Goal: Task Accomplishment & Management: Manage account settings

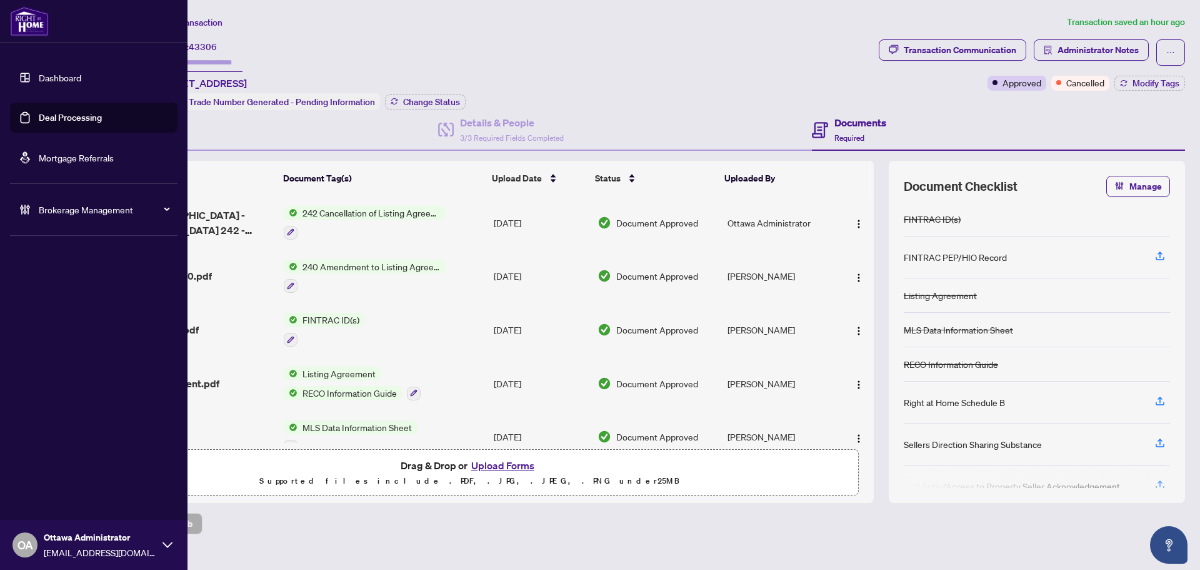
drag, startPoint x: 50, startPoint y: 109, endPoint x: 123, endPoint y: 108, distance: 73.2
click at [50, 112] on link "Deal Processing" at bounding box center [70, 117] width 63 height 11
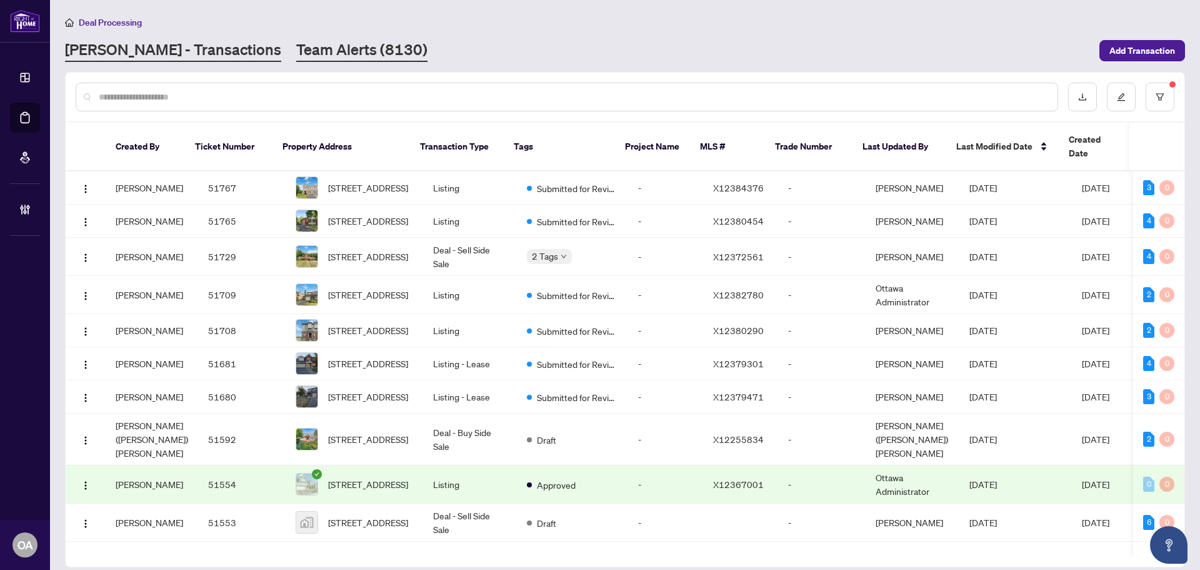
click at [303, 52] on link "Team Alerts (8130)" at bounding box center [361, 50] width 131 height 23
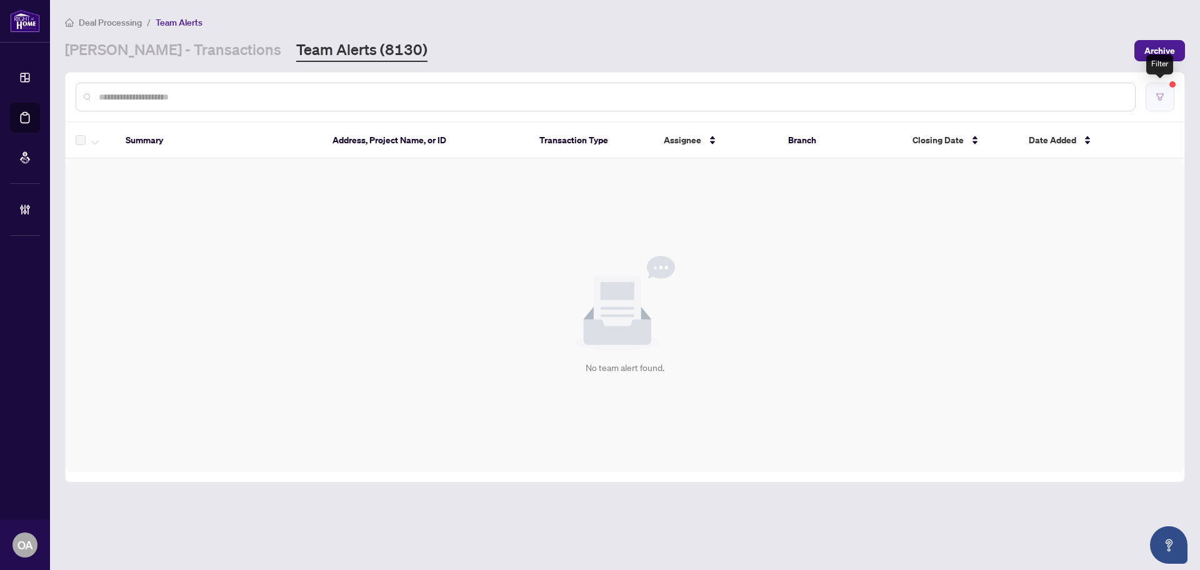
click at [1158, 101] on button "button" at bounding box center [1160, 97] width 29 height 29
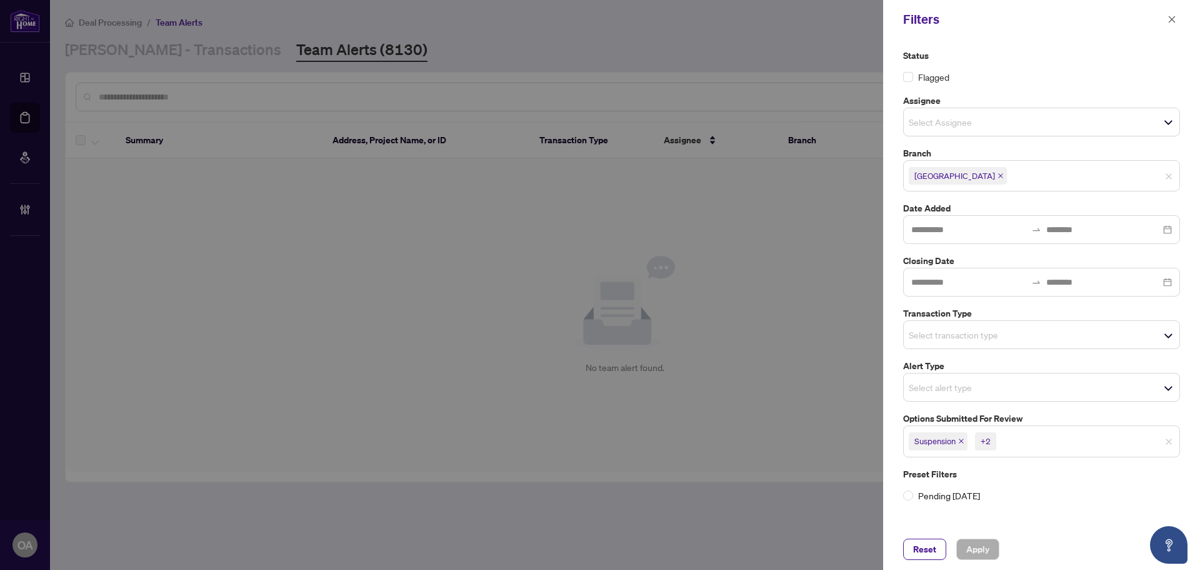
click at [1170, 25] on span "button" at bounding box center [1172, 19] width 9 height 20
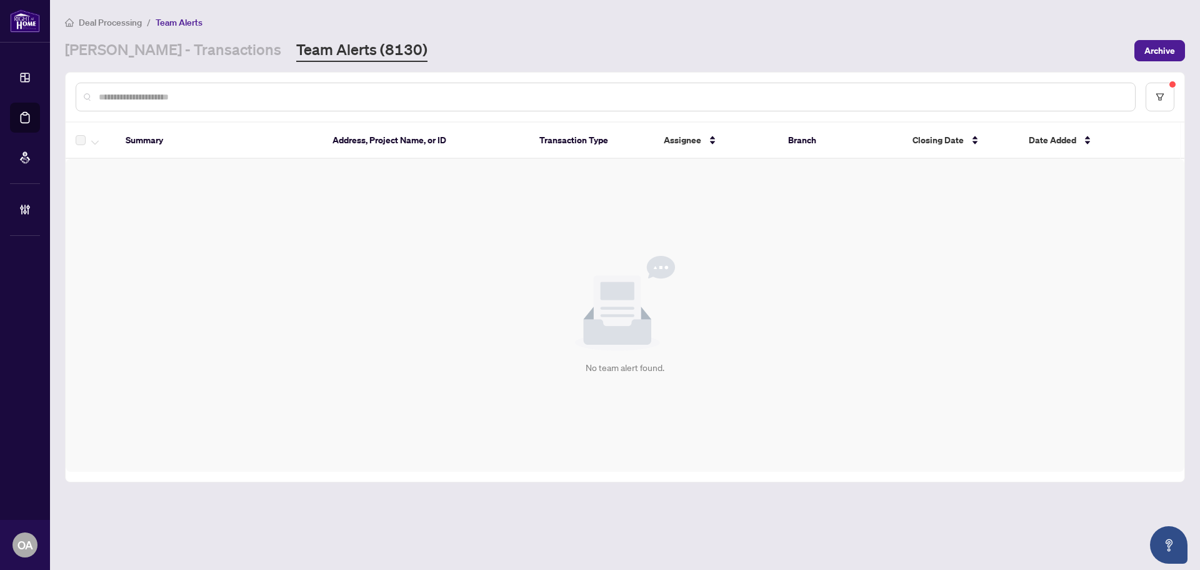
click at [283, 98] on input "text" at bounding box center [612, 97] width 1027 height 14
click at [196, 58] on link "[PERSON_NAME] - Transactions" at bounding box center [173, 50] width 216 height 23
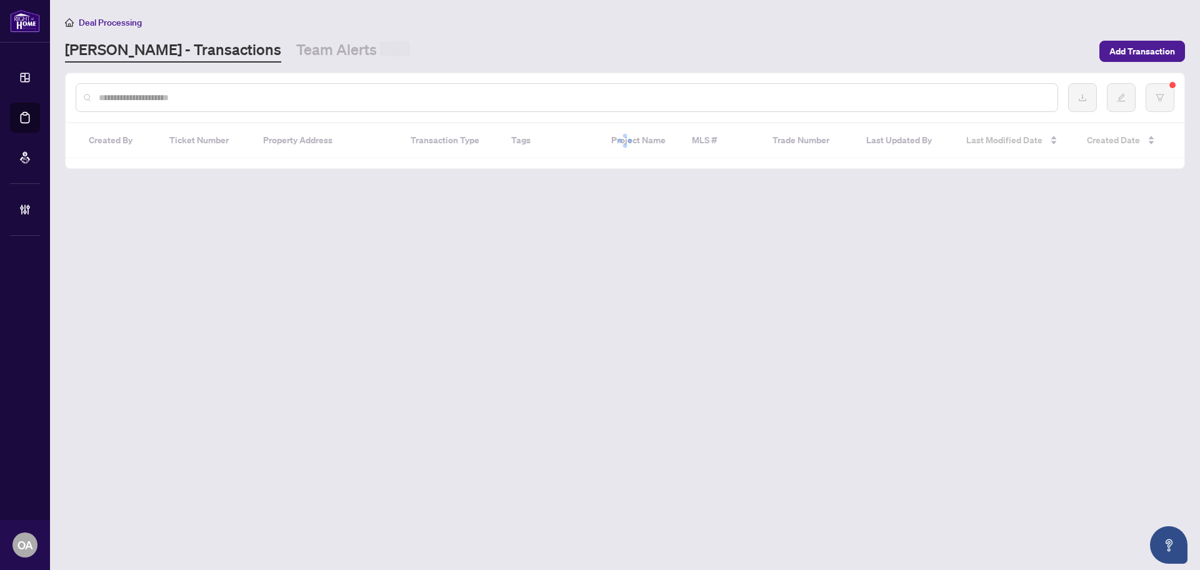
click at [194, 102] on input "text" at bounding box center [573, 98] width 949 height 14
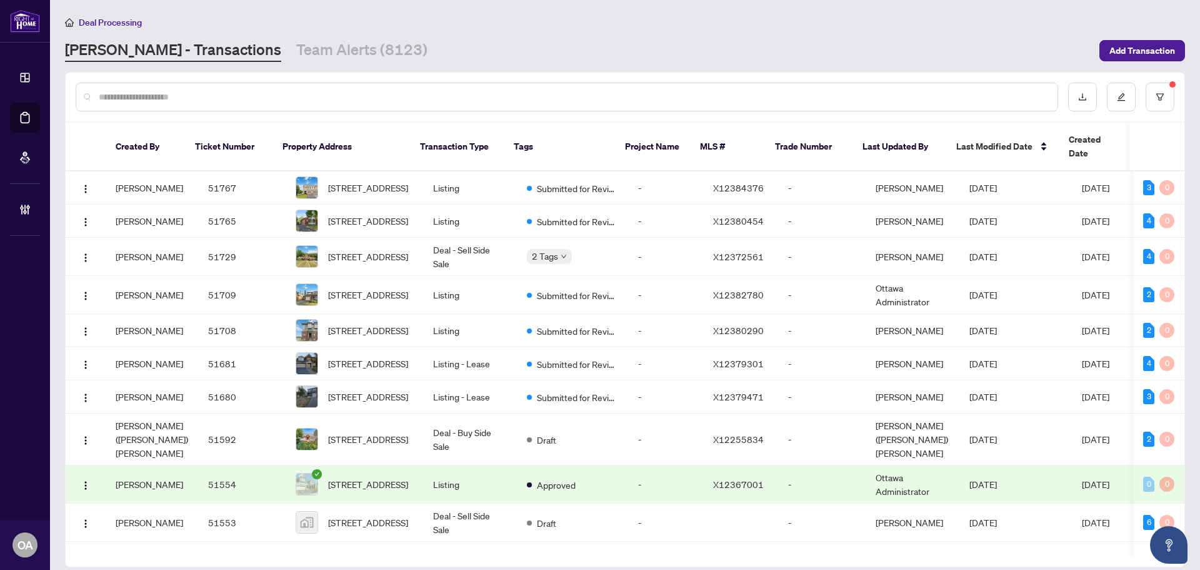
drag, startPoint x: 123, startPoint y: 90, endPoint x: 118, endPoint y: 98, distance: 9.2
click at [123, 90] on input "text" at bounding box center [573, 97] width 949 height 14
drag, startPoint x: 118, startPoint y: 98, endPoint x: 118, endPoint y: 85, distance: 13.1
click at [119, 95] on input "text" at bounding box center [573, 97] width 949 height 14
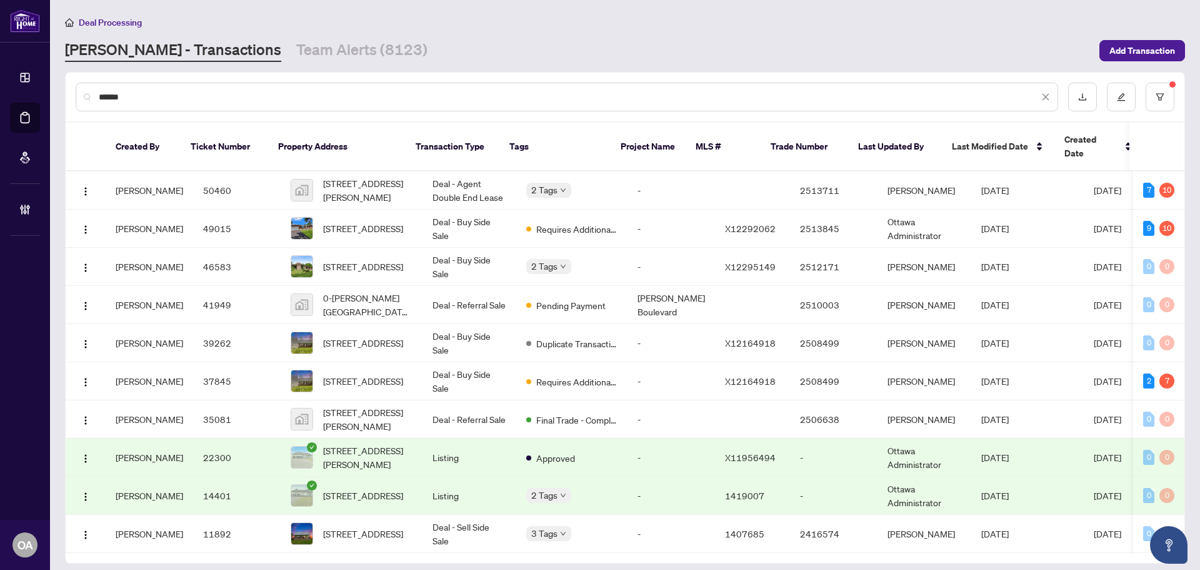
click at [99, 96] on input "******" at bounding box center [569, 97] width 940 height 14
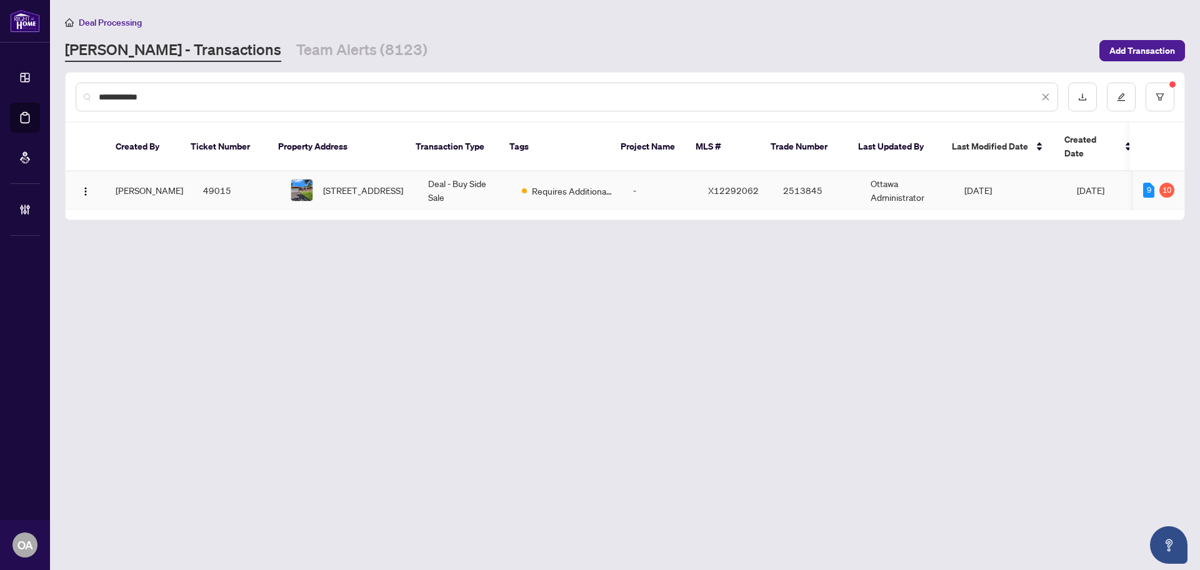
type input "**********"
click at [347, 183] on span "[STREET_ADDRESS]" at bounding box center [363, 190] width 80 height 14
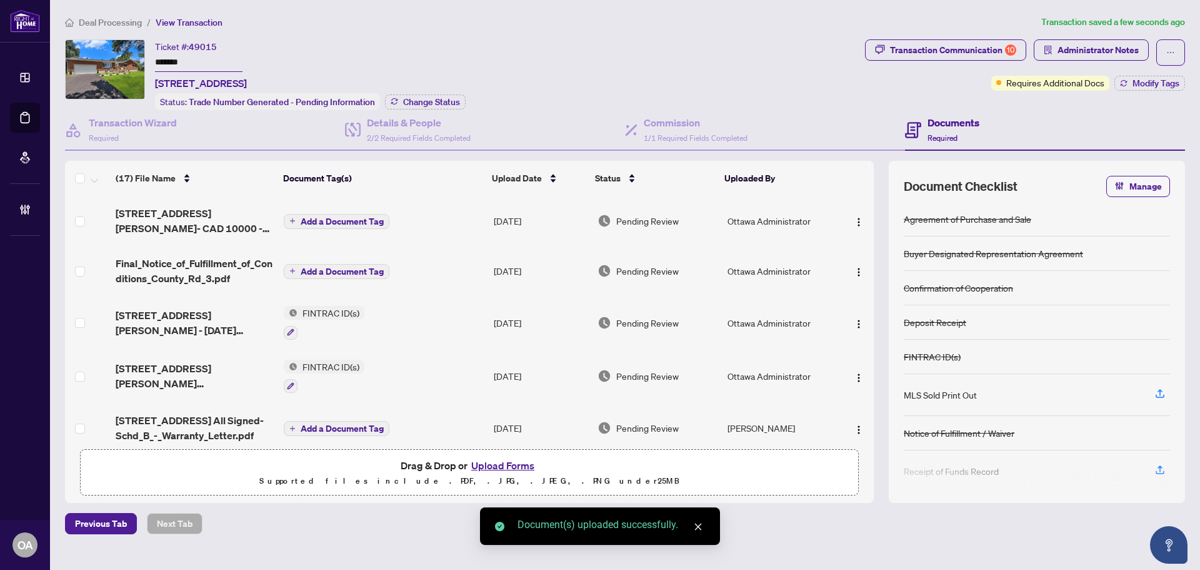
drag, startPoint x: 698, startPoint y: 529, endPoint x: 690, endPoint y: 518, distance: 13.9
click at [700, 531] on link "Close" at bounding box center [698, 527] width 14 height 14
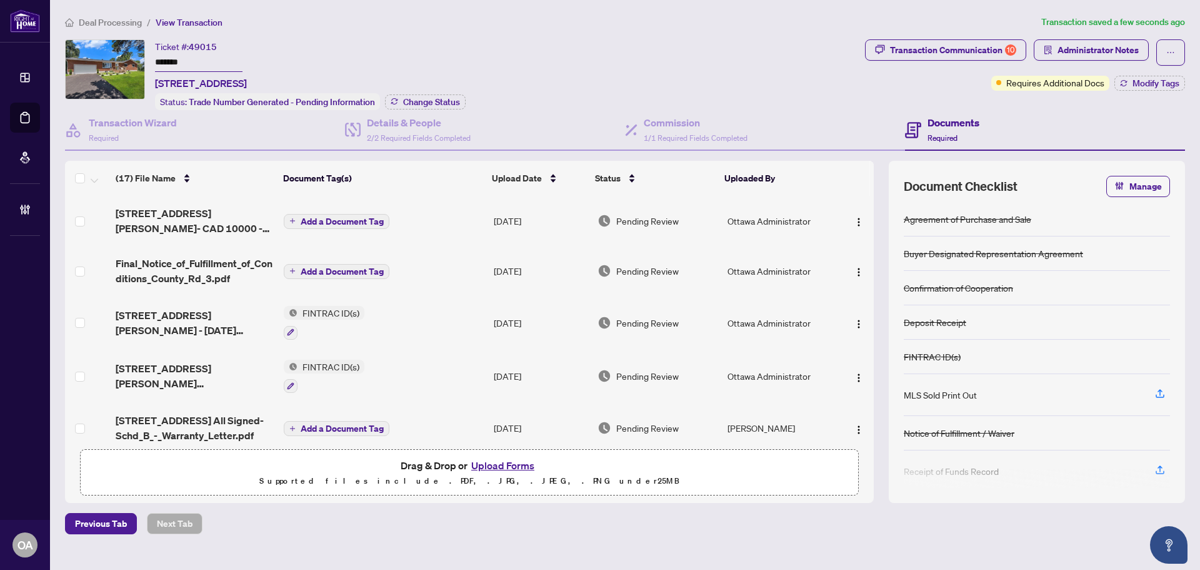
click at [212, 211] on span "[STREET_ADDRESS][PERSON_NAME]- CAD 10000 - [DATE] EXECUTED.pdf" at bounding box center [195, 221] width 158 height 30
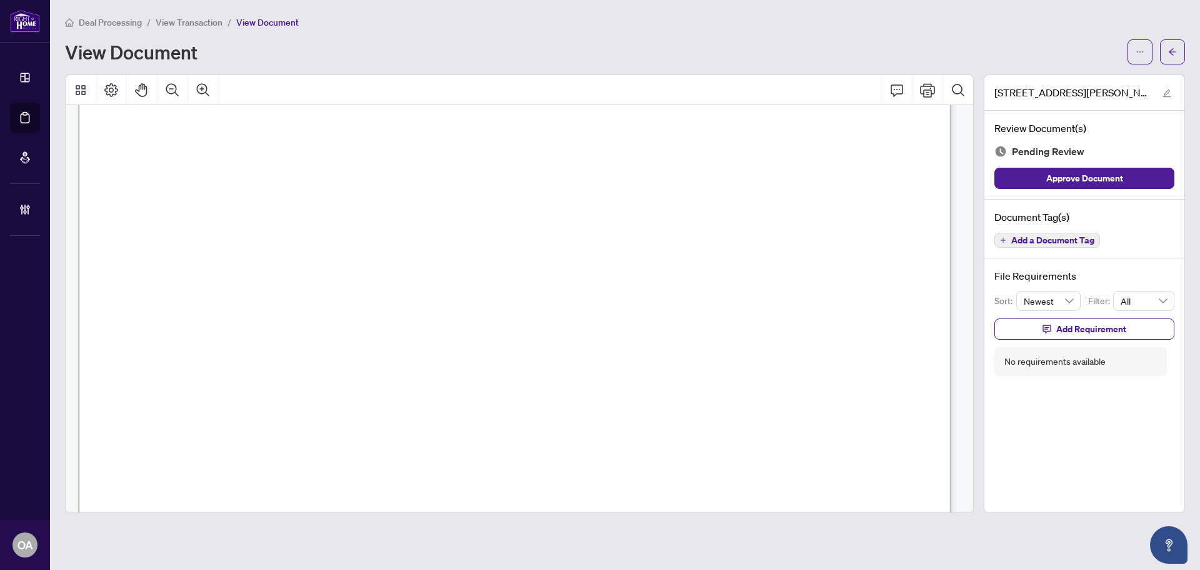
scroll to position [1313, 0]
click at [1047, 236] on span "Add a Document Tag" at bounding box center [1053, 240] width 83 height 9
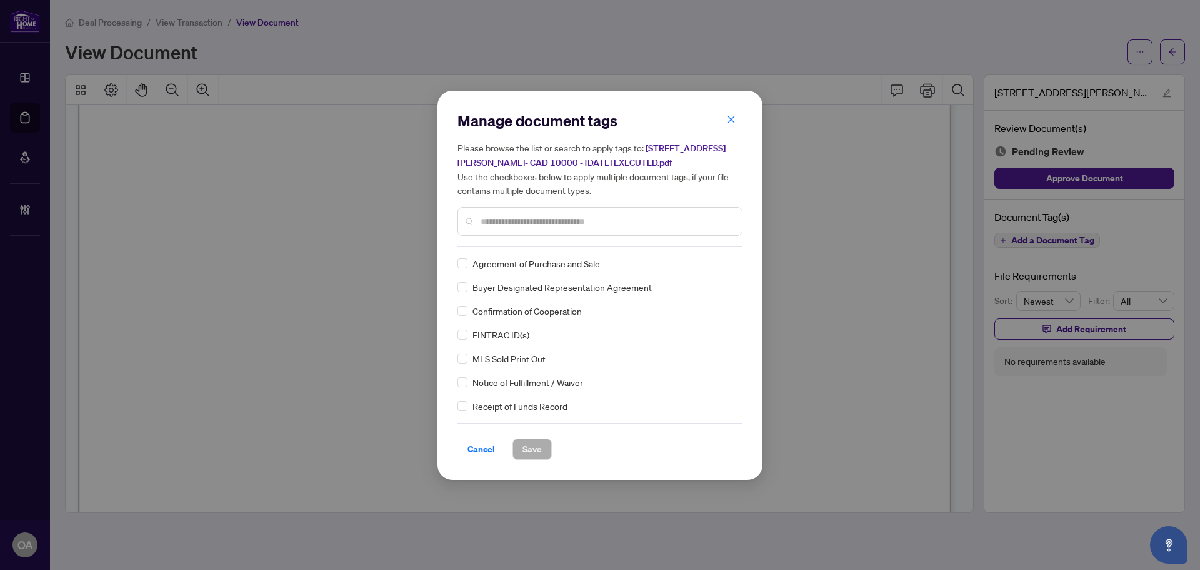
click at [485, 228] on div at bounding box center [600, 221] width 285 height 29
click at [490, 225] on input "text" at bounding box center [606, 221] width 251 height 14
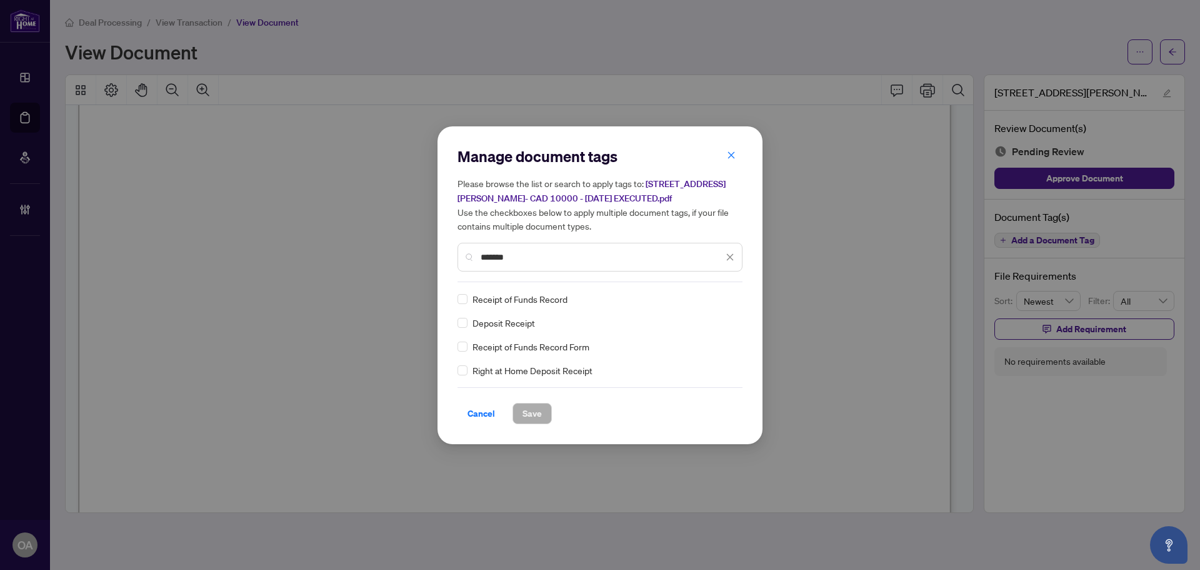
type input "*******"
click at [730, 298] on icon at bounding box center [731, 298] width 8 height 5
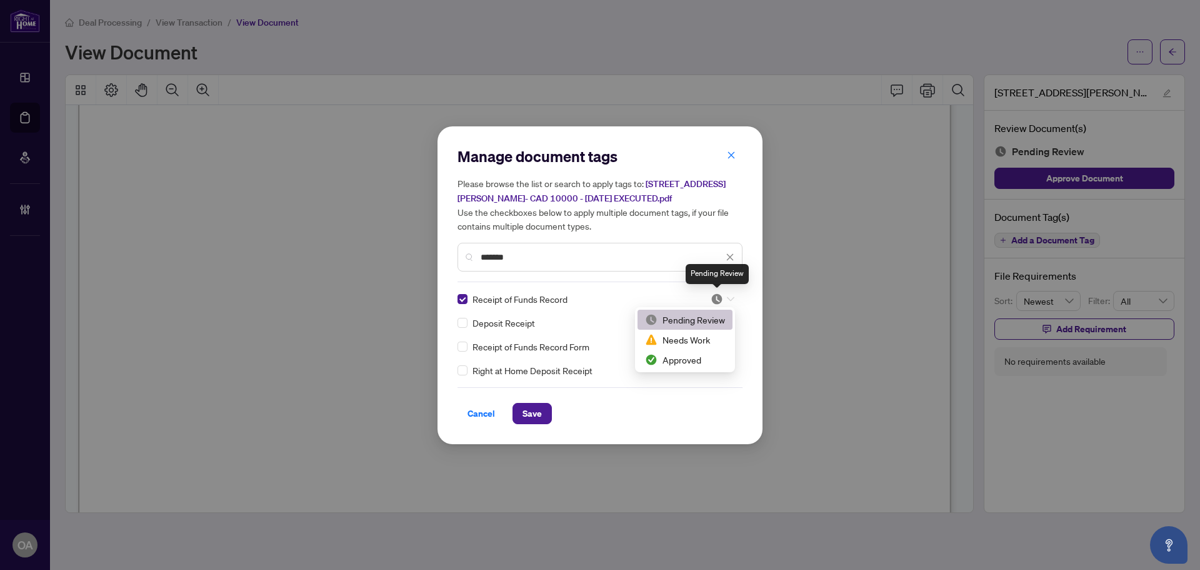
click at [676, 286] on div "Manage document tags Please browse the list or search to apply tags to: [STREET…" at bounding box center [600, 285] width 285 height 278
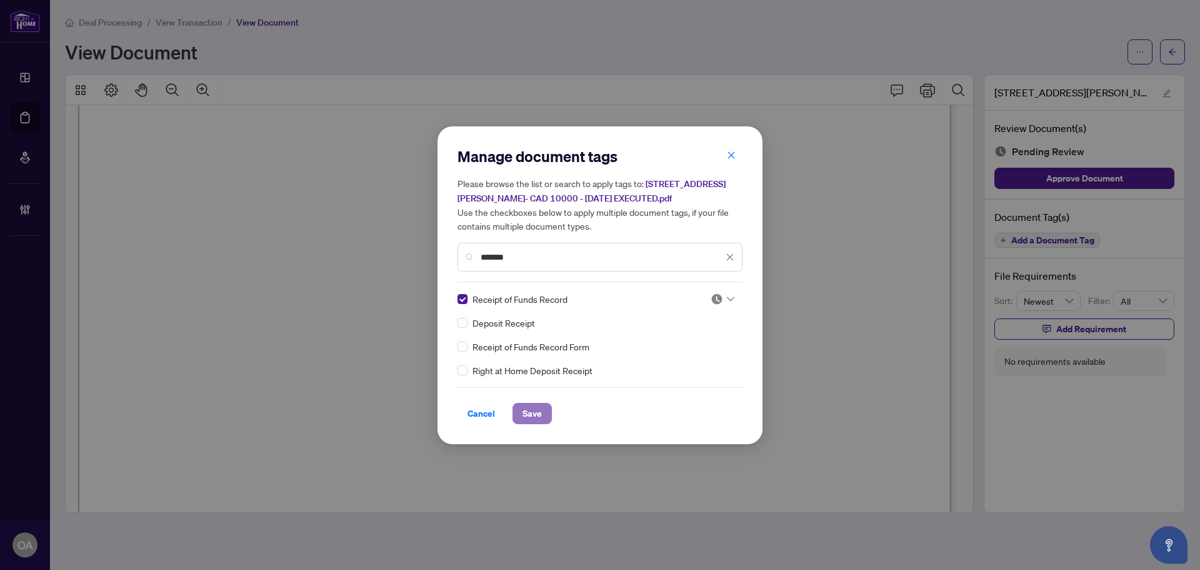
click at [531, 411] on span "Save" at bounding box center [532, 413] width 19 height 20
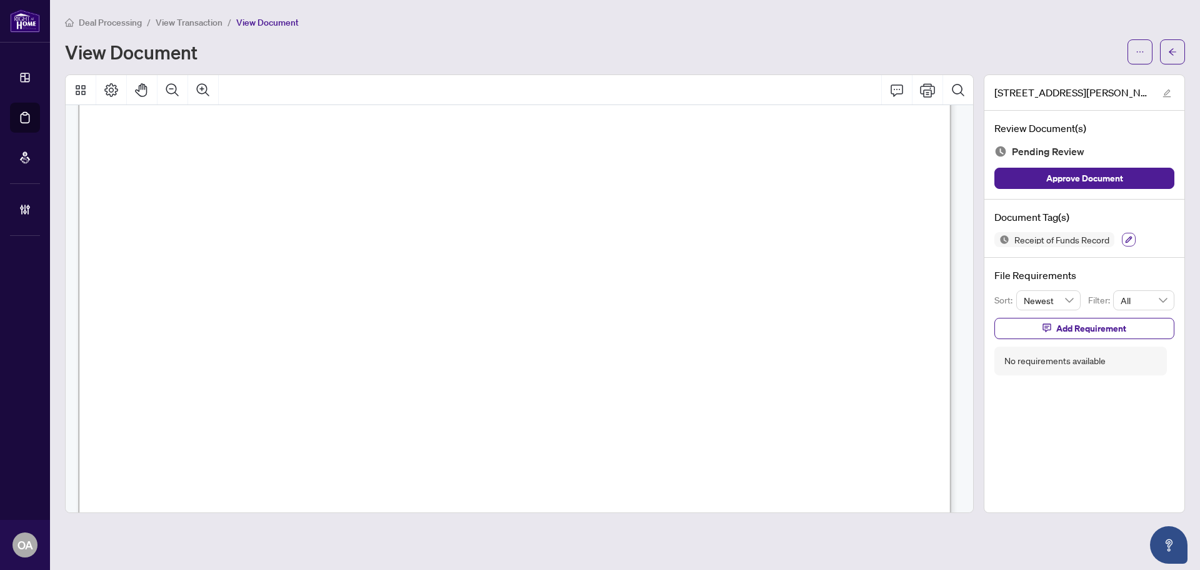
click at [1126, 242] on icon "button" at bounding box center [1129, 239] width 7 height 7
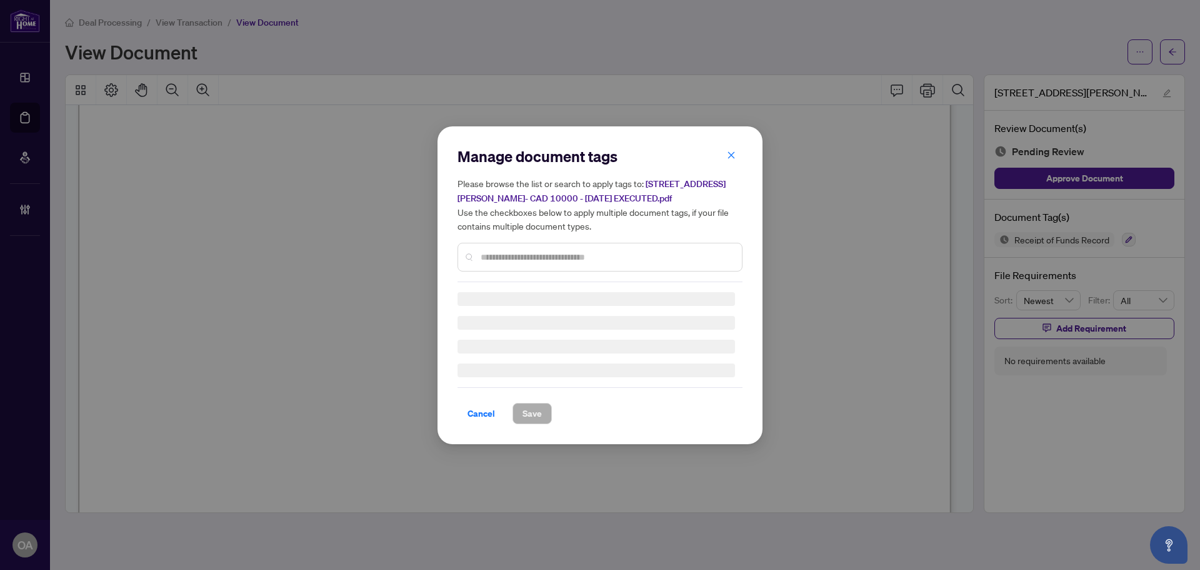
click at [485, 253] on input "text" at bounding box center [606, 257] width 251 height 14
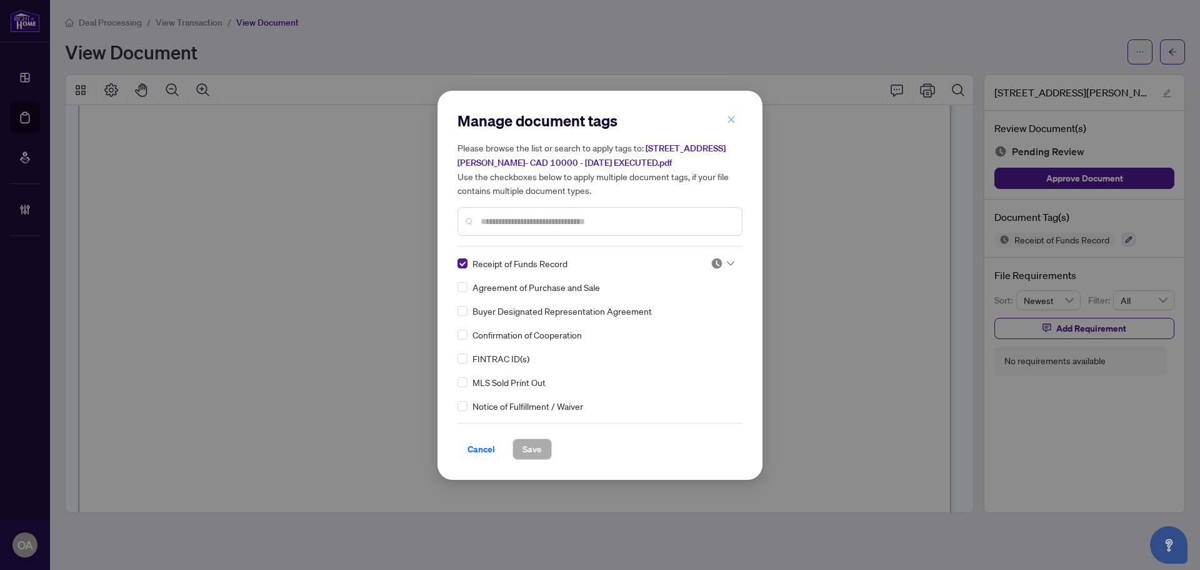
click at [730, 119] on icon "close" at bounding box center [731, 119] width 7 height 7
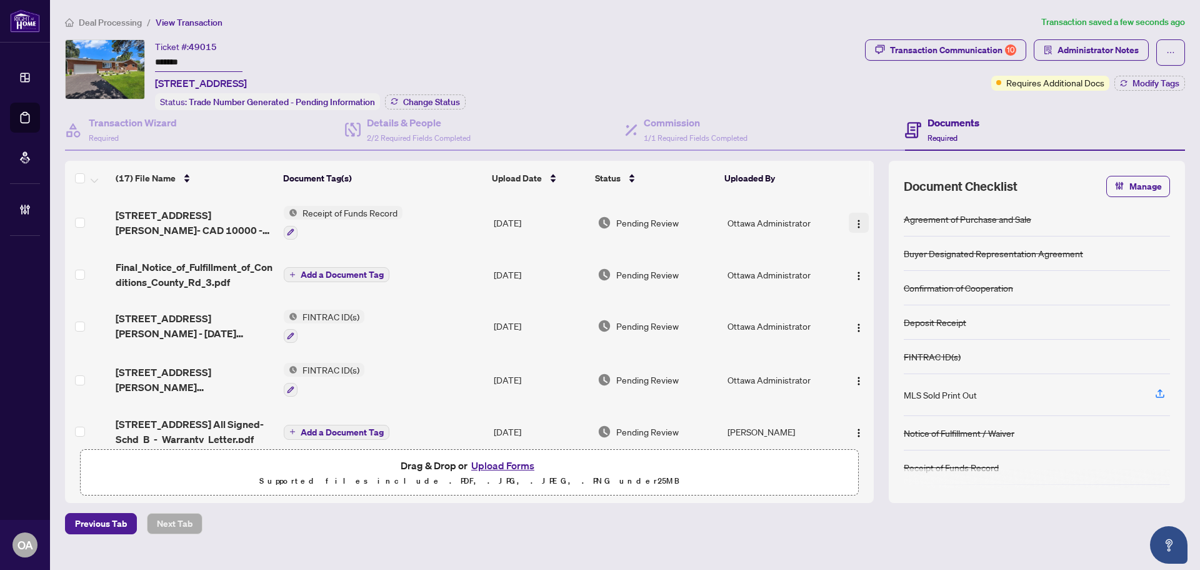
click at [858, 216] on span "button" at bounding box center [859, 223] width 10 height 14
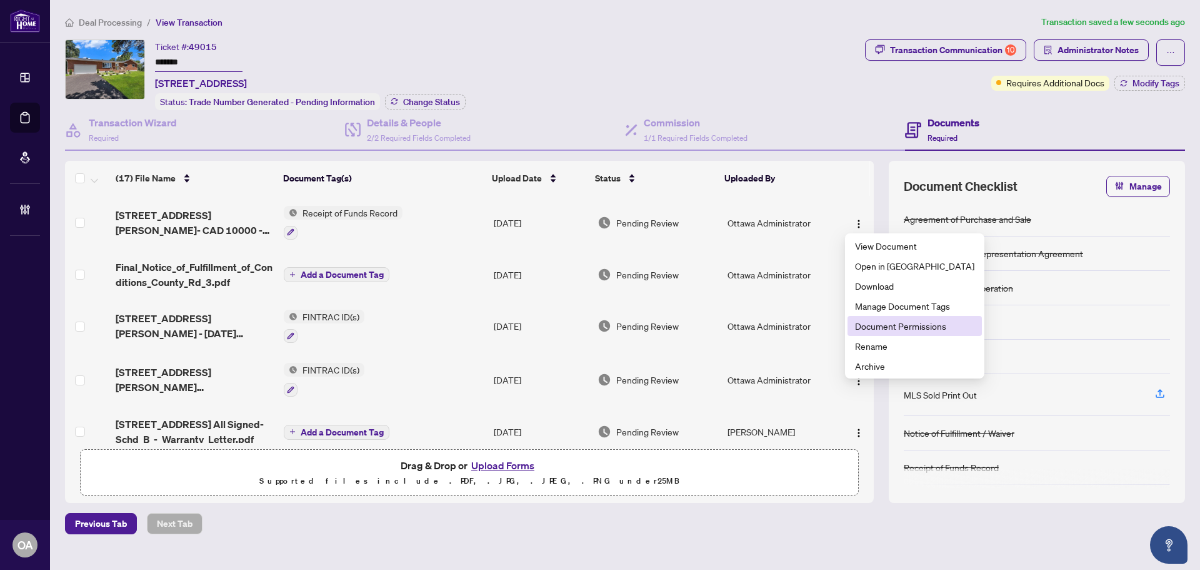
click at [868, 323] on span "Document Permissions" at bounding box center [914, 326] width 119 height 14
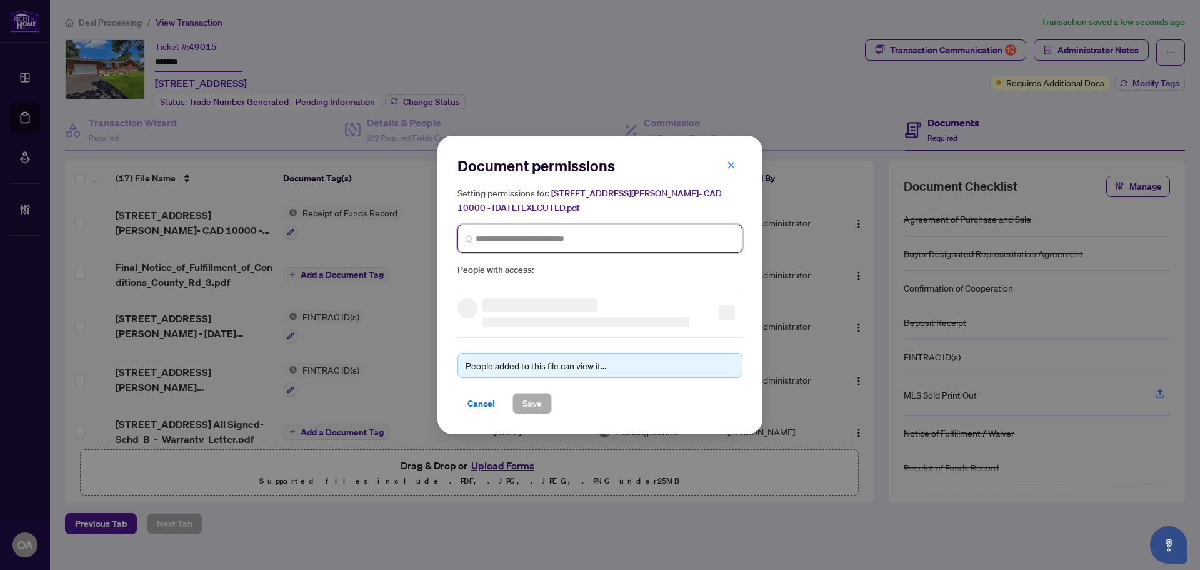
click at [510, 236] on input "search" at bounding box center [605, 238] width 259 height 13
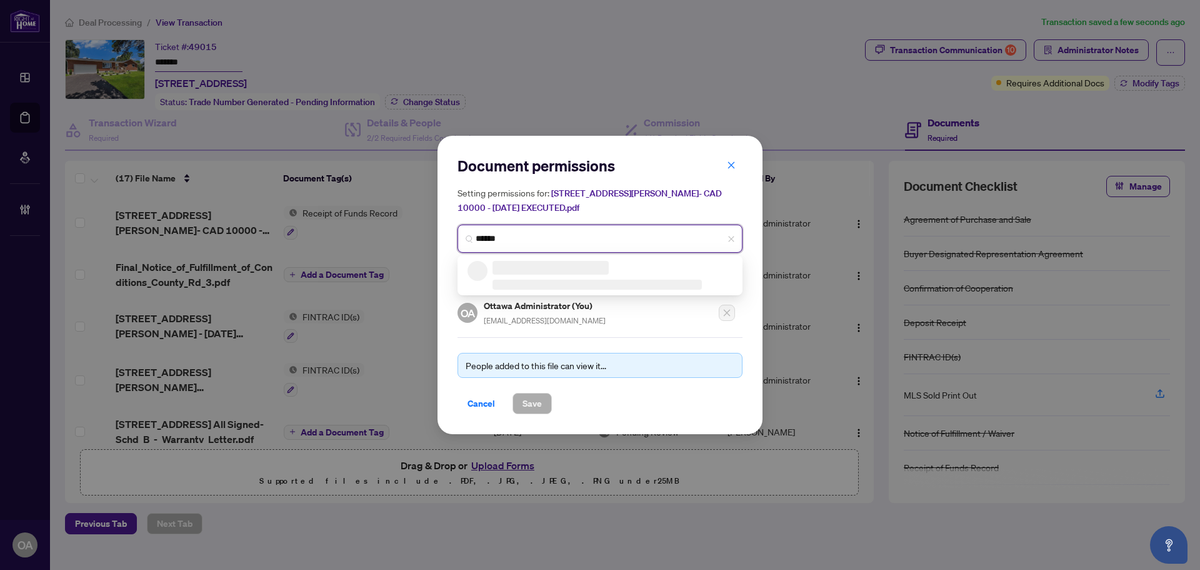
type input "*******"
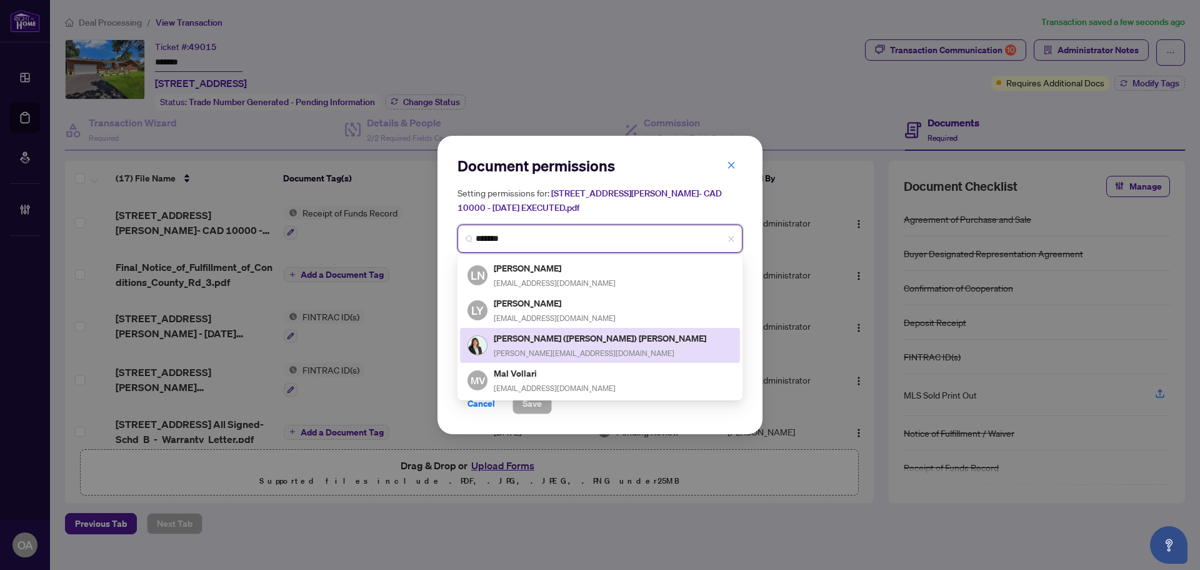
click at [535, 343] on div "[PERSON_NAME] ([PERSON_NAME]) Williams [EMAIL_ADDRESS][DOMAIN_NAME]" at bounding box center [601, 345] width 214 height 29
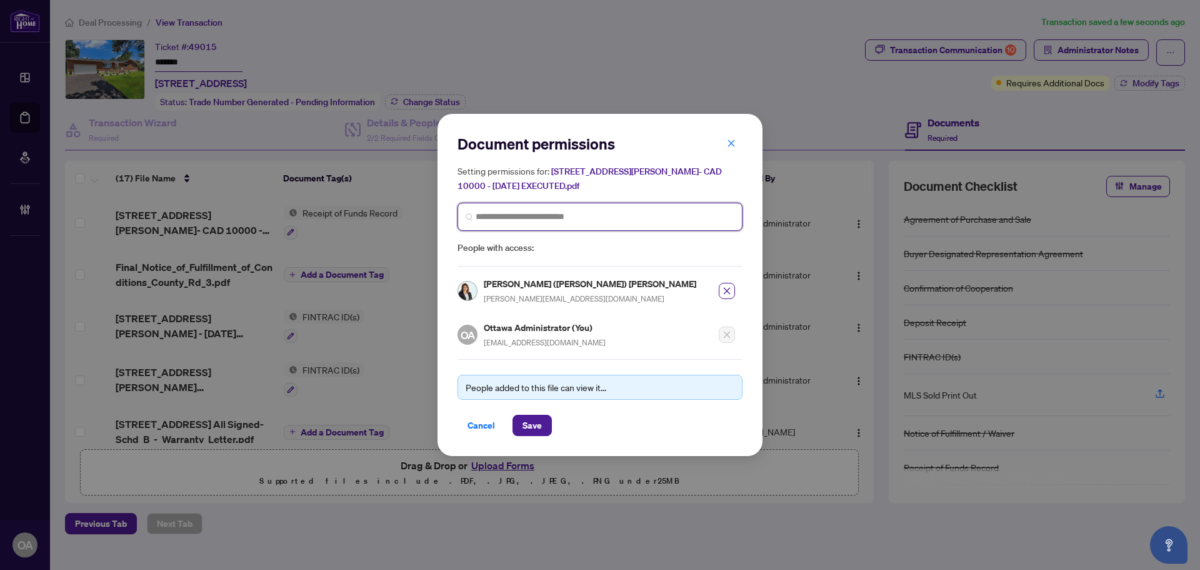
click at [520, 215] on input "search" at bounding box center [605, 216] width 259 height 13
type input "*****"
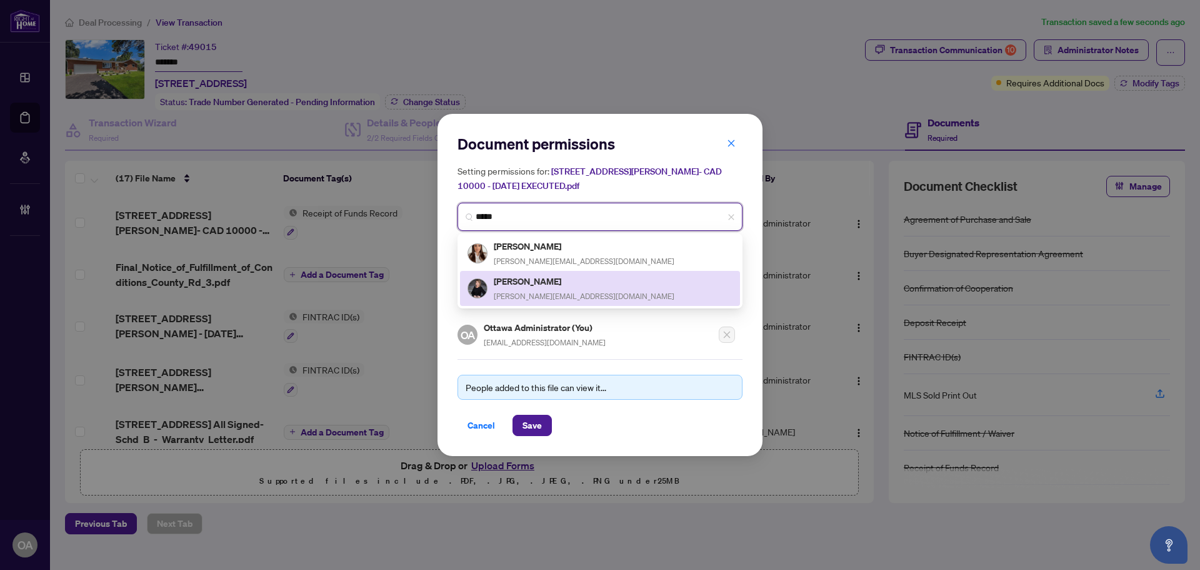
click at [516, 286] on h5 "[PERSON_NAME]" at bounding box center [584, 281] width 181 height 14
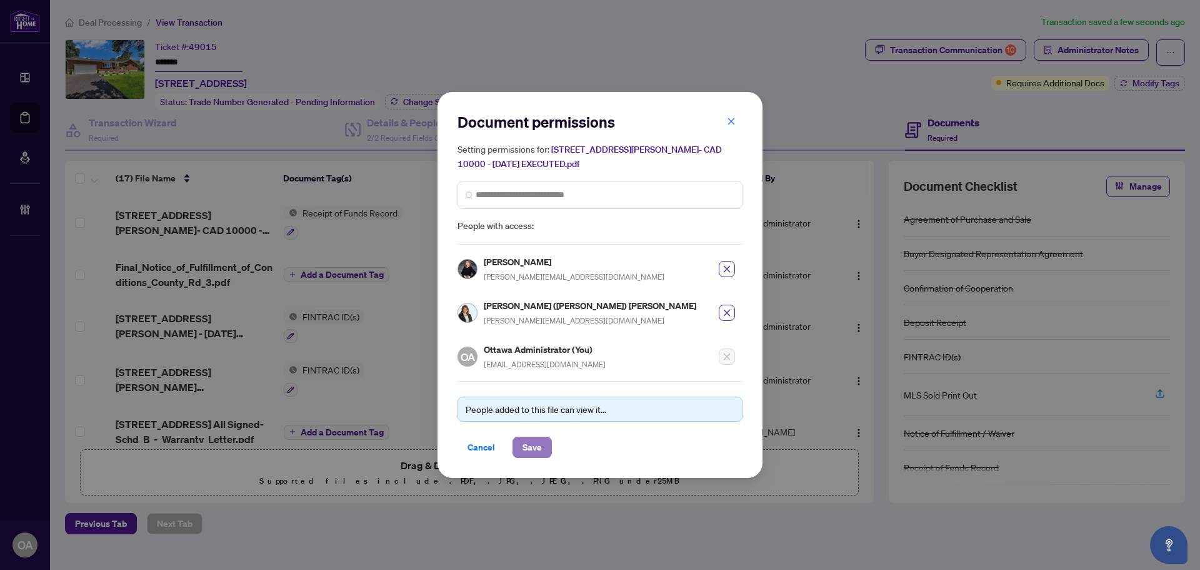
click at [530, 438] on span "Save" at bounding box center [532, 447] width 19 height 20
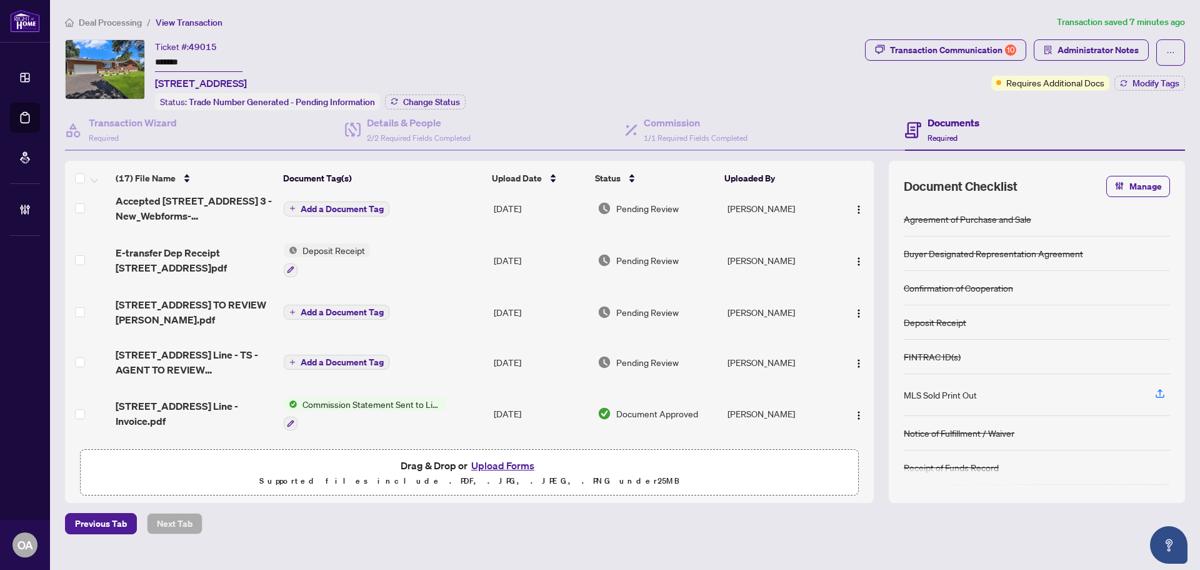
scroll to position [269, 0]
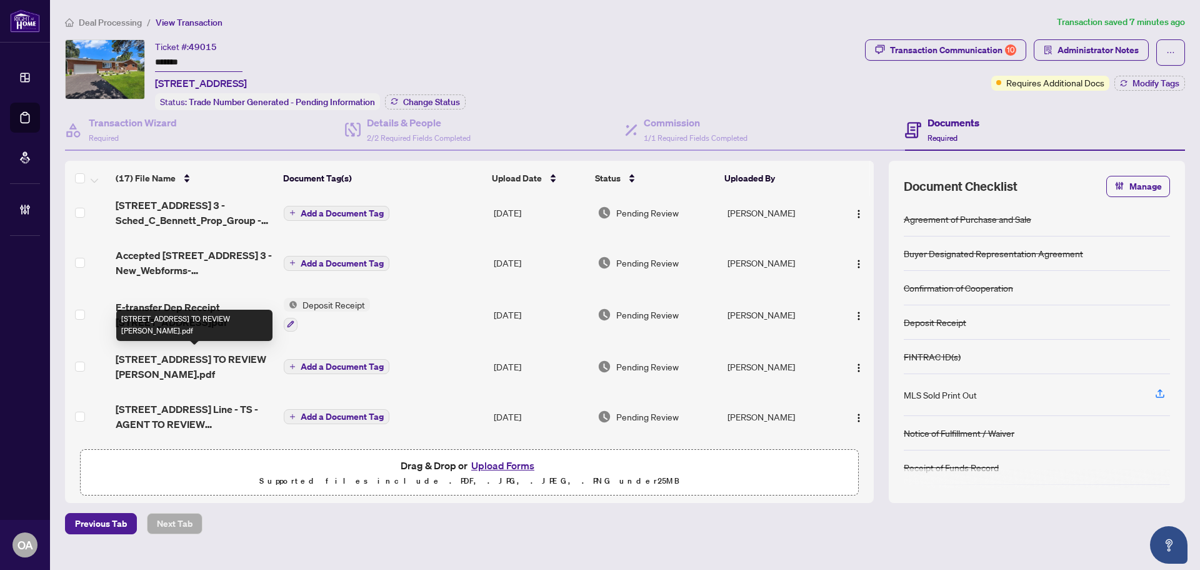
click at [206, 361] on span "[STREET_ADDRESS] TO REVIEW [PERSON_NAME].pdf" at bounding box center [195, 366] width 158 height 30
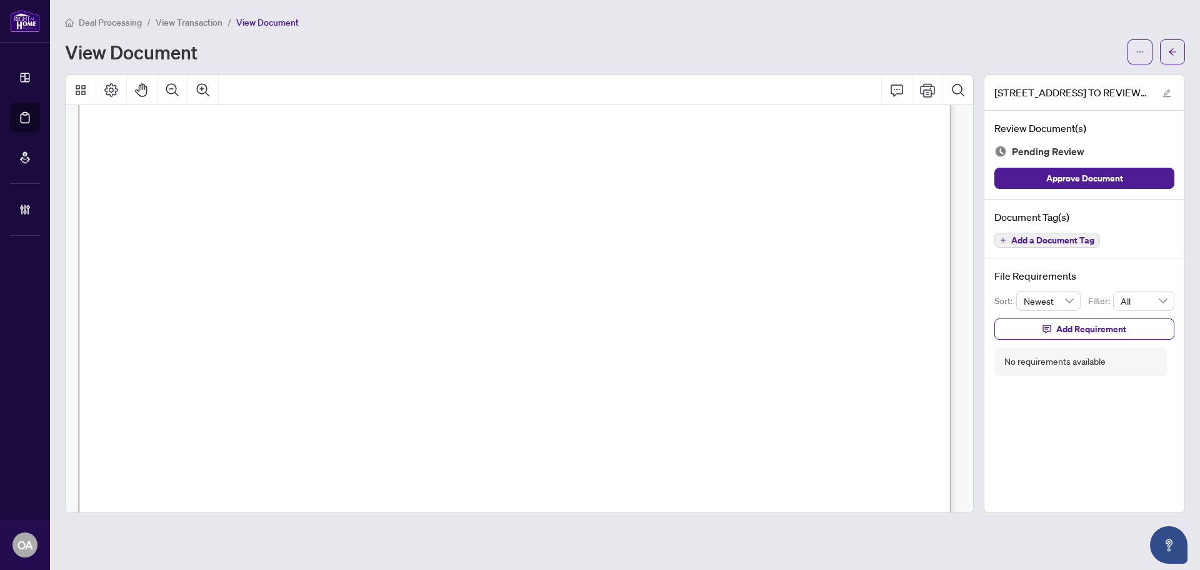
scroll to position [625, 0]
click at [1142, 40] on button "button" at bounding box center [1140, 51] width 25 height 25
click at [1075, 79] on span "Download" at bounding box center [1095, 79] width 95 height 14
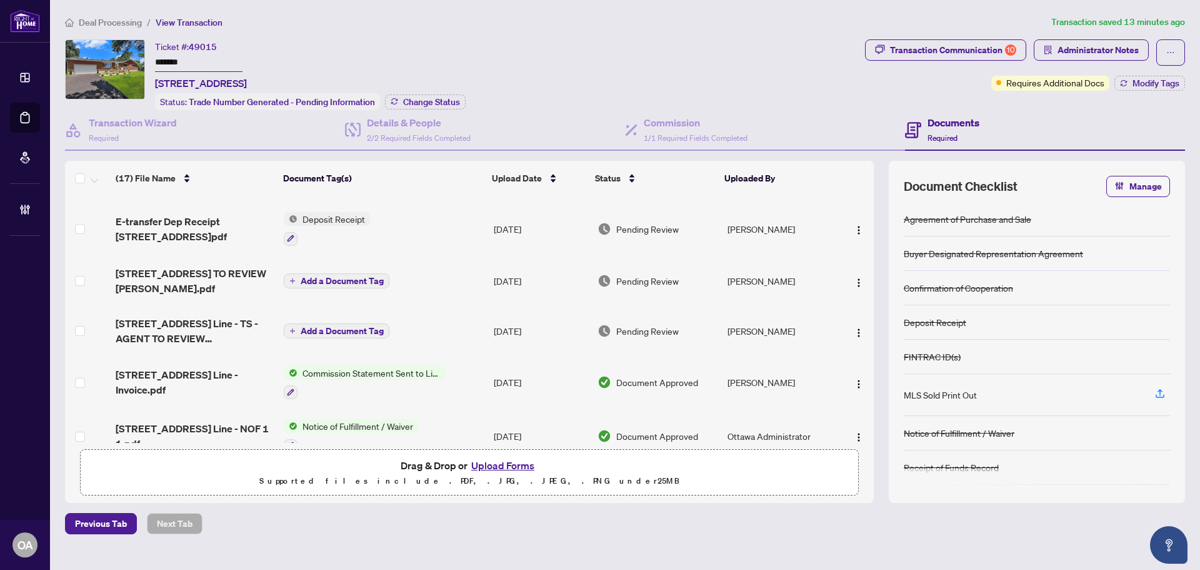
scroll to position [375, 0]
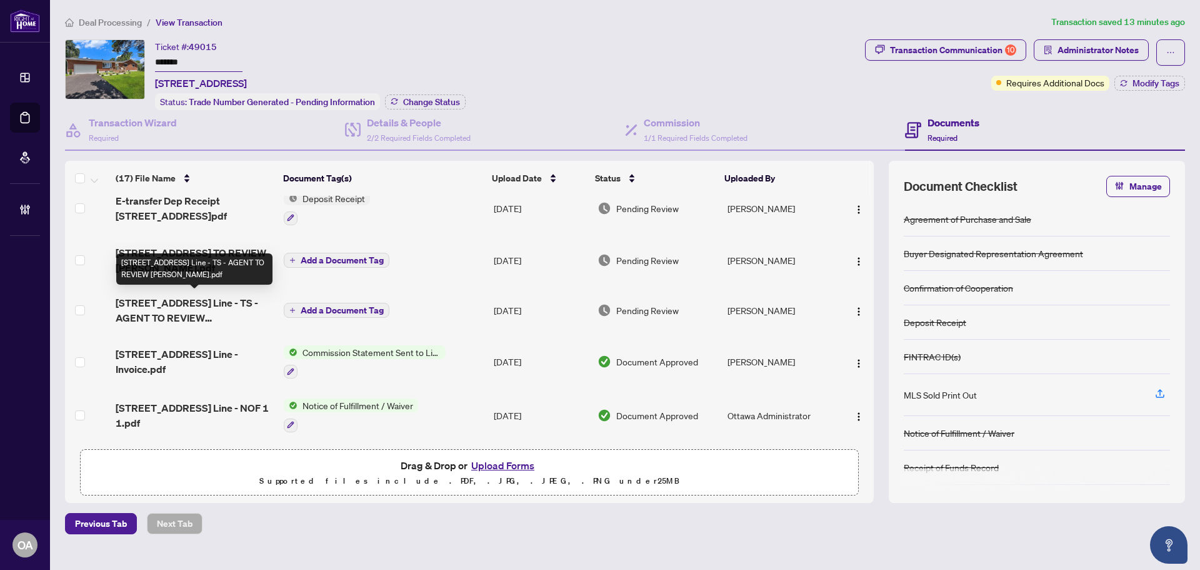
click at [206, 308] on span "[STREET_ADDRESS] Line - TS - AGENT TO REVIEW [PERSON_NAME].pdf" at bounding box center [195, 310] width 158 height 30
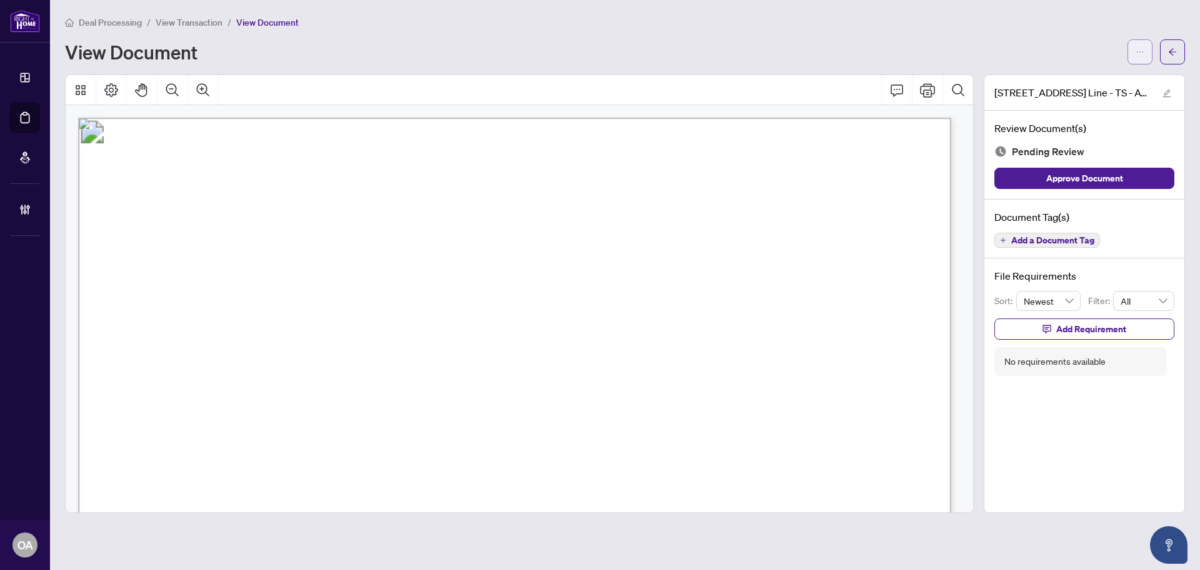
click at [1136, 56] on span "button" at bounding box center [1140, 52] width 9 height 20
click at [1077, 76] on span "Download" at bounding box center [1095, 79] width 95 height 14
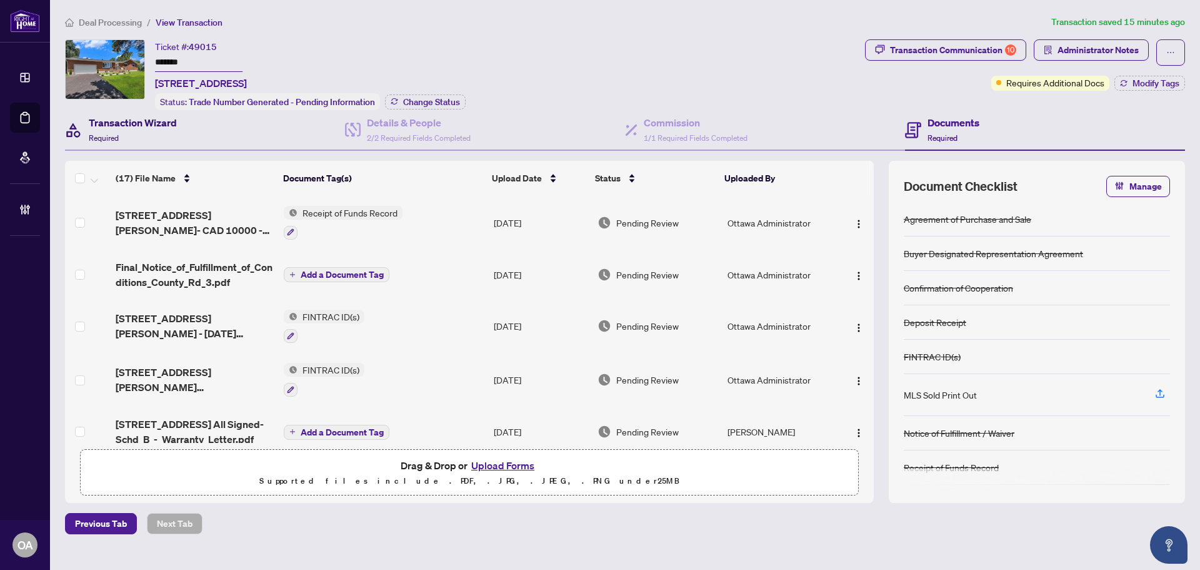
drag, startPoint x: 141, startPoint y: 121, endPoint x: 199, endPoint y: 107, distance: 59.1
click at [141, 121] on h4 "Transaction Wizard" at bounding box center [133, 122] width 88 height 15
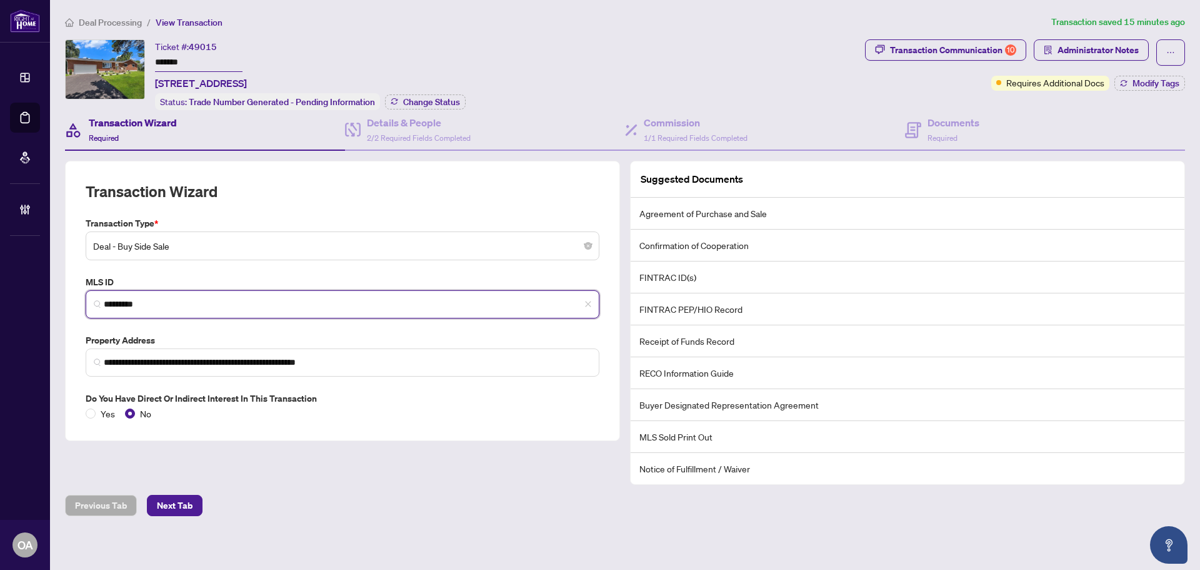
drag, startPoint x: 221, startPoint y: 298, endPoint x: 87, endPoint y: 298, distance: 133.8
click at [87, 298] on span "*********" at bounding box center [343, 304] width 514 height 28
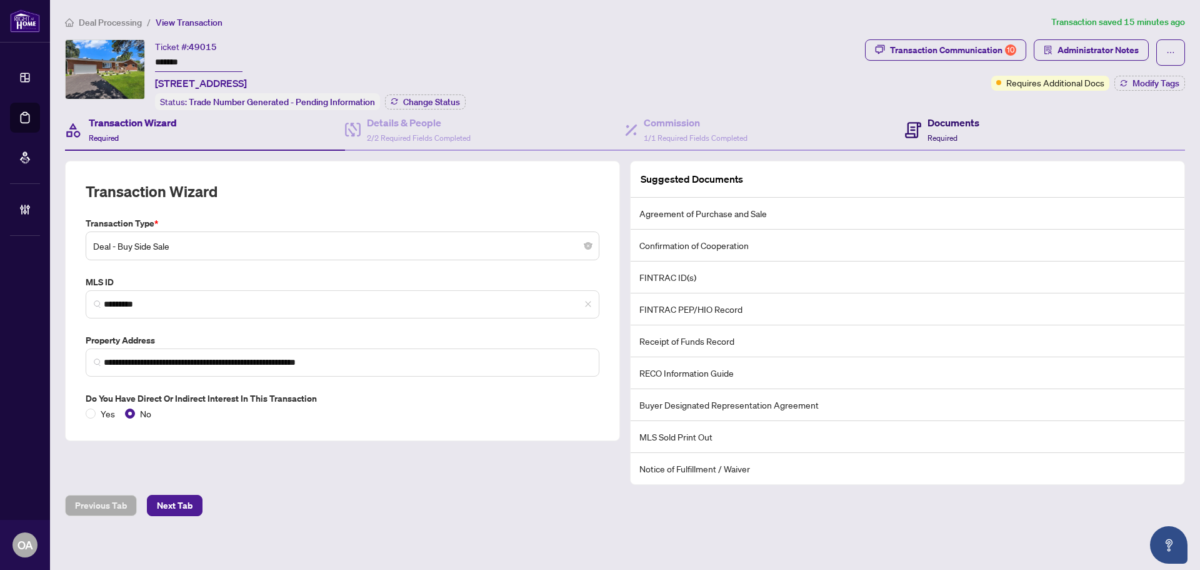
click at [959, 123] on h4 "Documents" at bounding box center [954, 122] width 52 height 15
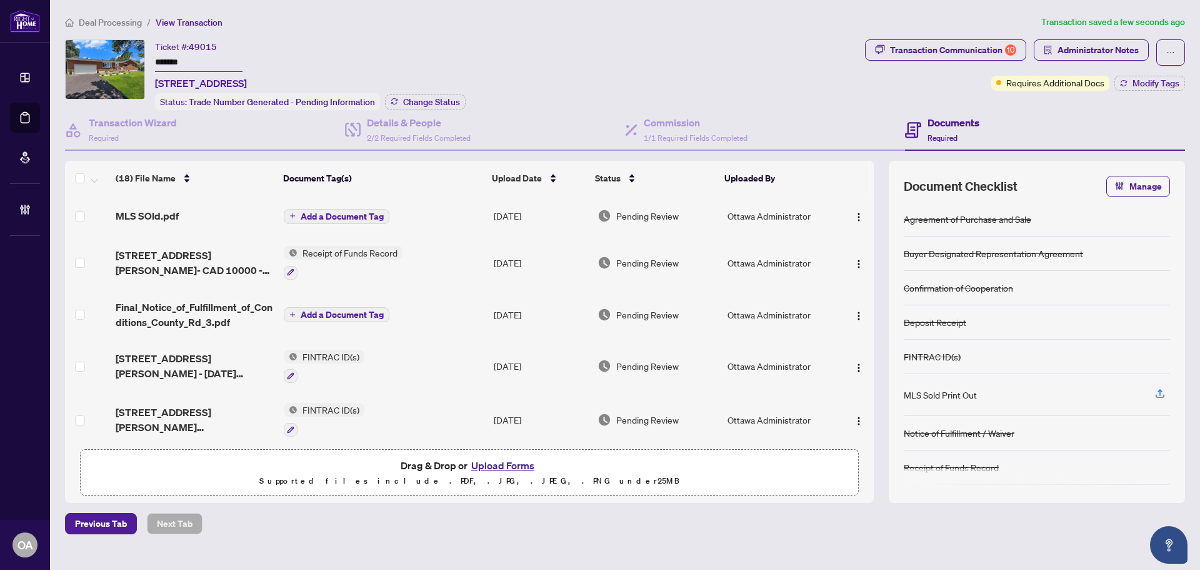
click at [333, 311] on span "Add a Document Tag" at bounding box center [342, 314] width 83 height 9
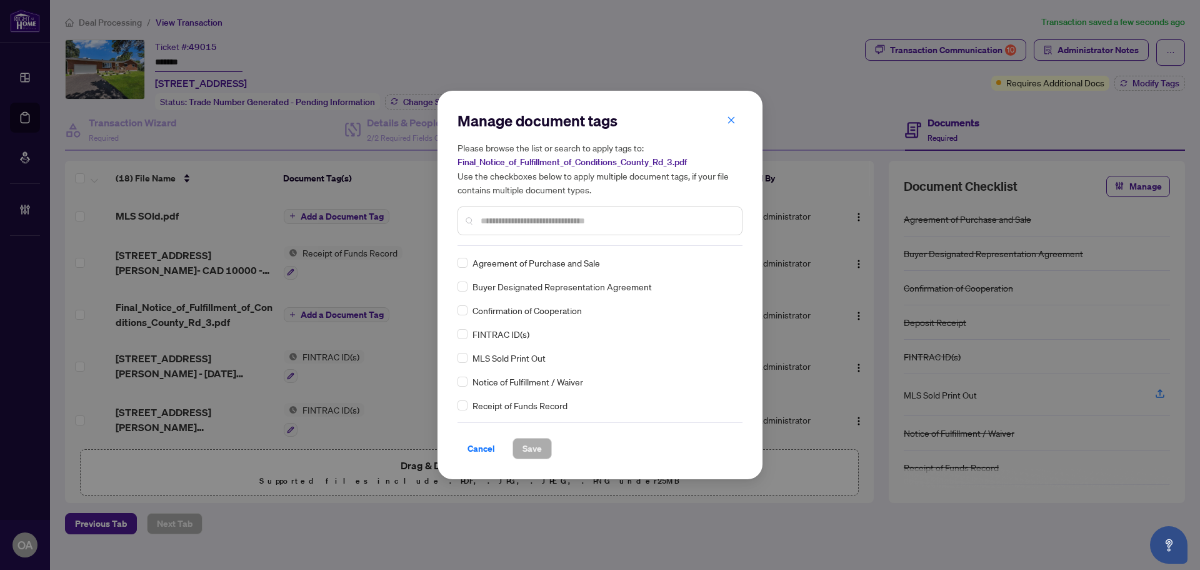
click at [496, 240] on div "Manage document tags Please browse the list or search to apply tags to: Final_N…" at bounding box center [600, 178] width 285 height 135
click at [496, 211] on div at bounding box center [600, 220] width 285 height 29
click at [617, 222] on input "text" at bounding box center [606, 221] width 251 height 14
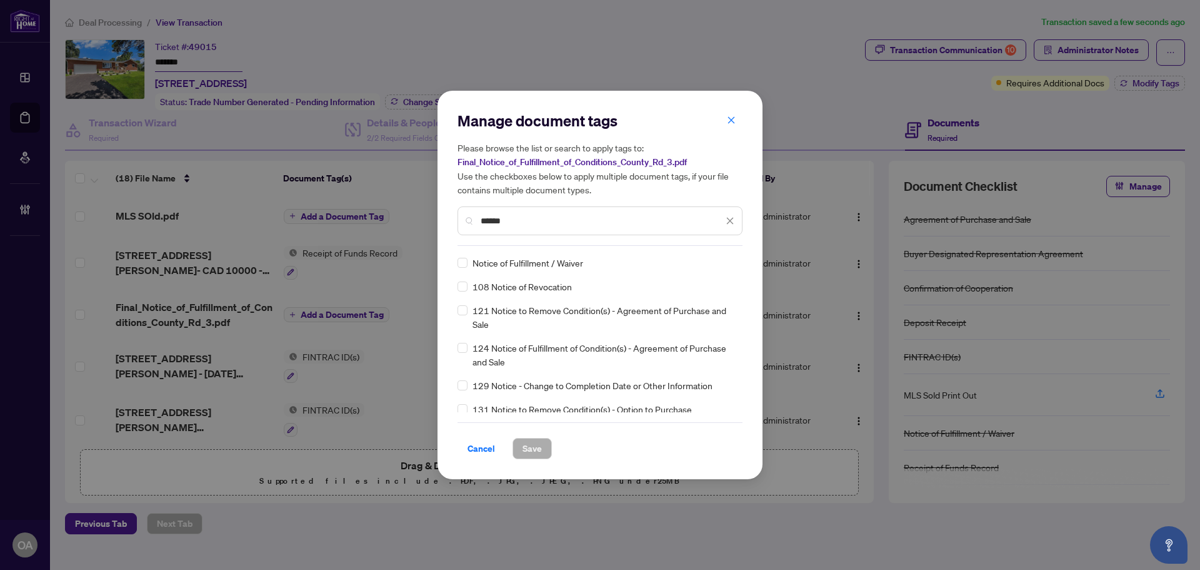
type input "******"
click at [532, 447] on span "Save" at bounding box center [532, 448] width 19 height 20
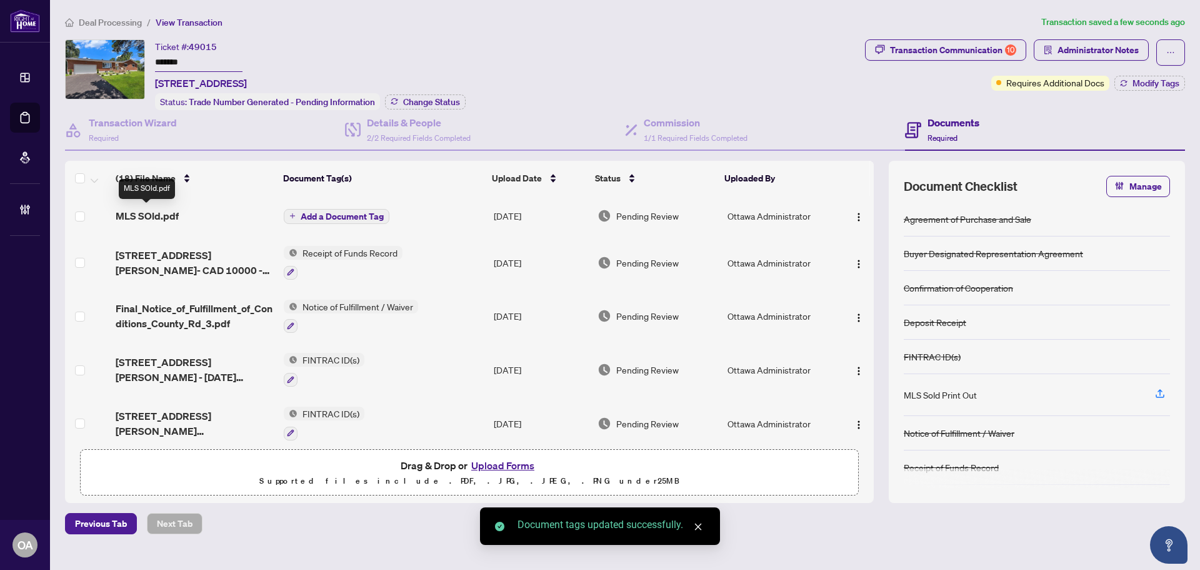
click at [163, 209] on span "MLS SOld.pdf" at bounding box center [147, 215] width 63 height 15
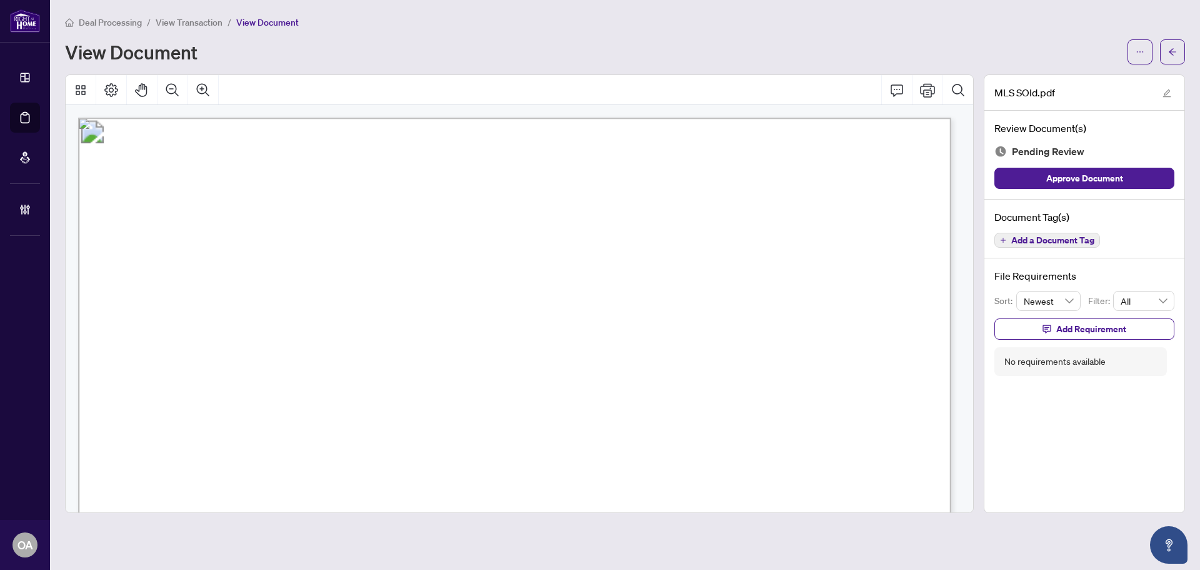
click at [1036, 237] on span "Add a Document Tag" at bounding box center [1053, 240] width 83 height 9
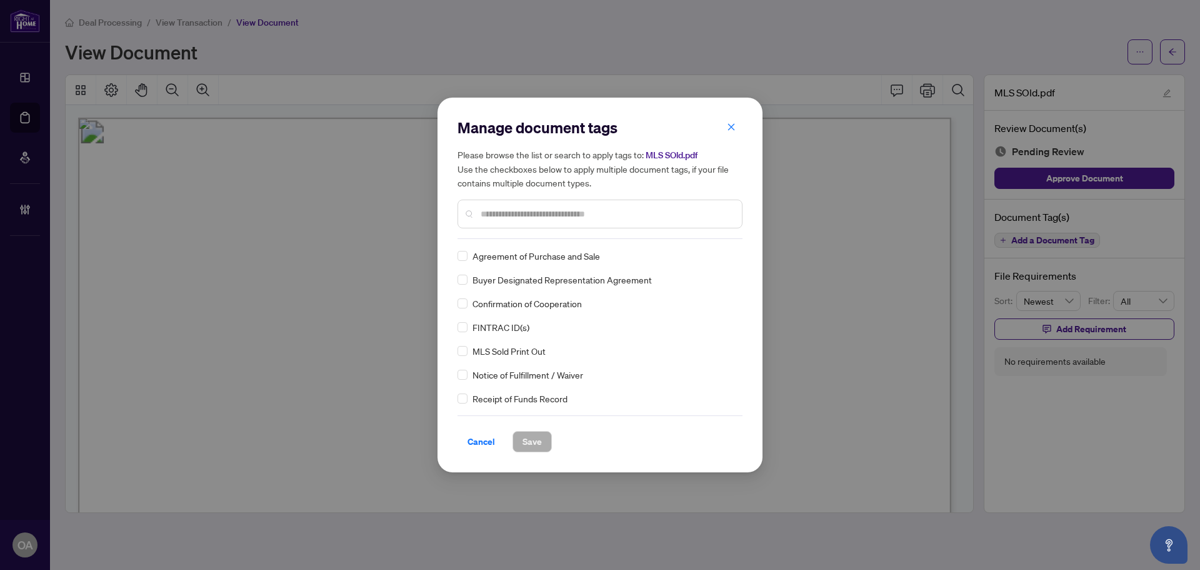
click at [506, 214] on input "text" at bounding box center [606, 214] width 251 height 14
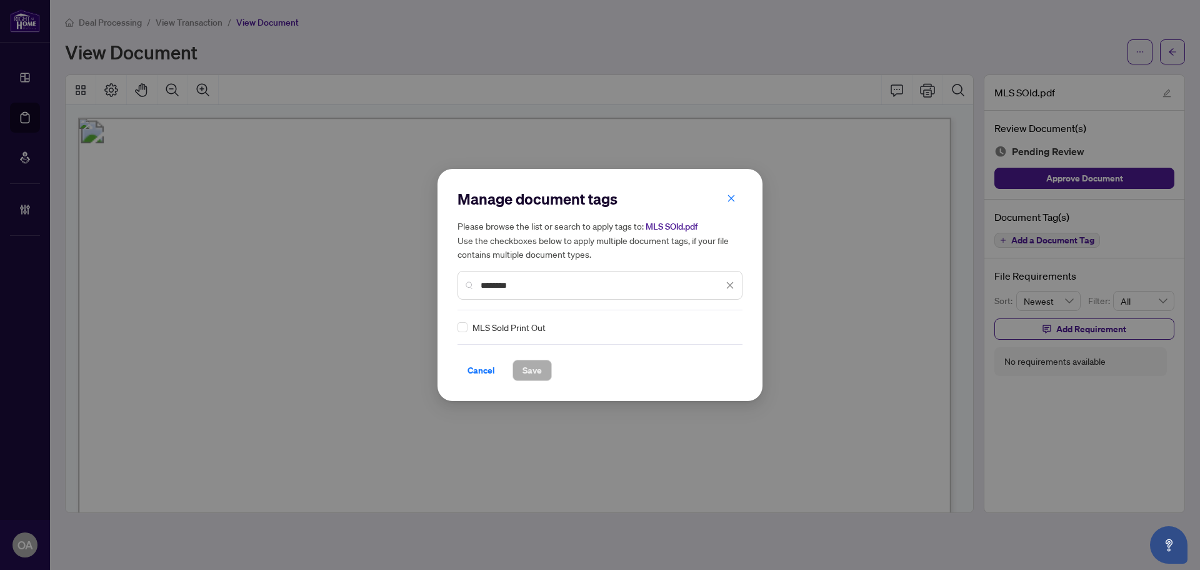
type input "********"
click at [529, 370] on span "Save" at bounding box center [532, 370] width 19 height 20
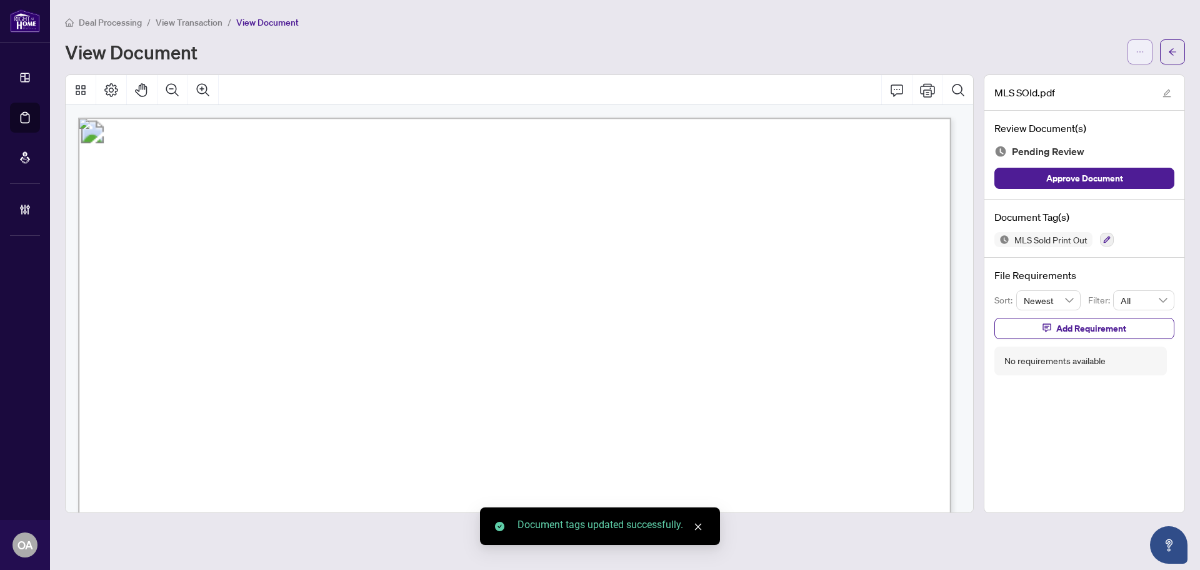
click at [1140, 52] on icon "ellipsis" at bounding box center [1140, 52] width 9 height 9
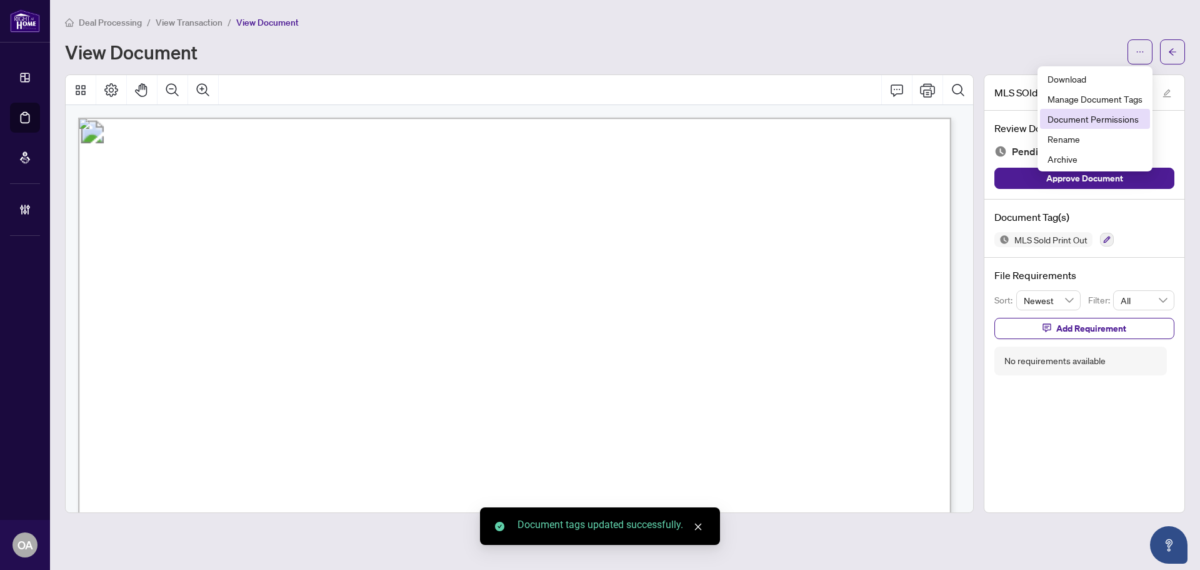
click at [1100, 119] on span "Document Permissions" at bounding box center [1095, 119] width 95 height 14
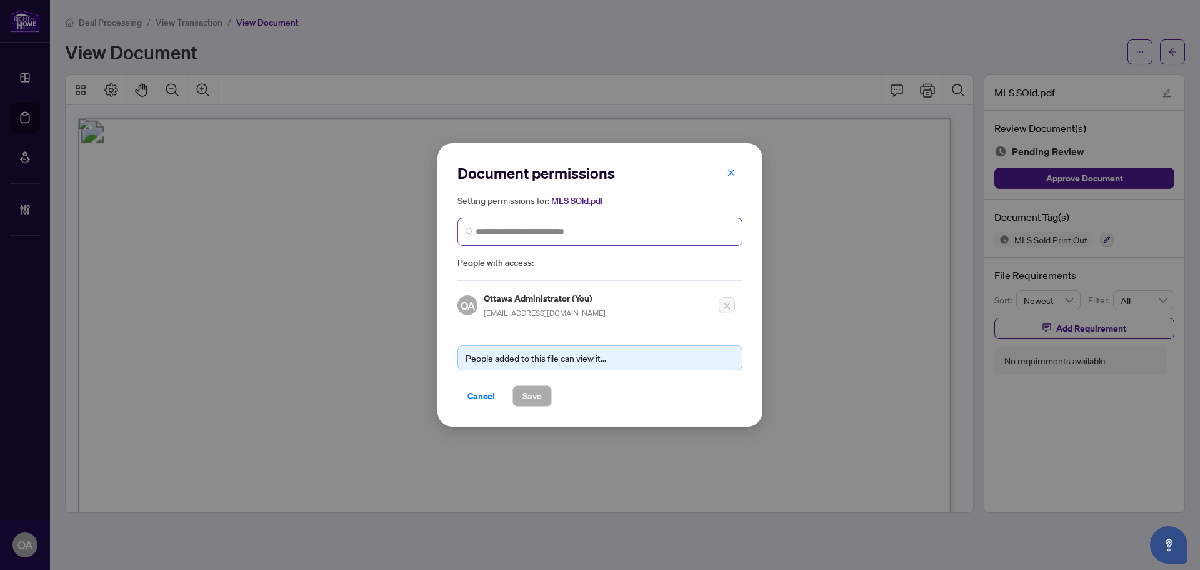
click at [546, 239] on span at bounding box center [600, 232] width 285 height 28
type input "*******"
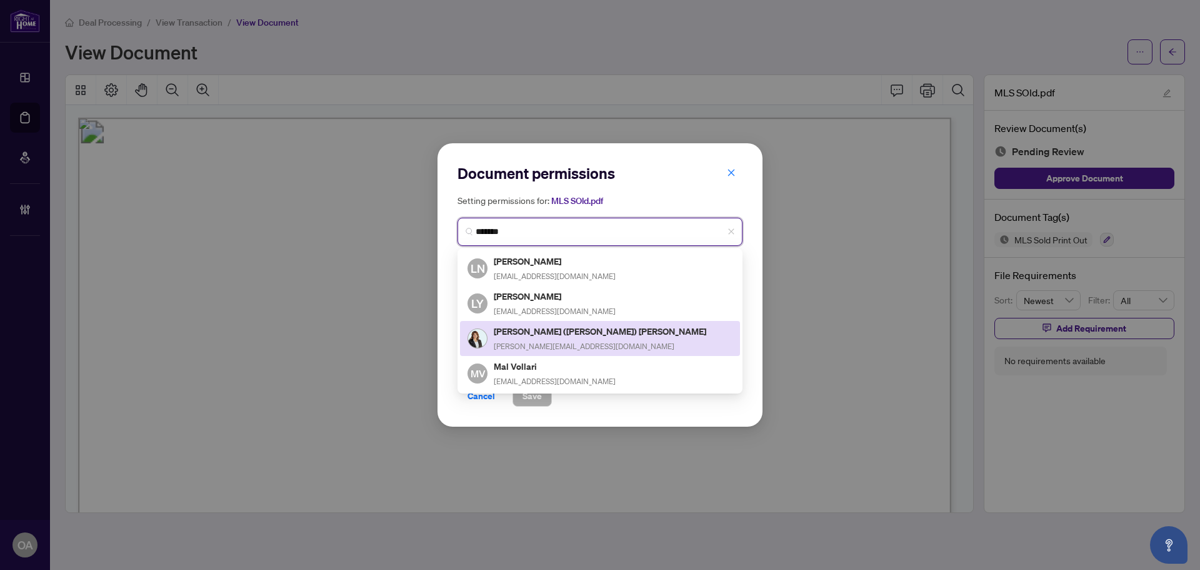
click at [516, 337] on div "[PERSON_NAME] ([PERSON_NAME]) Williams [EMAIL_ADDRESS][DOMAIN_NAME]" at bounding box center [601, 338] width 214 height 29
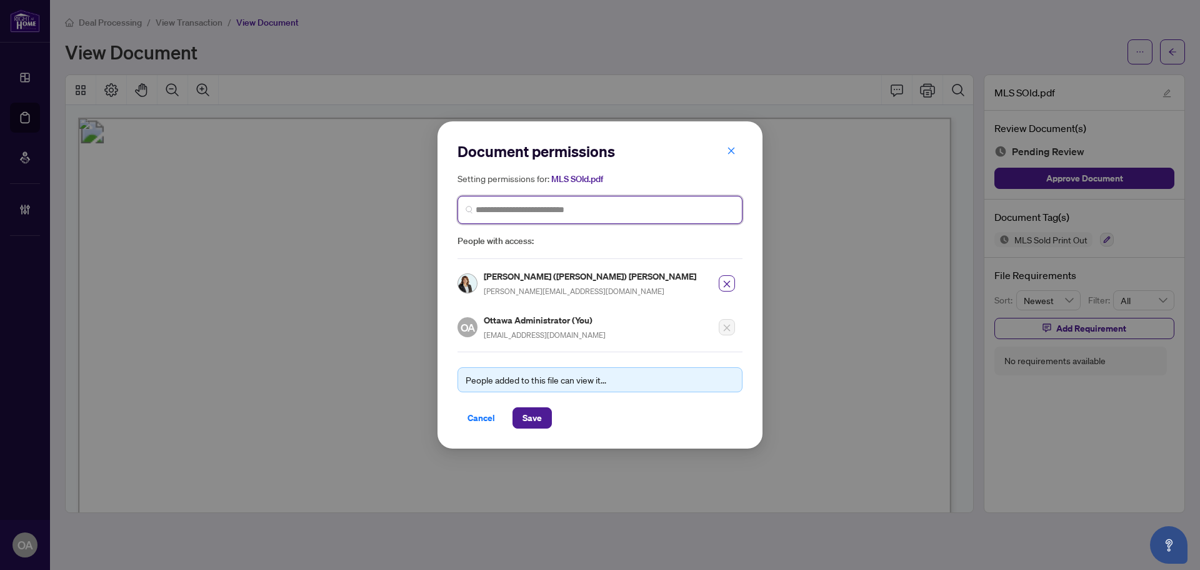
click at [553, 212] on input "search" at bounding box center [605, 209] width 259 height 13
type input "*****"
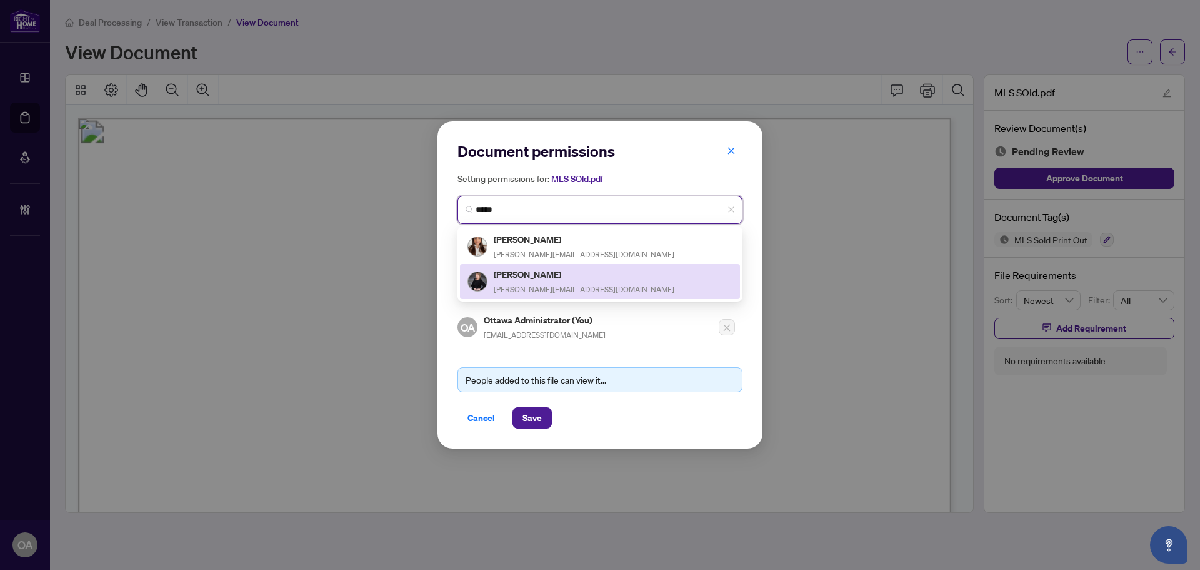
drag, startPoint x: 535, startPoint y: 279, endPoint x: 536, endPoint y: 286, distance: 7.0
click at [536, 281] on div "[PERSON_NAME] [PERSON_NAME][EMAIL_ADDRESS][DOMAIN_NAME]" at bounding box center [584, 281] width 181 height 29
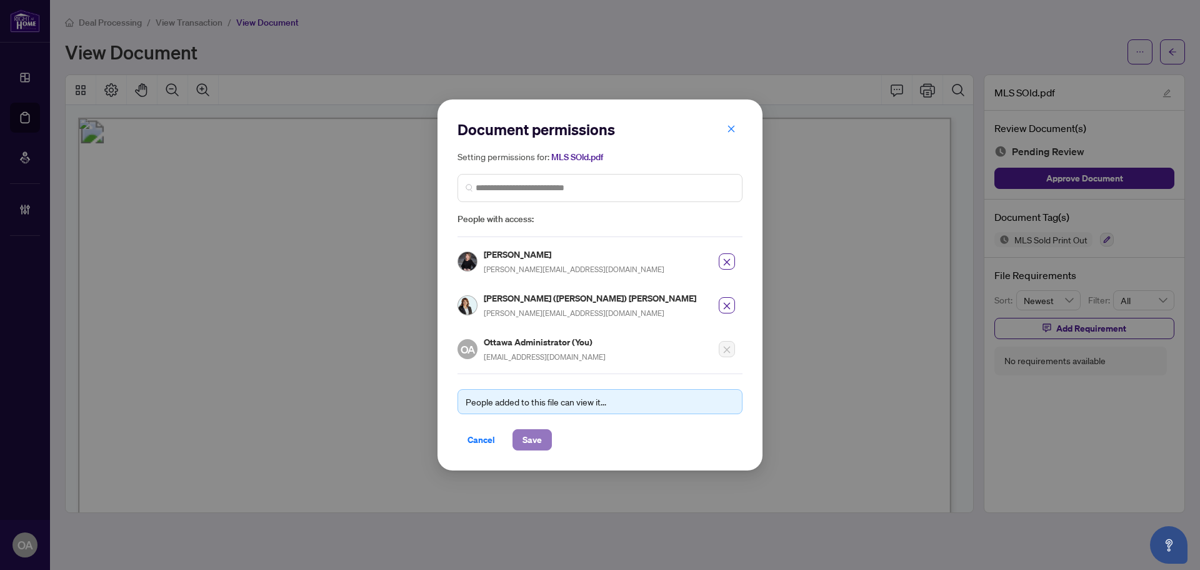
click at [543, 437] on button "Save" at bounding box center [532, 439] width 39 height 21
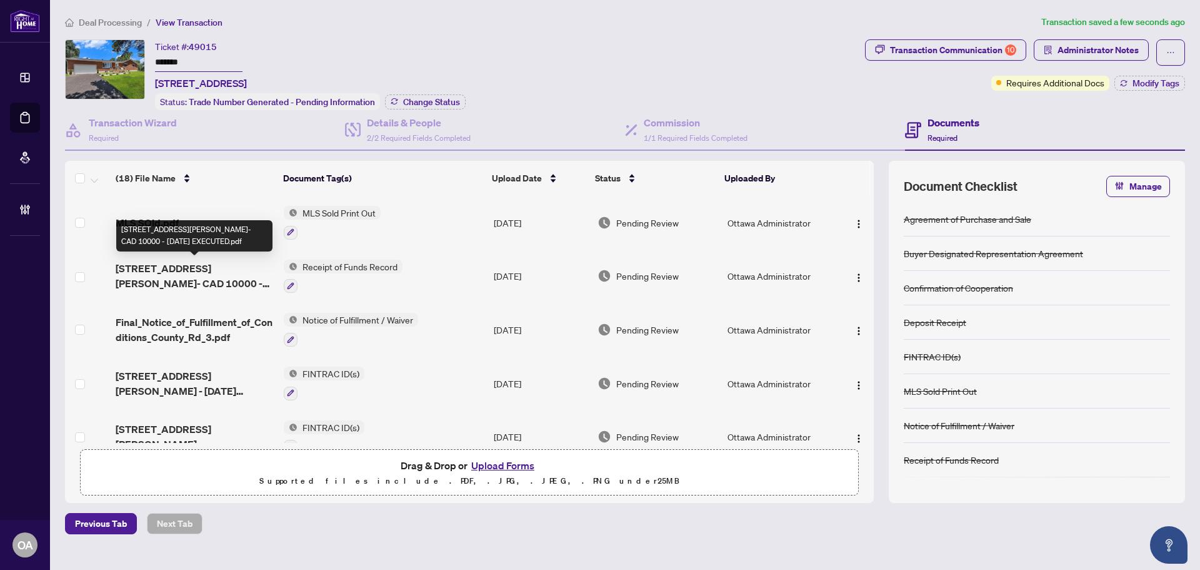
click at [207, 269] on span "[STREET_ADDRESS][PERSON_NAME]- CAD 10000 - [DATE] EXECUTED.pdf" at bounding box center [195, 276] width 158 height 30
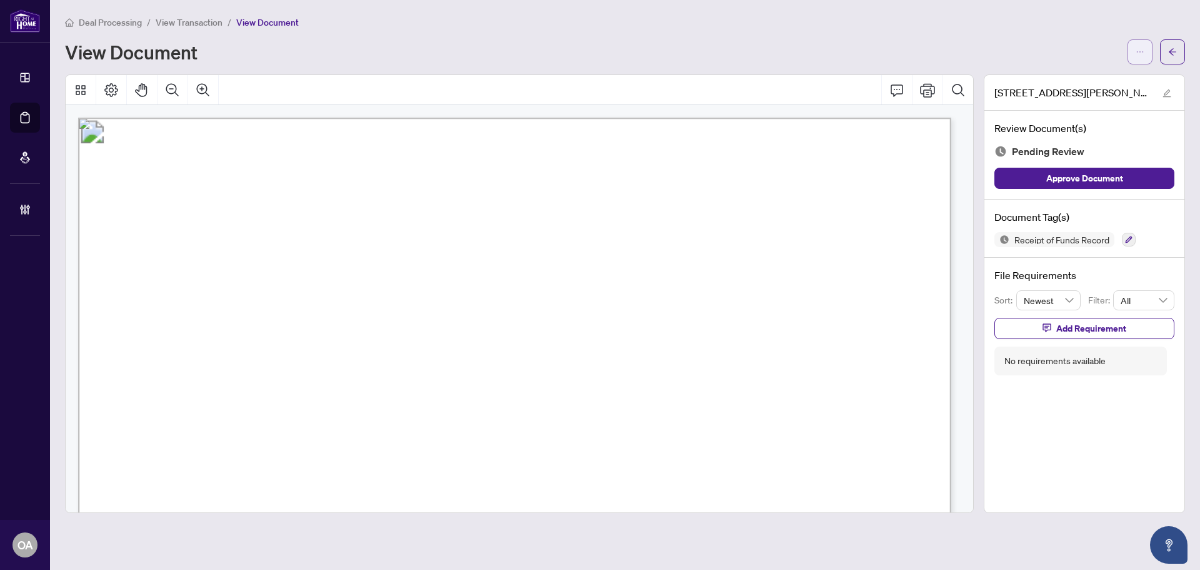
click at [1138, 53] on icon "ellipsis" at bounding box center [1140, 52] width 9 height 9
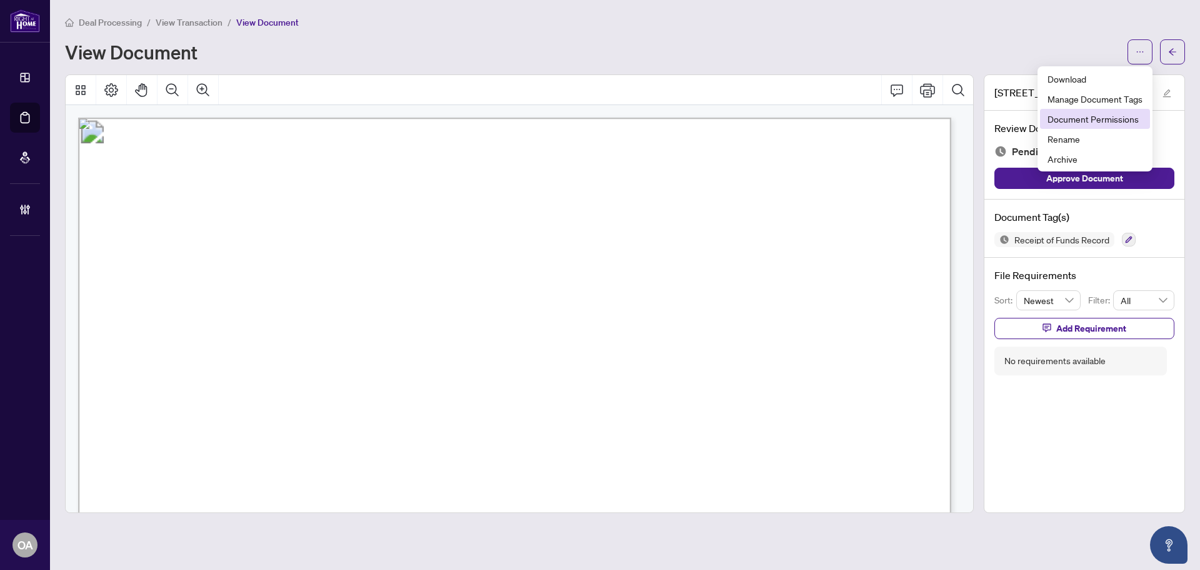
click at [1067, 120] on span "Document Permissions" at bounding box center [1095, 119] width 95 height 14
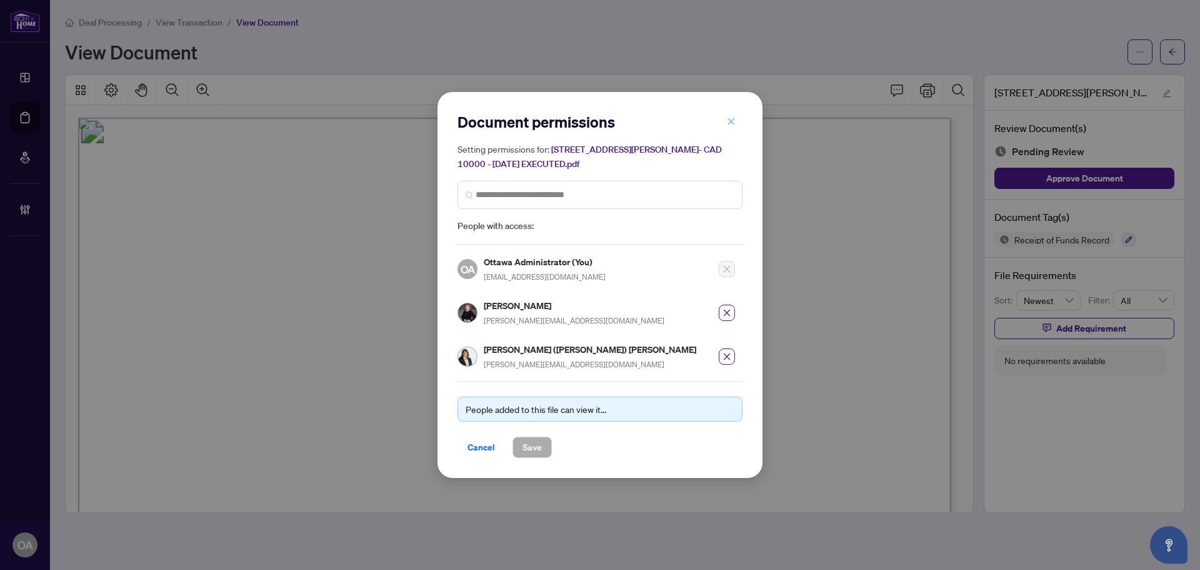
click at [727, 123] on button "button" at bounding box center [731, 121] width 25 height 21
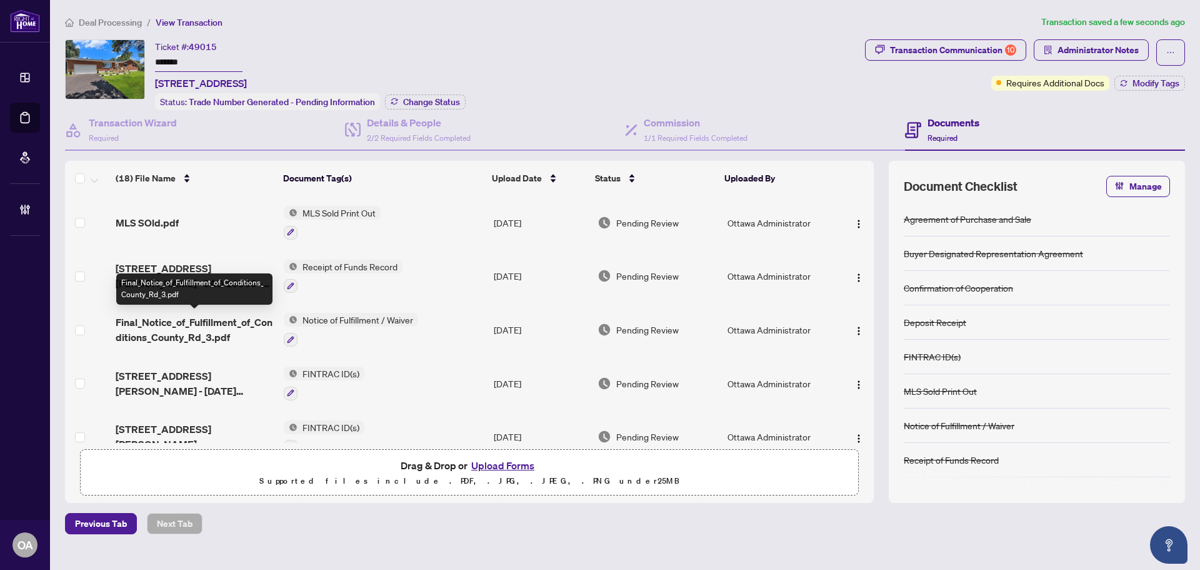
click at [234, 330] on span "Final_Notice_of_Fulfillment_of_Conditions_County_Rd_3.pdf" at bounding box center [195, 329] width 158 height 30
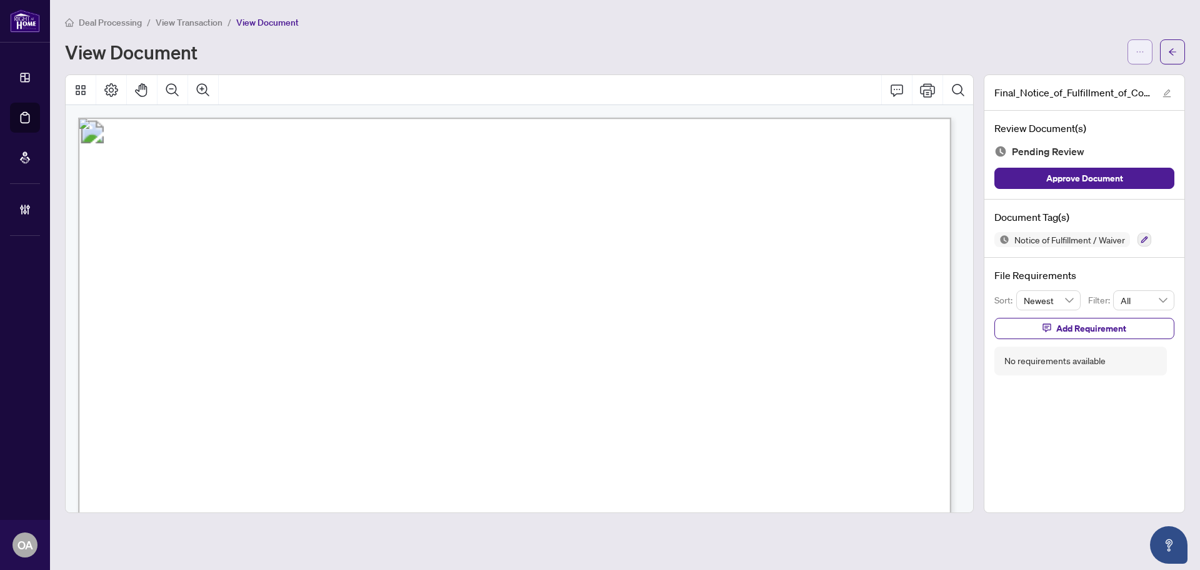
click at [1137, 48] on icon "ellipsis" at bounding box center [1140, 52] width 9 height 9
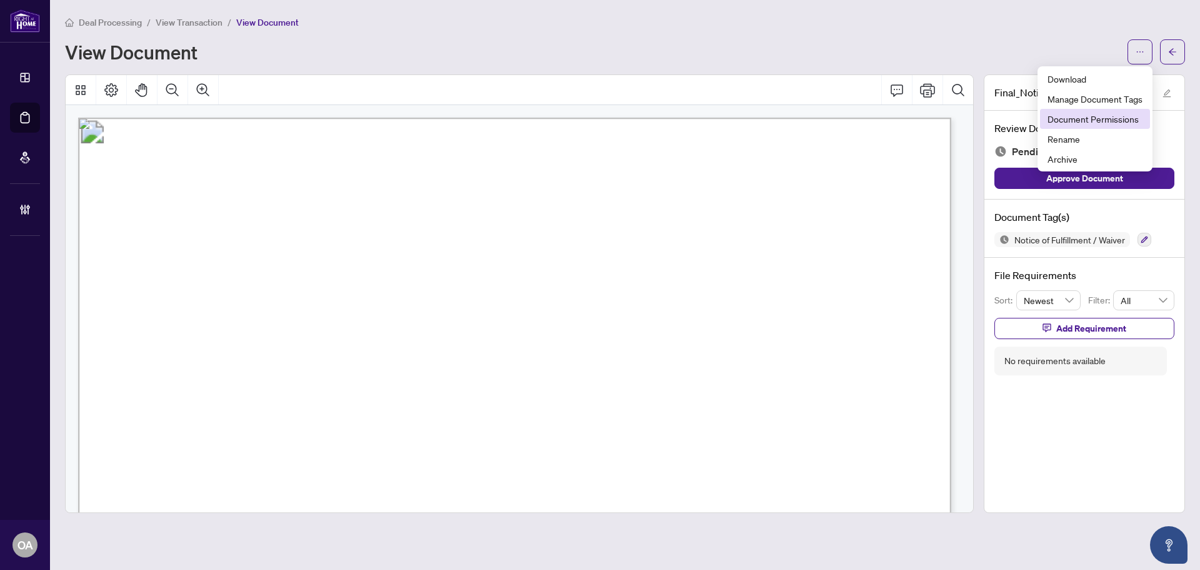
click at [1080, 119] on span "Document Permissions" at bounding box center [1095, 119] width 95 height 14
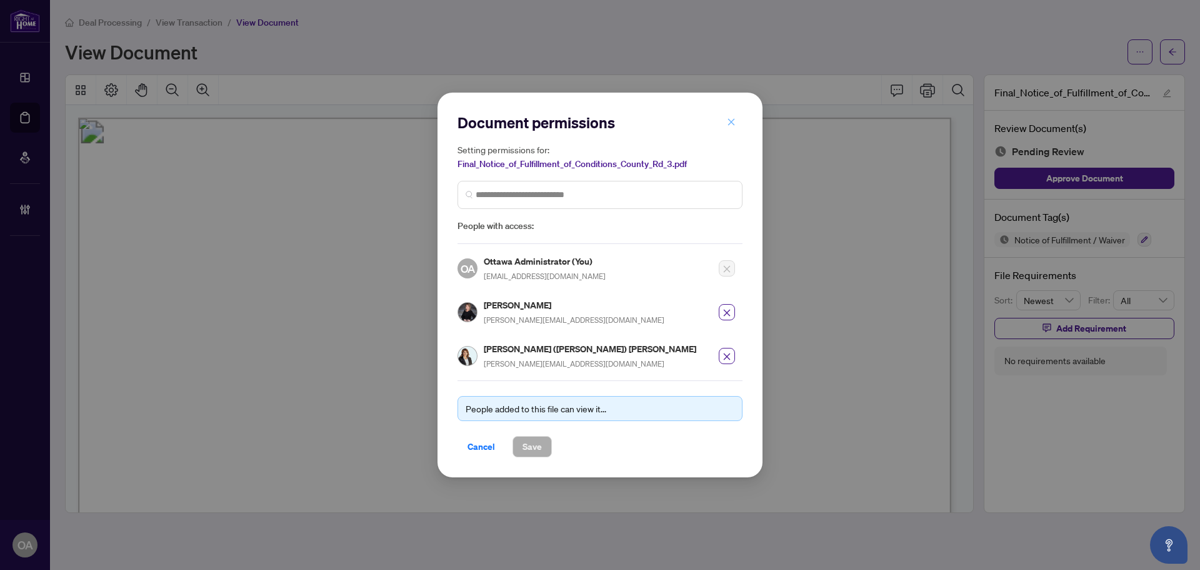
click at [730, 124] on icon "close" at bounding box center [731, 122] width 9 height 9
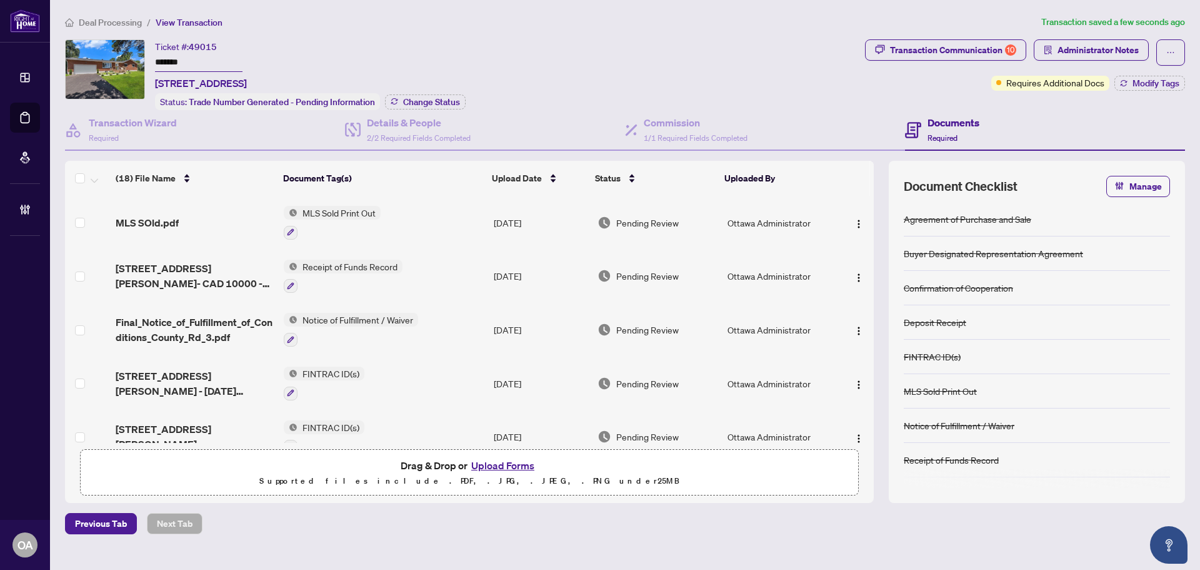
scroll to position [63, 0]
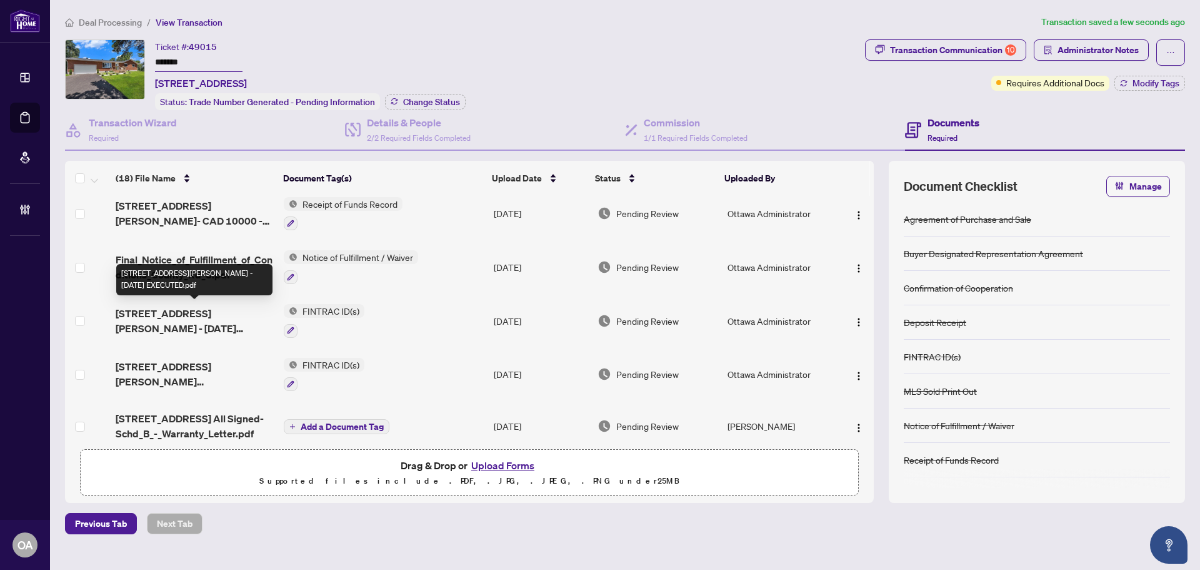
click at [200, 312] on span "[STREET_ADDRESS][PERSON_NAME] - [DATE] EXECUTED.pdf" at bounding box center [195, 321] width 158 height 30
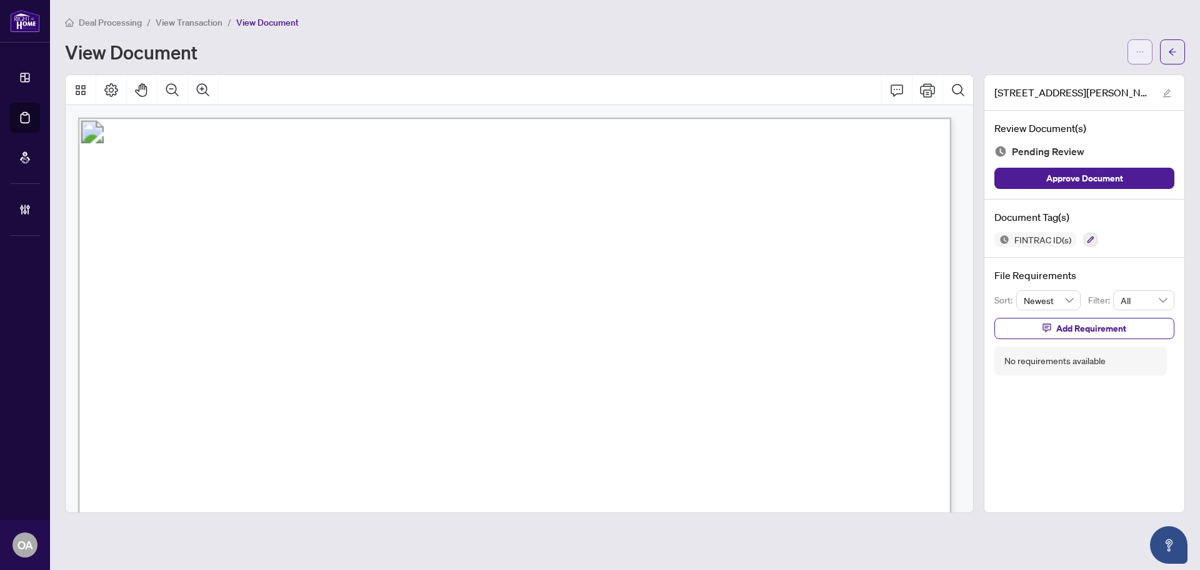
click at [1139, 53] on icon "ellipsis" at bounding box center [1140, 52] width 9 height 9
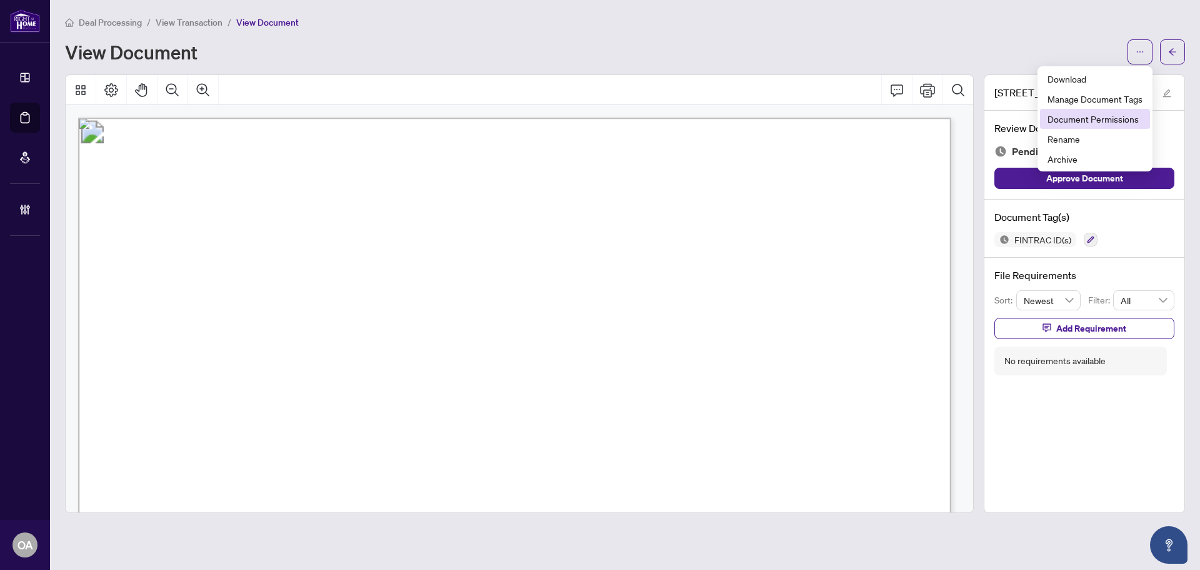
click at [1071, 113] on span "Document Permissions" at bounding box center [1095, 119] width 95 height 14
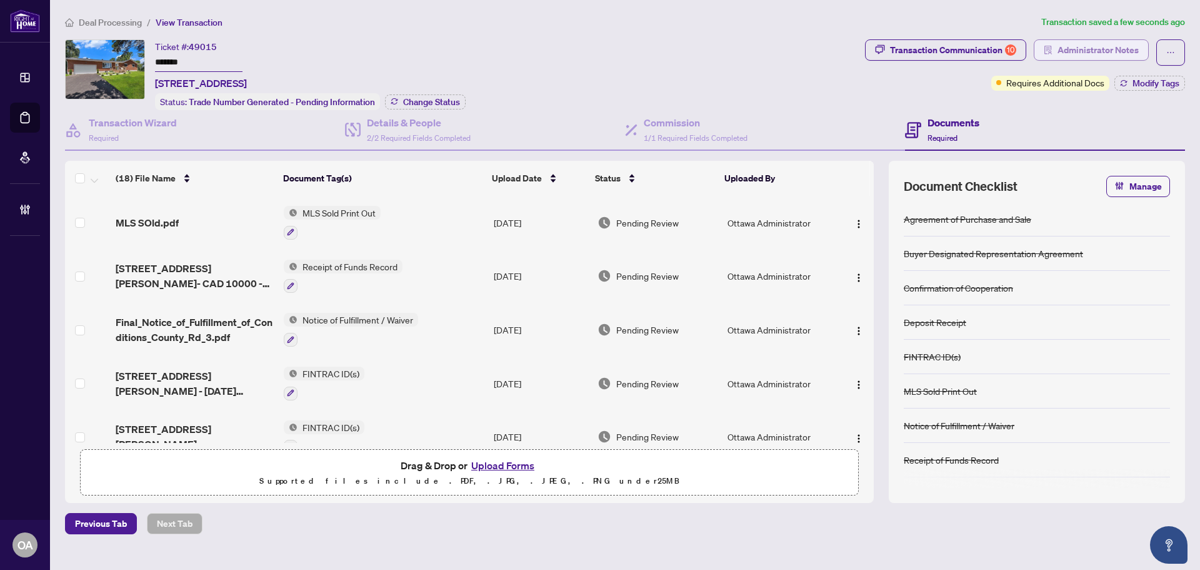
click at [1070, 46] on span "Administrator Notes" at bounding box center [1098, 50] width 81 height 20
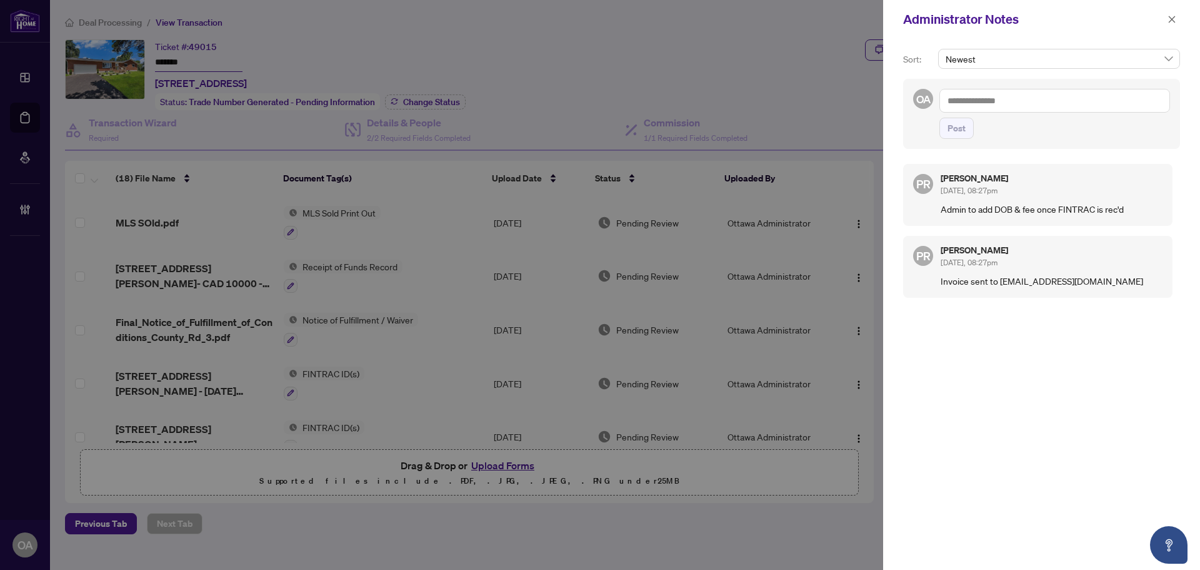
click at [990, 98] on textarea at bounding box center [1055, 101] width 231 height 24
click at [1169, 20] on icon "close" at bounding box center [1172, 19] width 9 height 9
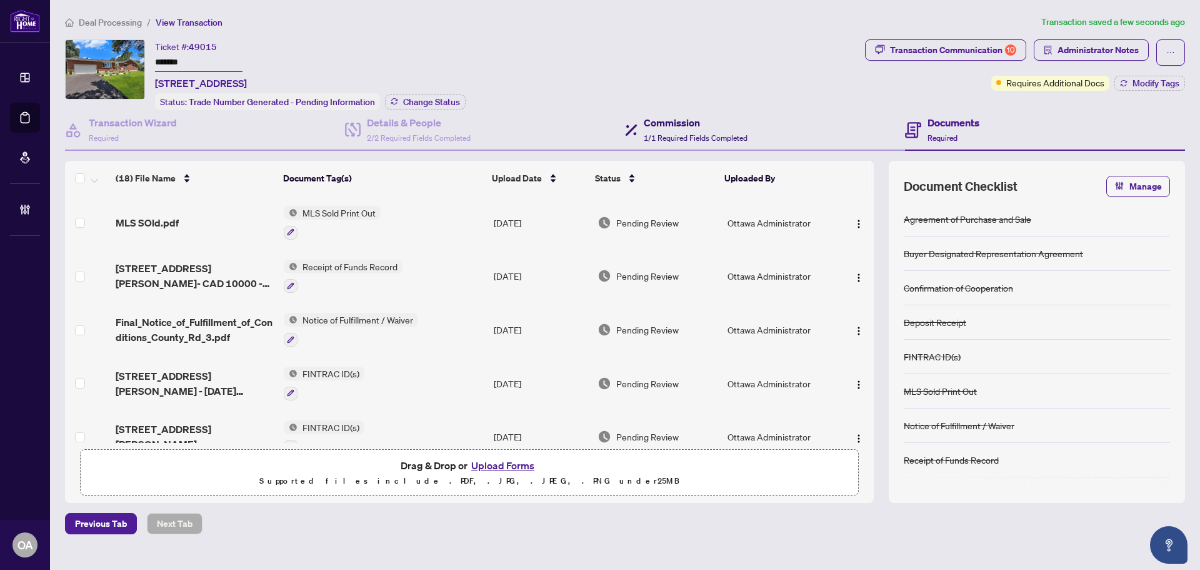
click at [665, 124] on h4 "Commission" at bounding box center [696, 122] width 104 height 15
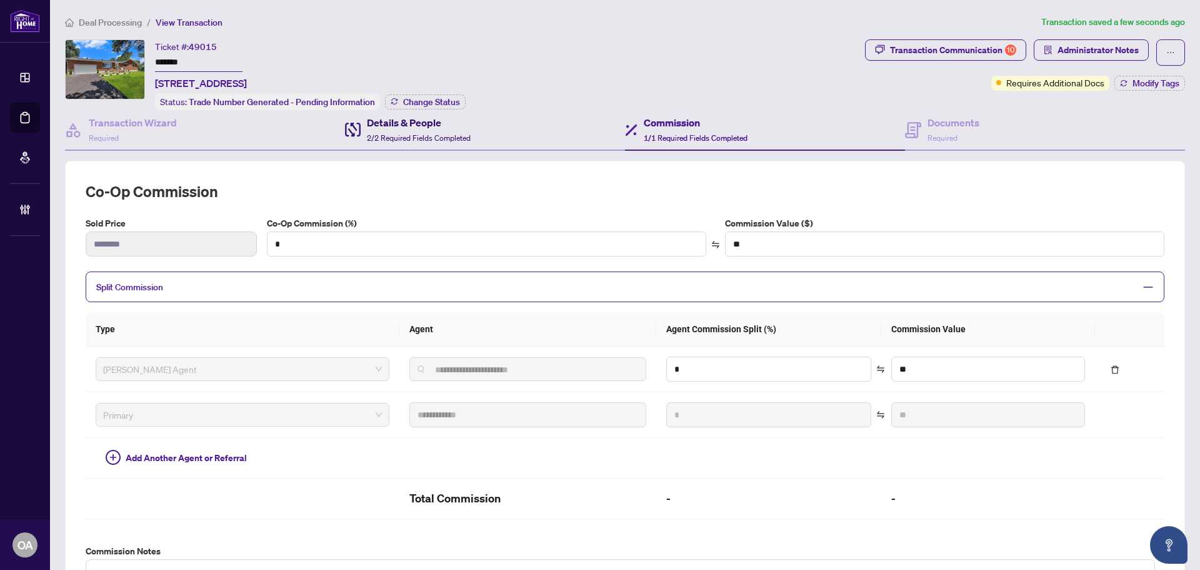
click at [397, 116] on h4 "Details & People" at bounding box center [419, 122] width 104 height 15
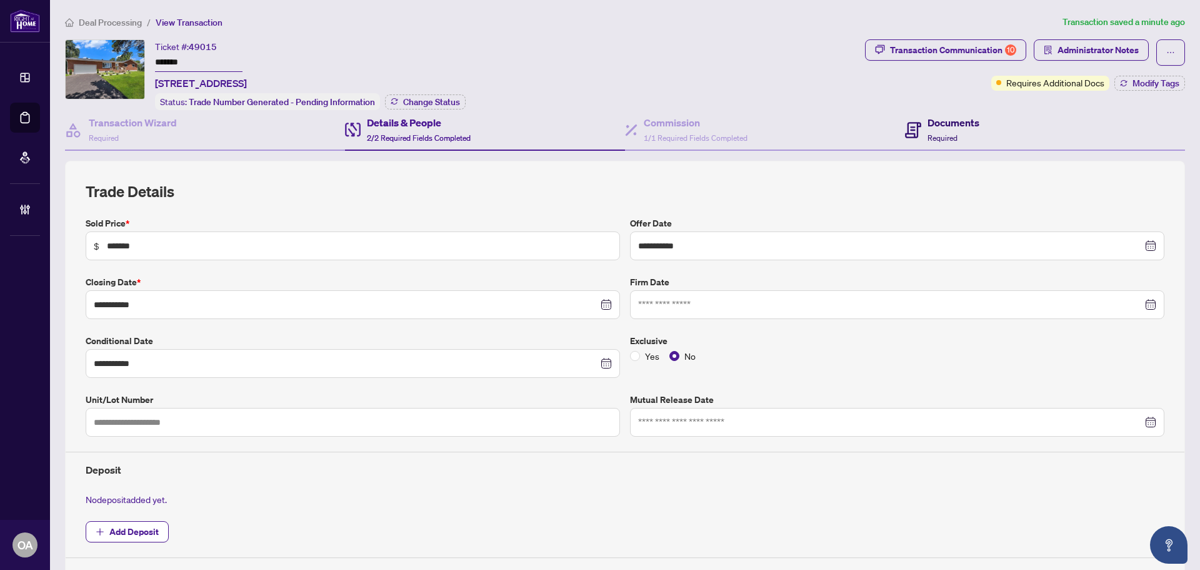
click at [948, 126] on h4 "Documents" at bounding box center [954, 122] width 52 height 15
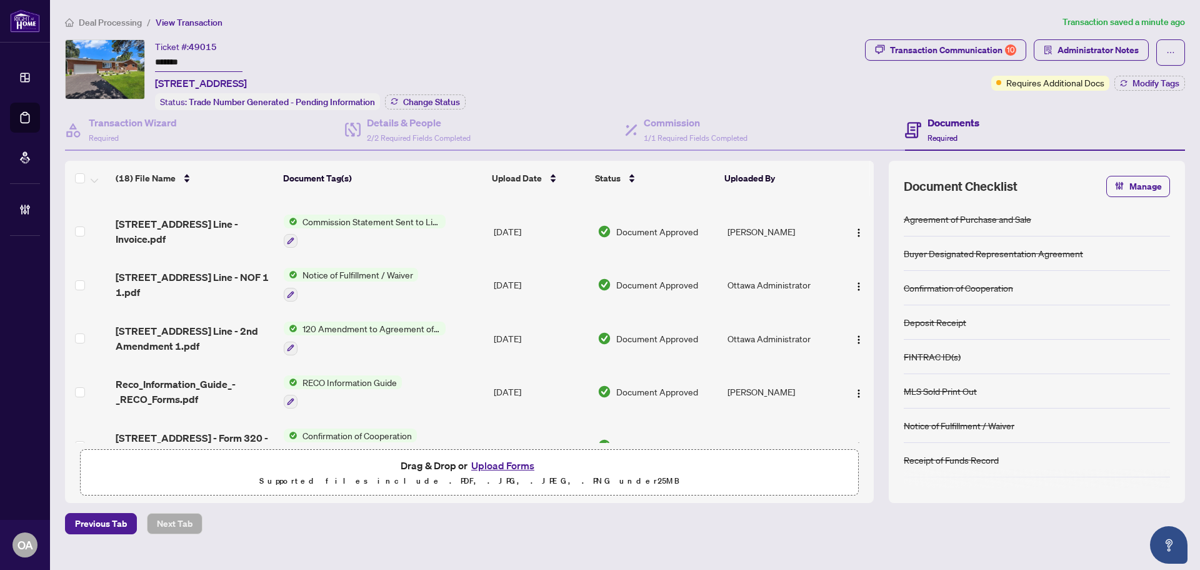
scroll to position [700, 0]
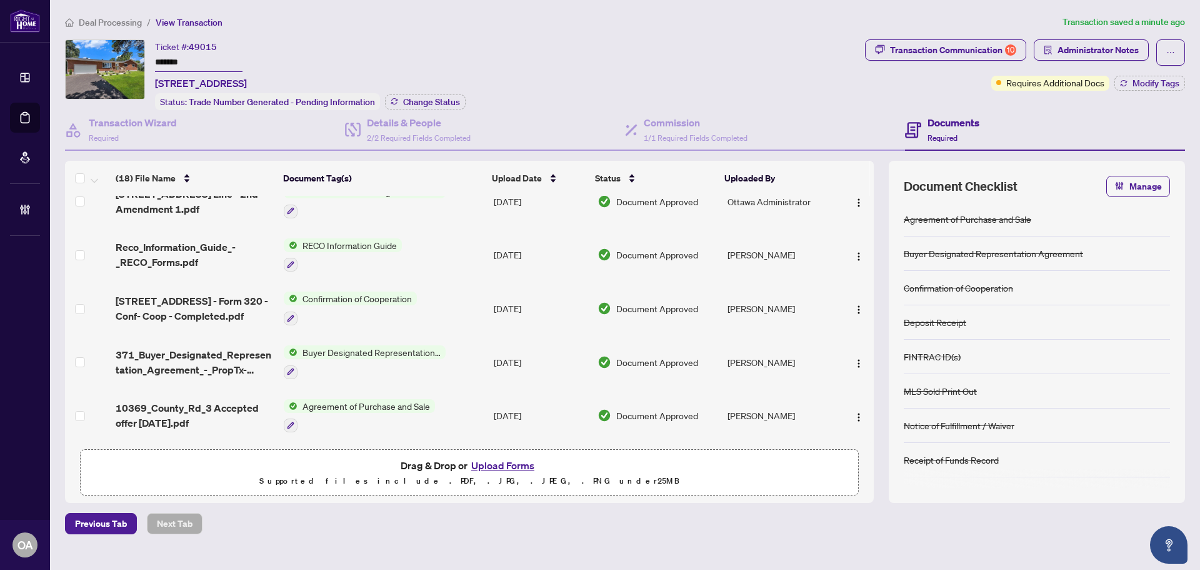
click at [166, 296] on span "[STREET_ADDRESS] - Form 320 - Conf- Coop - Completed.pdf" at bounding box center [195, 308] width 158 height 30
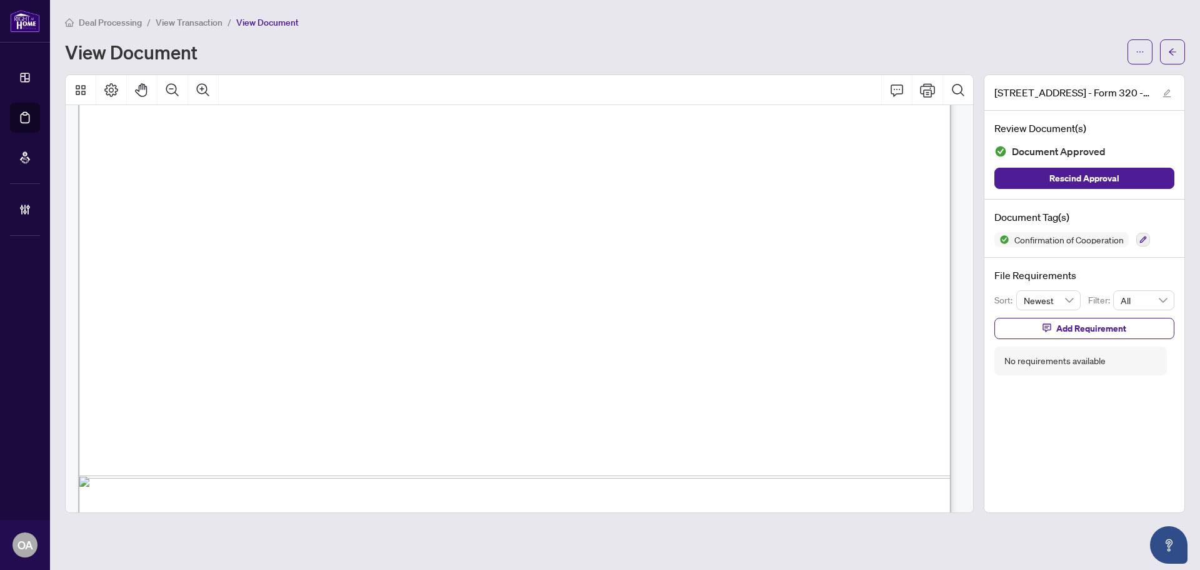
scroll to position [750, 0]
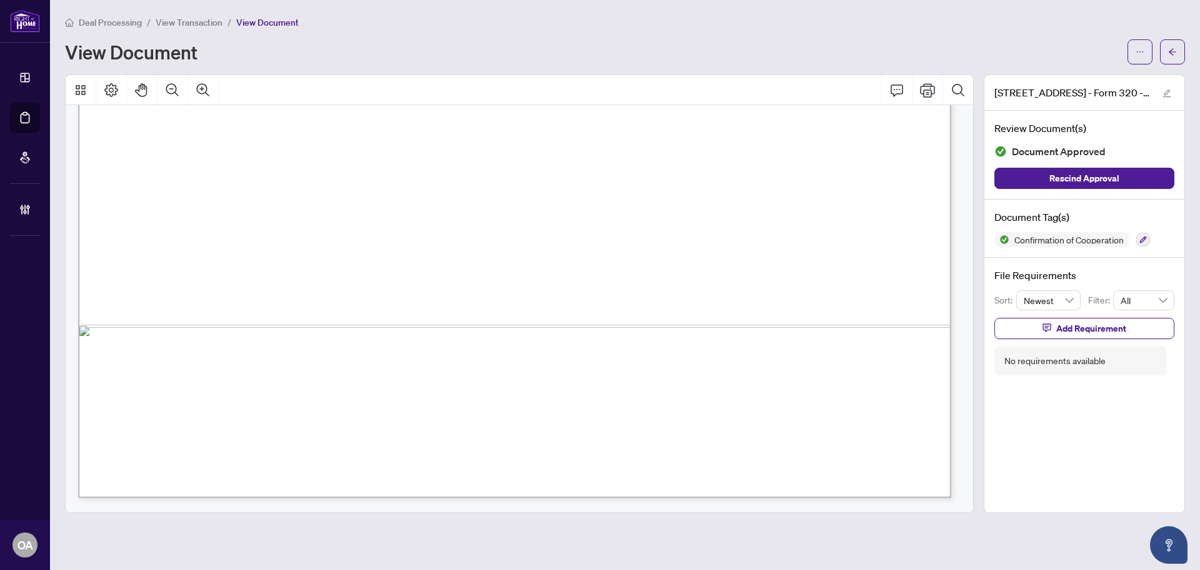
drag, startPoint x: 586, startPoint y: 383, endPoint x: 616, endPoint y: 373, distance: 31.0
drag, startPoint x: 668, startPoint y: 366, endPoint x: 845, endPoint y: 359, distance: 177.7
click at [409, 365] on span "SC" at bounding box center [401, 373] width 16 height 21
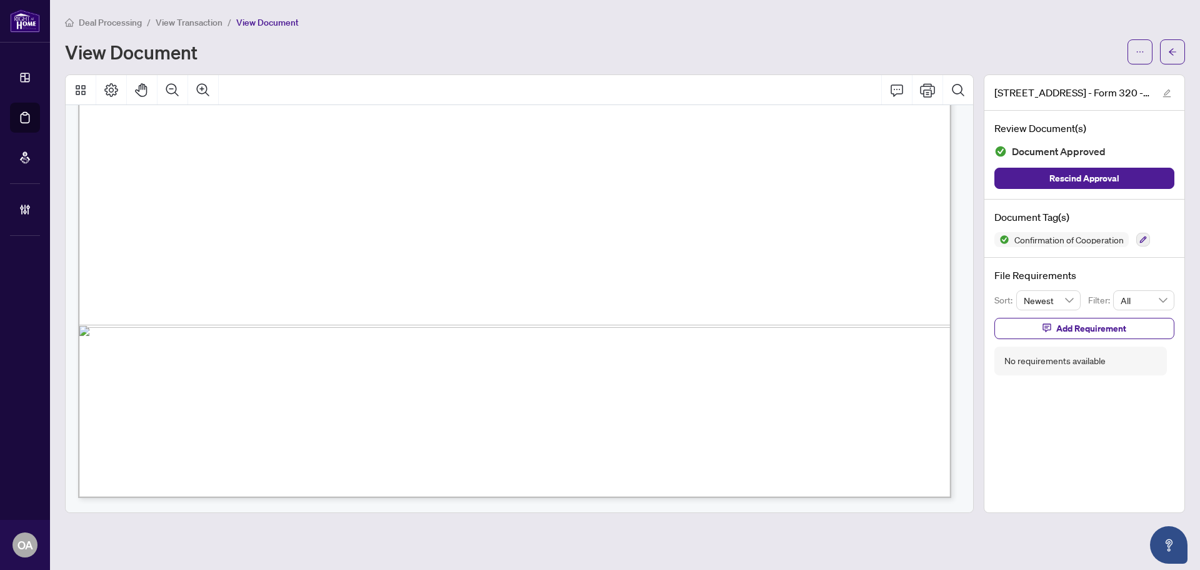
drag, startPoint x: 827, startPoint y: 366, endPoint x: 804, endPoint y: 372, distance: 23.4
click at [409, 372] on span "SC" at bounding box center [401, 373] width 16 height 21
drag, startPoint x: 804, startPoint y: 372, endPoint x: 763, endPoint y: 378, distance: 41.0
click at [409, 378] on span "SC" at bounding box center [401, 373] width 16 height 21
drag, startPoint x: 775, startPoint y: 376, endPoint x: 799, endPoint y: 376, distance: 24.4
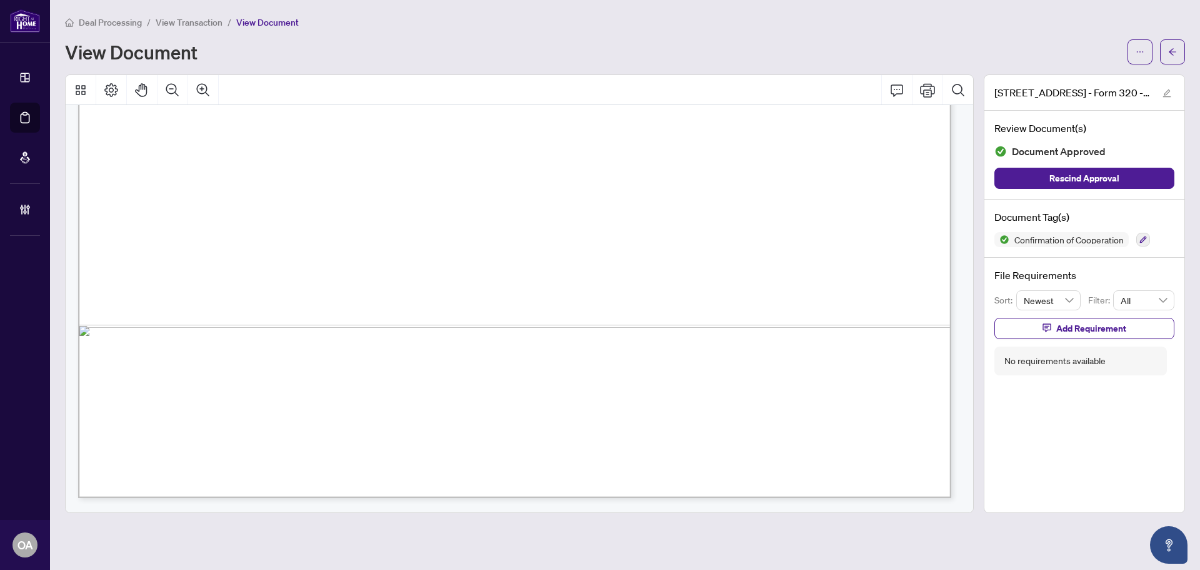
click at [409, 376] on span "SC" at bounding box center [401, 373] width 16 height 21
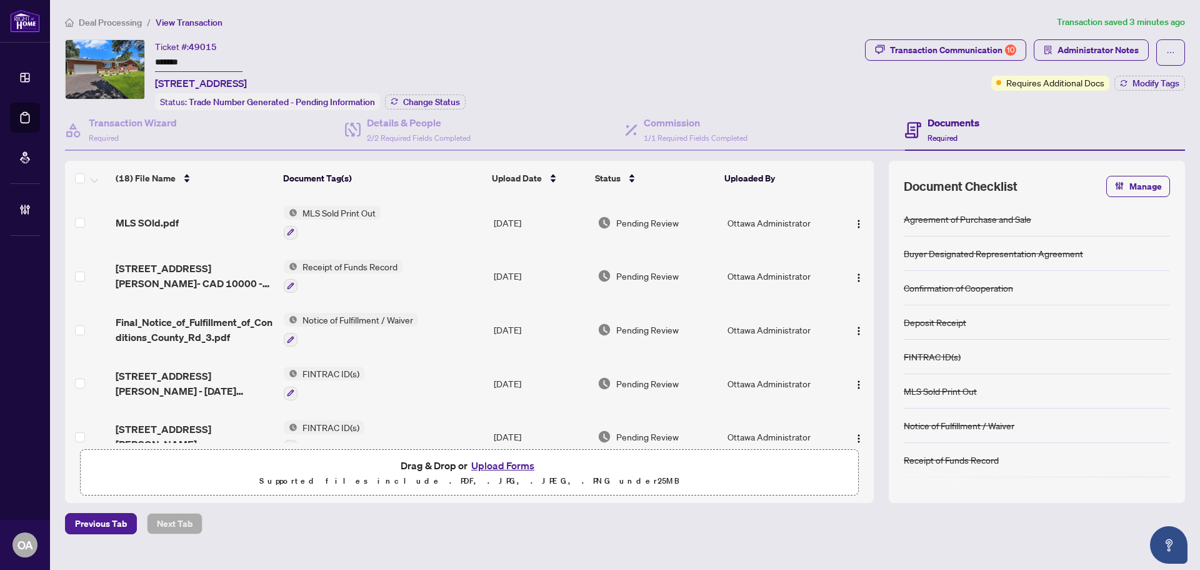
drag, startPoint x: 855, startPoint y: 222, endPoint x: 807, endPoint y: 211, distance: 49.3
click at [856, 222] on img "button" at bounding box center [859, 224] width 10 height 10
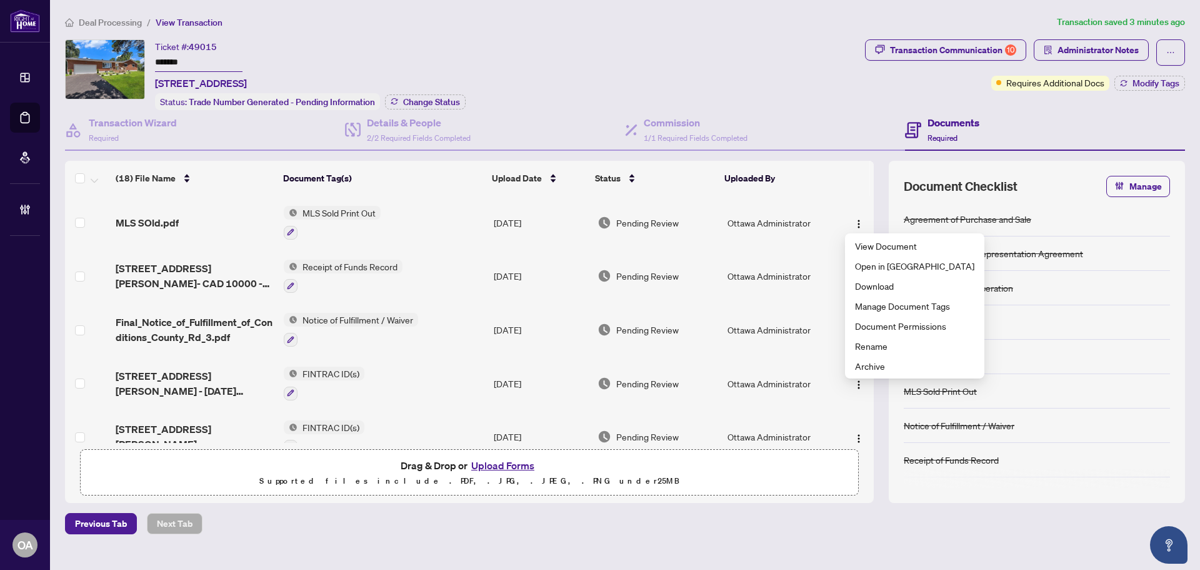
click at [801, 173] on th "Uploaded By" at bounding box center [777, 178] width 114 height 35
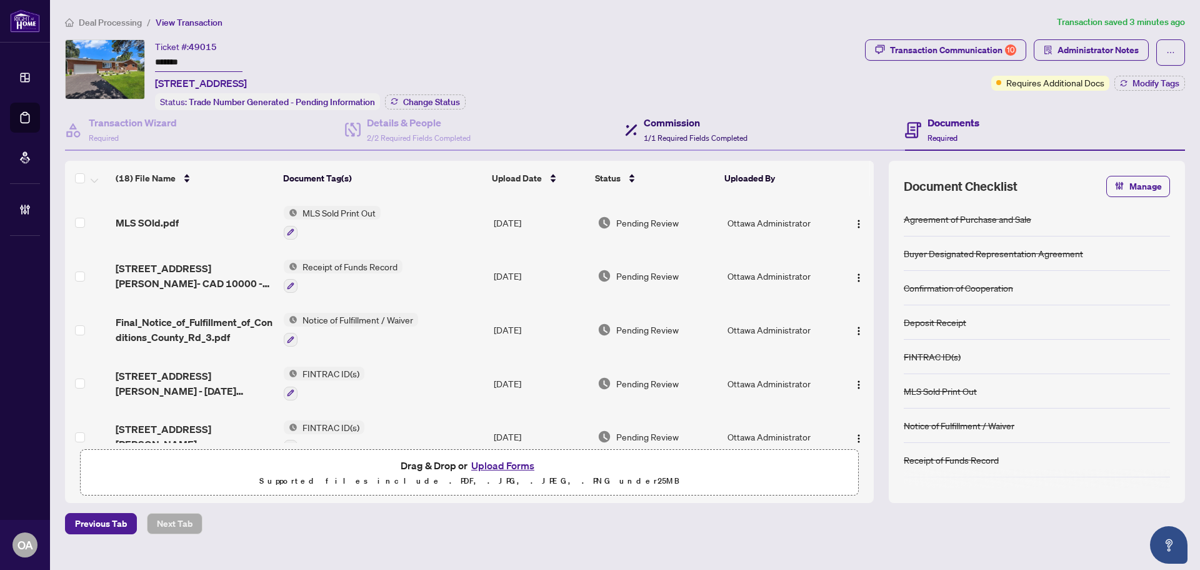
click at [698, 124] on h4 "Commission" at bounding box center [696, 122] width 104 height 15
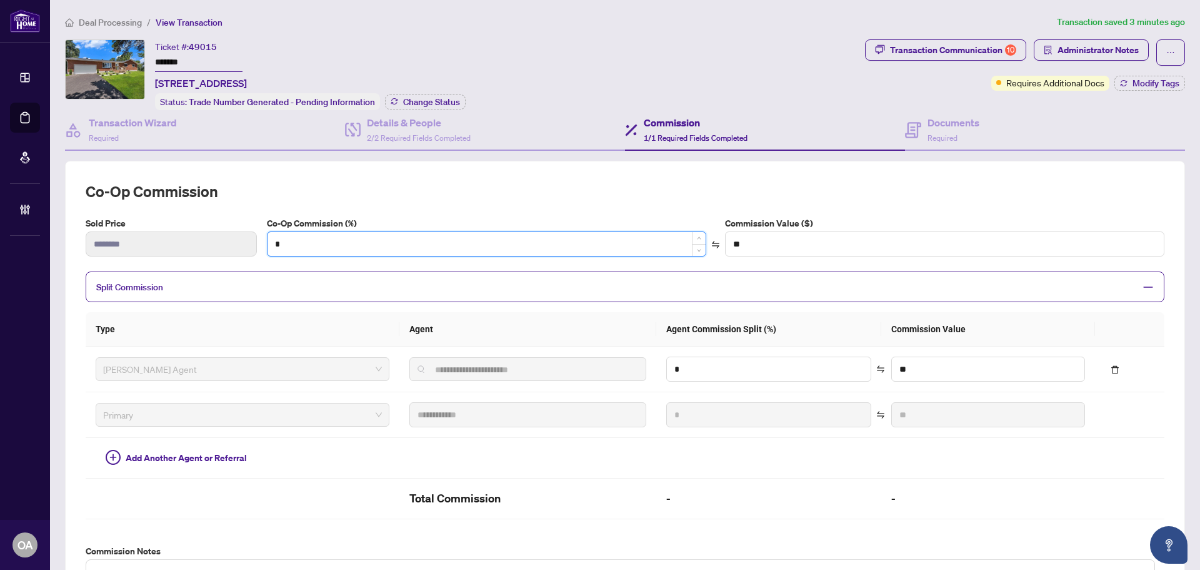
click at [341, 243] on input "*" at bounding box center [487, 244] width 438 height 24
drag, startPoint x: 277, startPoint y: 237, endPoint x: 284, endPoint y: 235, distance: 7.1
click at [279, 236] on input "*" at bounding box center [487, 244] width 438 height 24
drag, startPoint x: 301, startPoint y: 238, endPoint x: 288, endPoint y: 238, distance: 13.1
click at [288, 238] on input "*" at bounding box center [487, 244] width 438 height 24
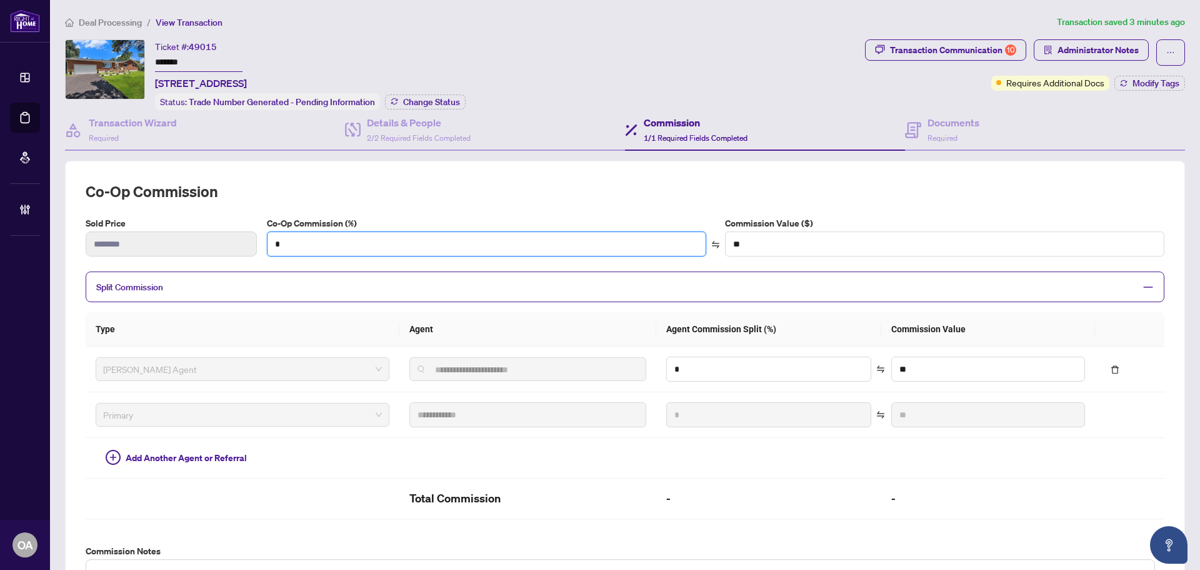
drag, startPoint x: 266, startPoint y: 237, endPoint x: 258, endPoint y: 237, distance: 8.8
click at [258, 237] on div "Sold Price ******** Co-Op Commission (%) * Commission Value ($) **" at bounding box center [625, 241] width 1089 height 50
click at [310, 231] on div "*" at bounding box center [487, 243] width 440 height 25
click at [397, 240] on input "*" at bounding box center [487, 244] width 438 height 24
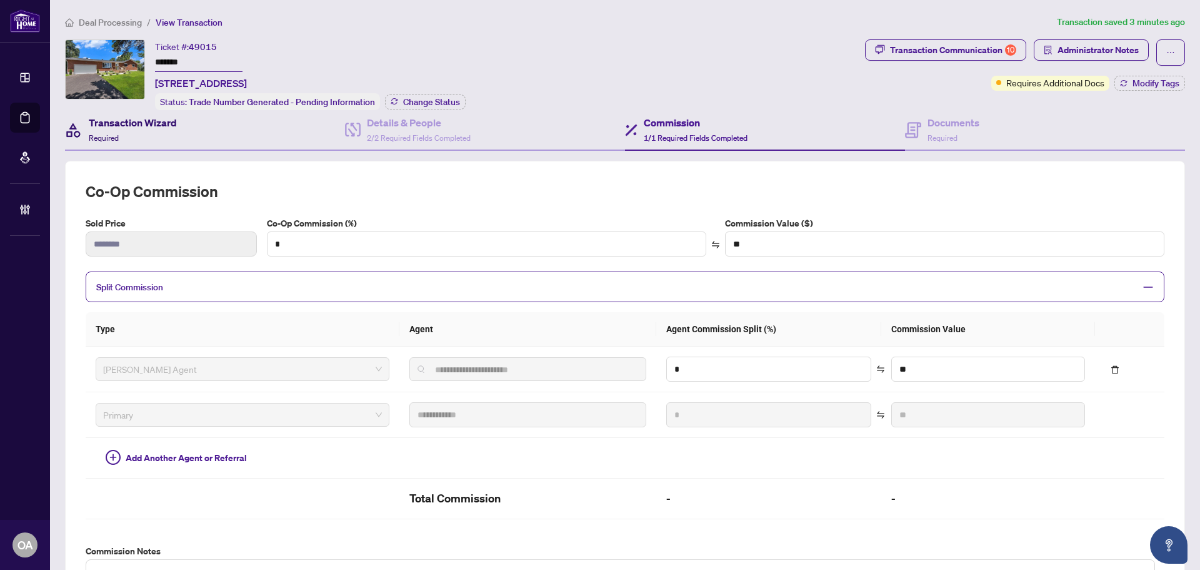
click at [142, 128] on h4 "Transaction Wizard" at bounding box center [133, 122] width 88 height 15
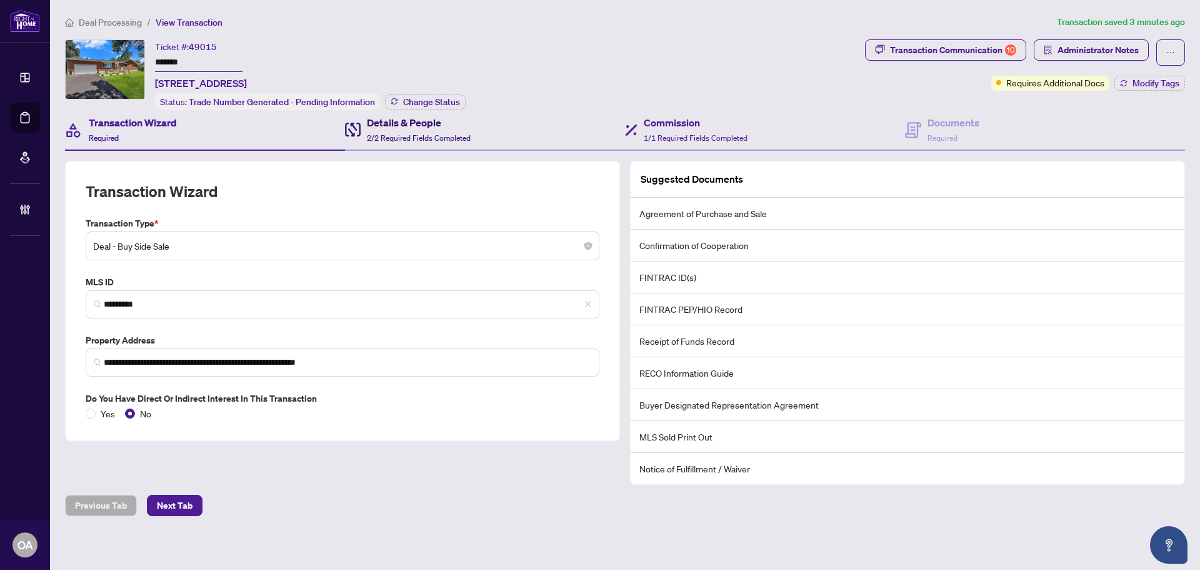
drag, startPoint x: 441, startPoint y: 117, endPoint x: 732, endPoint y: 118, distance: 290.7
click at [442, 117] on h4 "Details & People" at bounding box center [419, 122] width 104 height 15
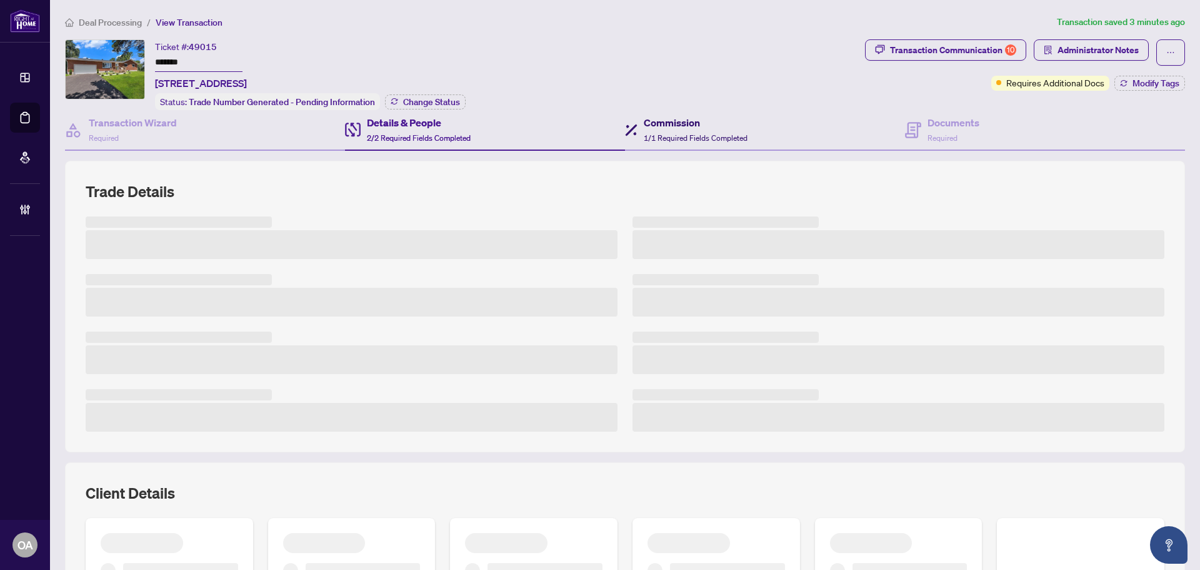
click at [687, 129] on div "Commission 1/1 Required Fields Completed" at bounding box center [696, 129] width 104 height 29
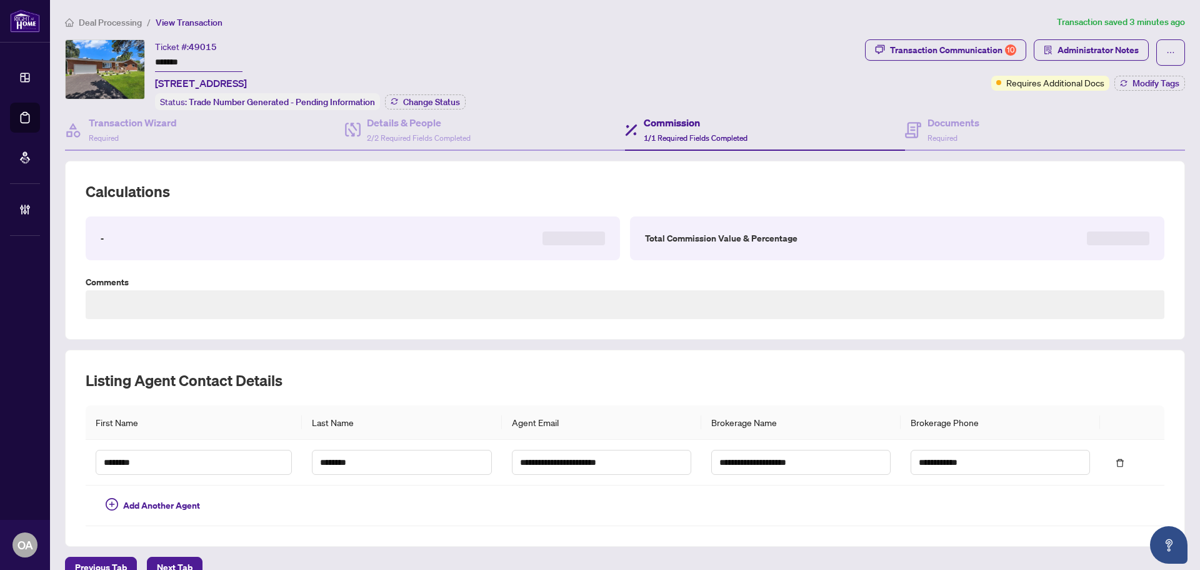
type textarea "**********"
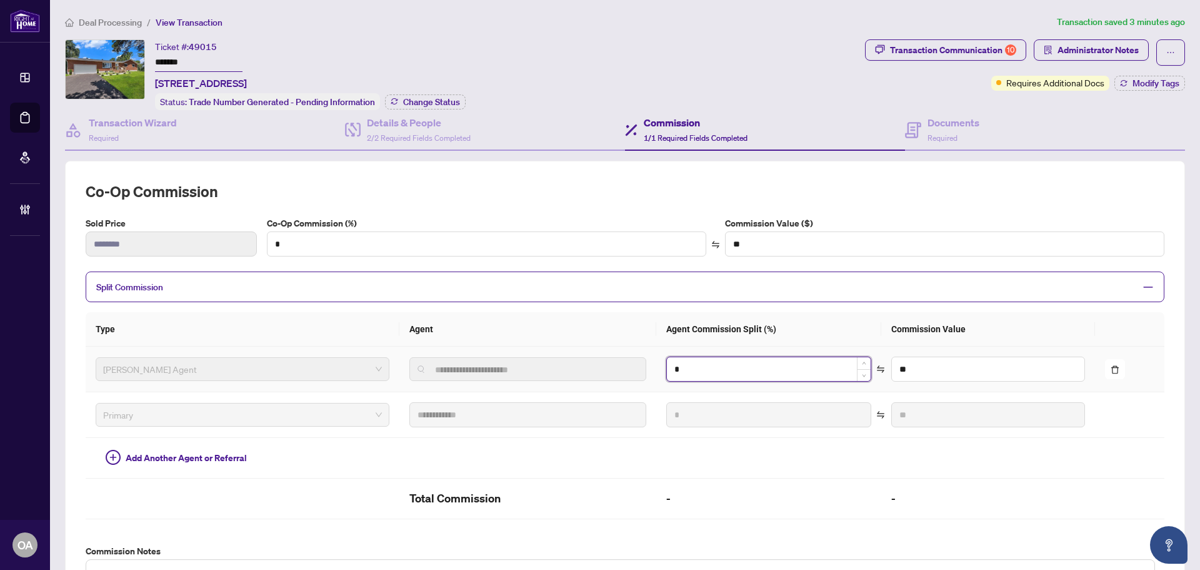
click at [679, 367] on input "*" at bounding box center [769, 369] width 204 height 24
click at [606, 363] on tr "**********" at bounding box center [625, 369] width 1079 height 46
click at [373, 285] on span "Split Commission" at bounding box center [615, 286] width 1039 height 14
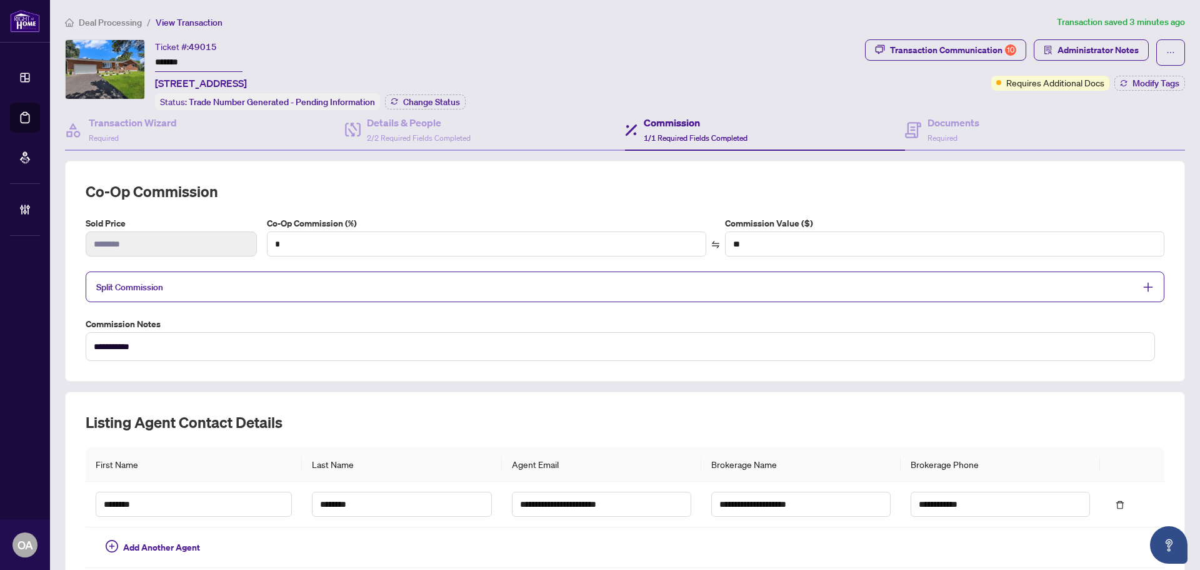
click at [375, 286] on span "Split Commission" at bounding box center [615, 286] width 1039 height 14
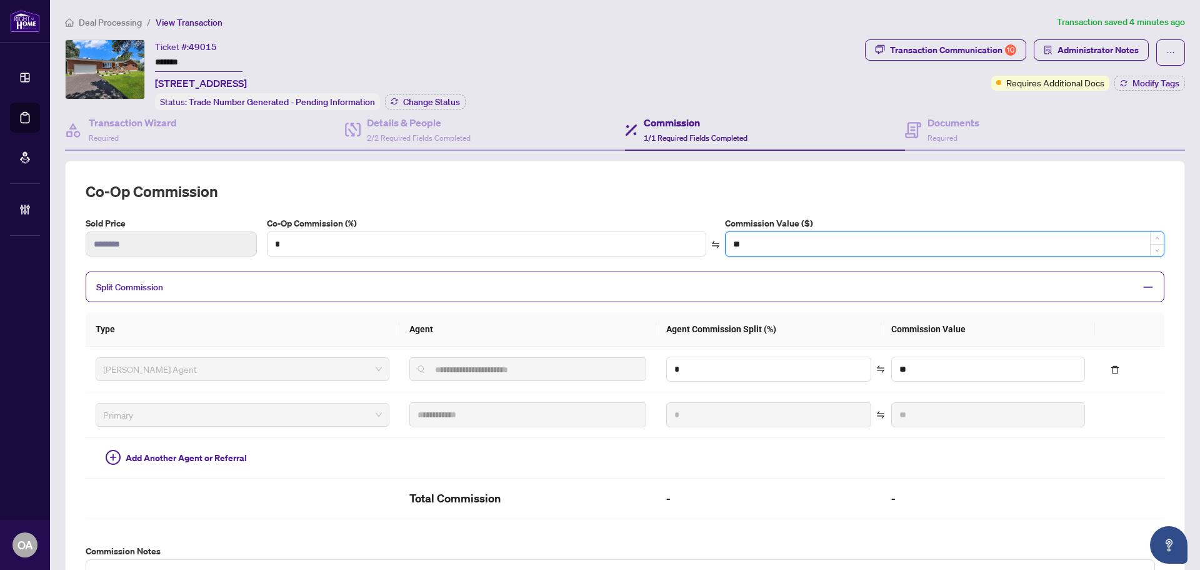
drag, startPoint x: 741, startPoint y: 240, endPoint x: 731, endPoint y: 240, distance: 10.0
click at [731, 240] on input "**" at bounding box center [945, 244] width 438 height 24
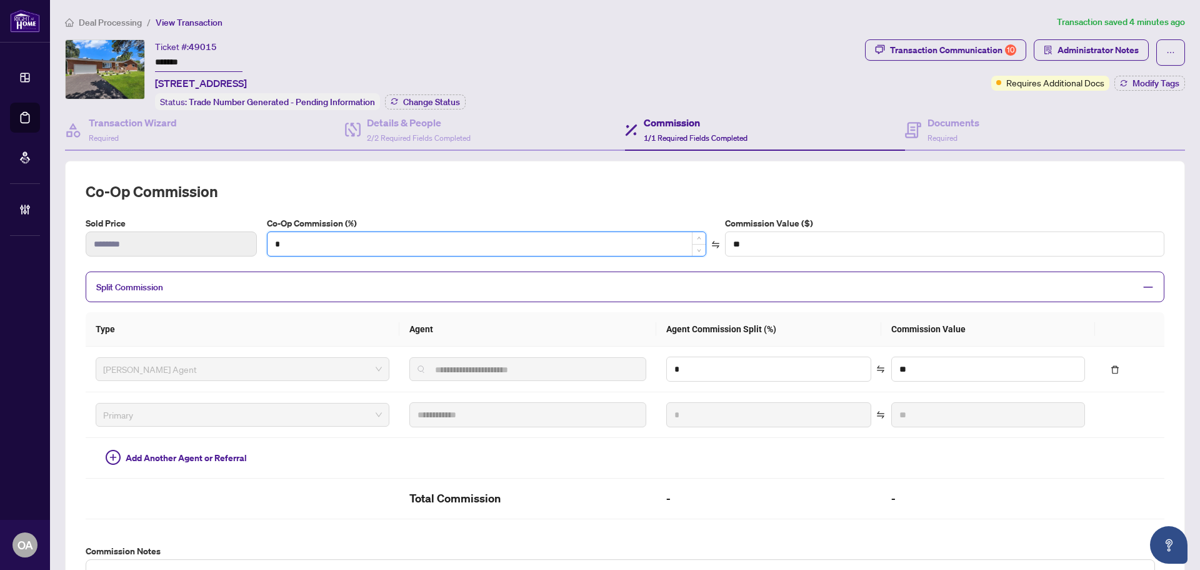
click at [453, 245] on input "*" at bounding box center [487, 244] width 438 height 24
type input "*"
type input "*******"
drag, startPoint x: 283, startPoint y: 238, endPoint x: 260, endPoint y: 238, distance: 22.5
click at [262, 238] on div "Co-Op Commission (%) * Commission Value ($) *******" at bounding box center [716, 241] width 908 height 50
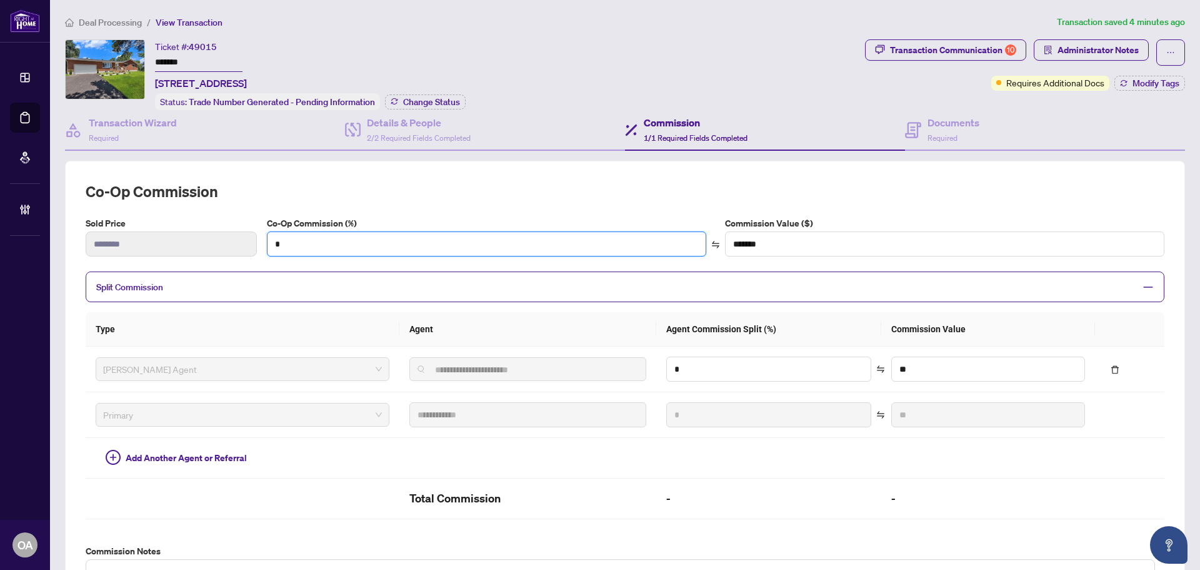
type input "*"
type input "**"
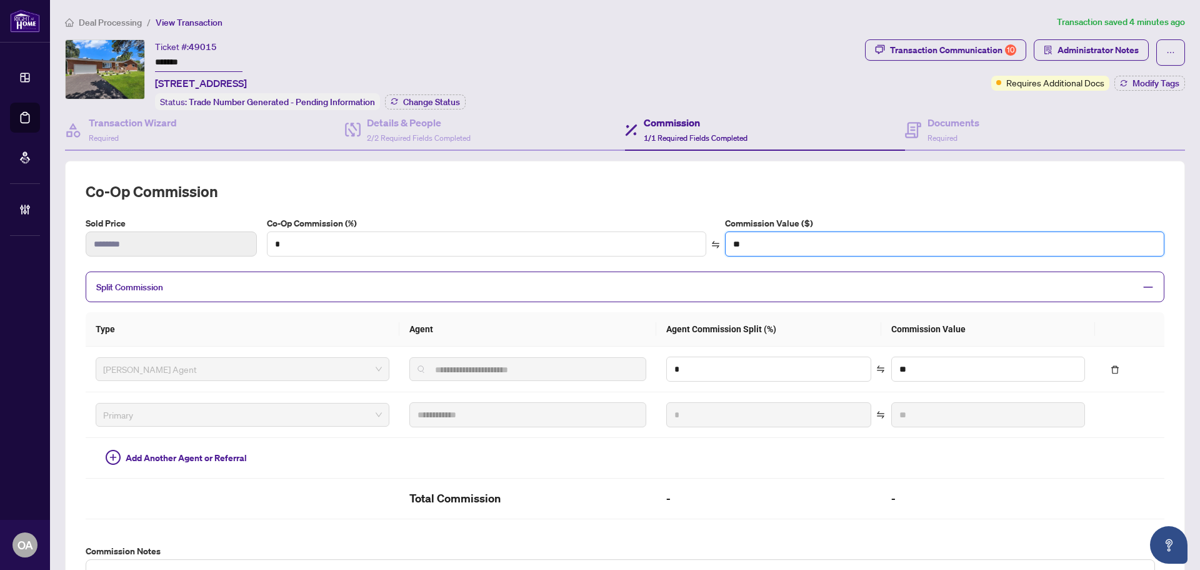
drag, startPoint x: 753, startPoint y: 243, endPoint x: 711, endPoint y: 246, distance: 42.1
click at [711, 246] on div "Co-Op Commission (%) * Commission Value ($) **" at bounding box center [715, 236] width 903 height 40
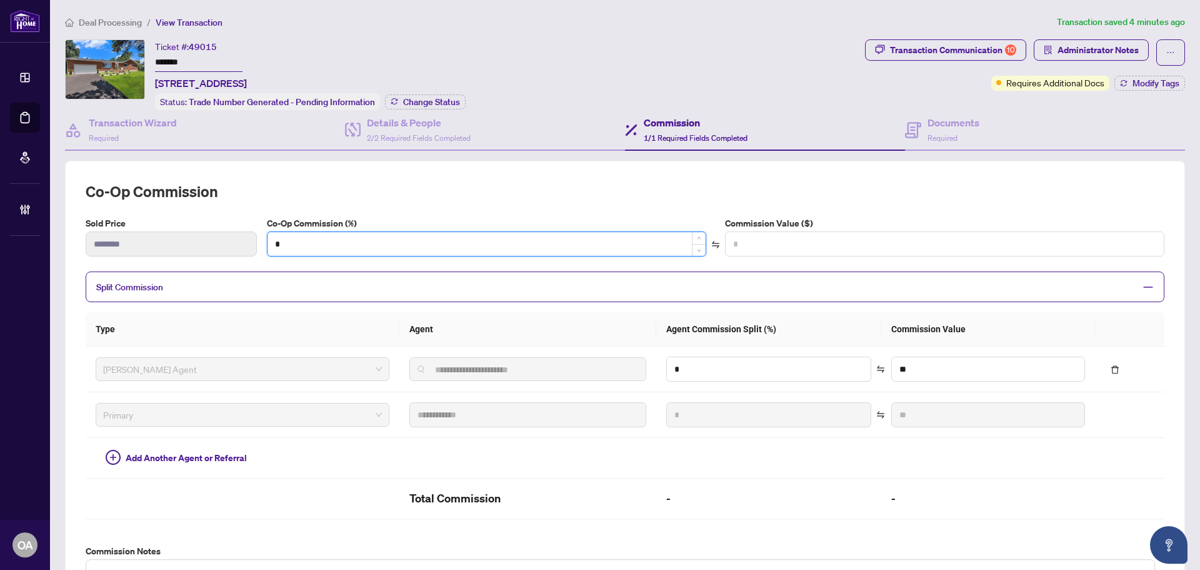
type input "**"
click at [314, 245] on input "*" at bounding box center [487, 244] width 438 height 24
type input "*"
type input "*******"
type input "*"
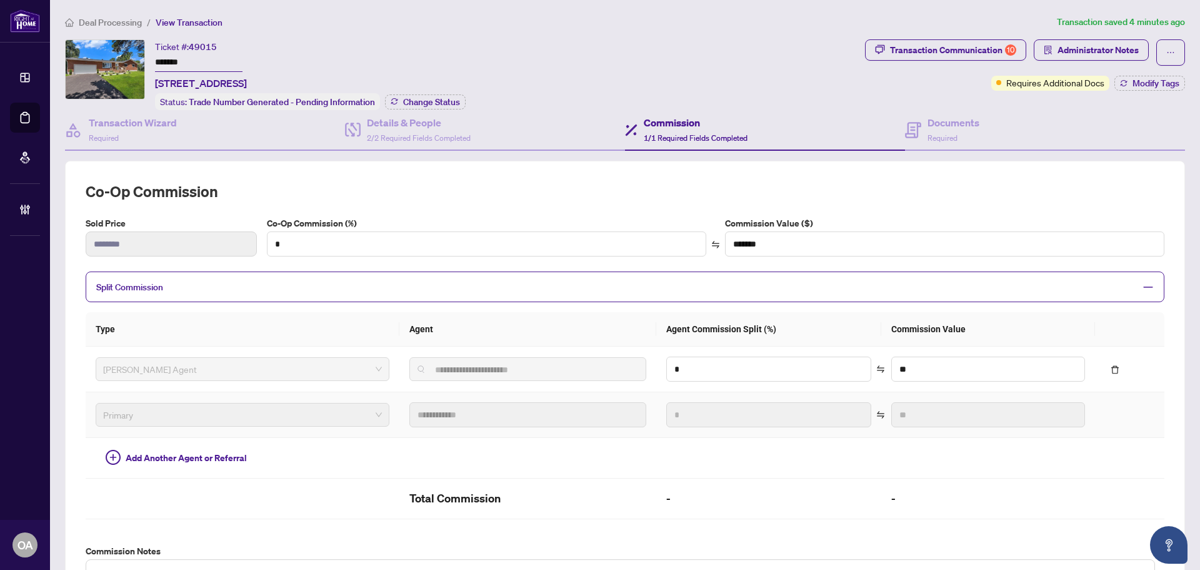
click at [597, 392] on td "**********" at bounding box center [529, 415] width 258 height 46
click at [687, 370] on input "*" at bounding box center [769, 369] width 204 height 24
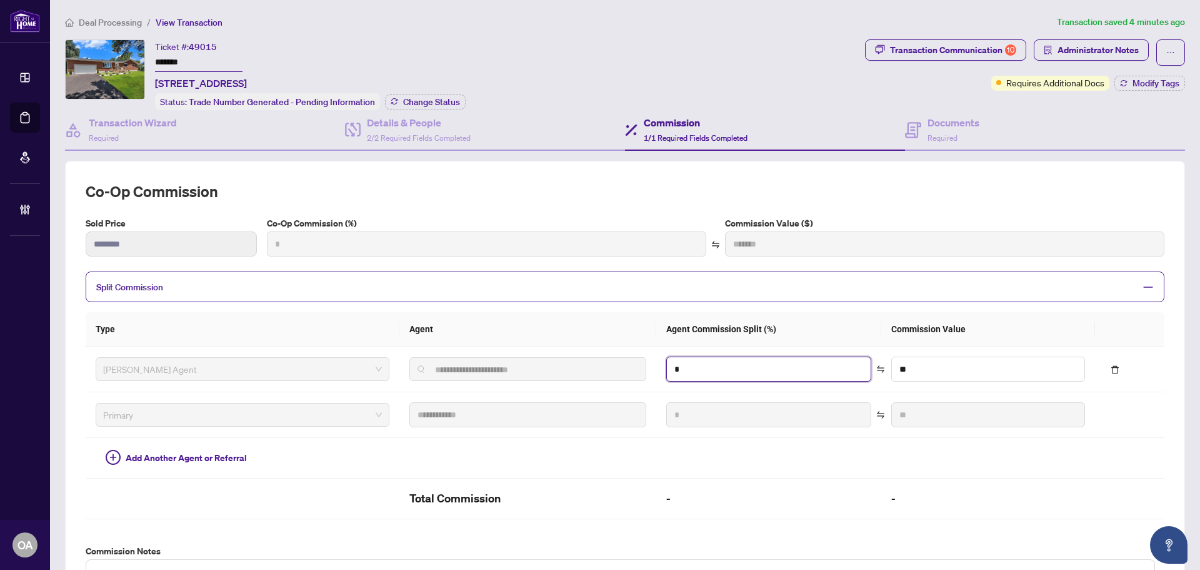
type input "***"
type input "*******"
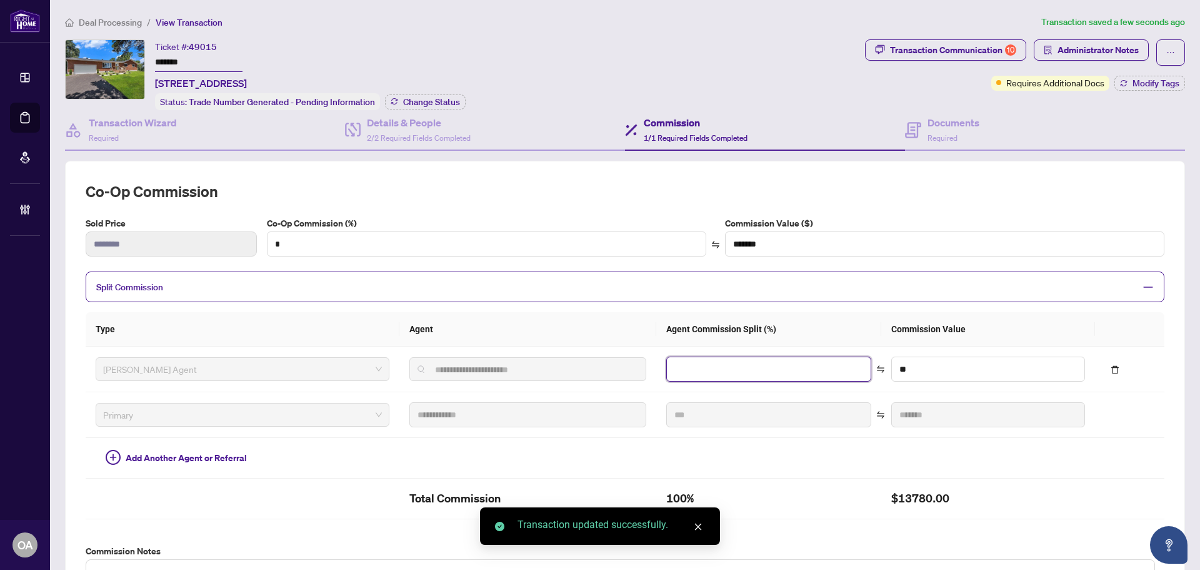
type input "*"
type input "****"
type input "**"
type input "*******"
type input "**"
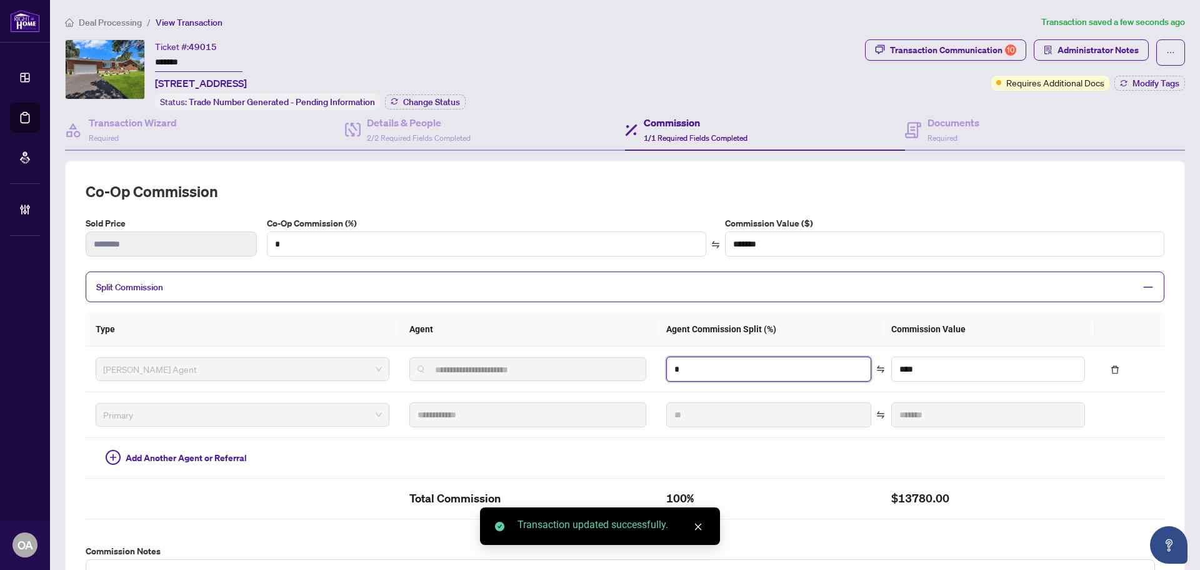
type input "******"
type input "**"
type input "******"
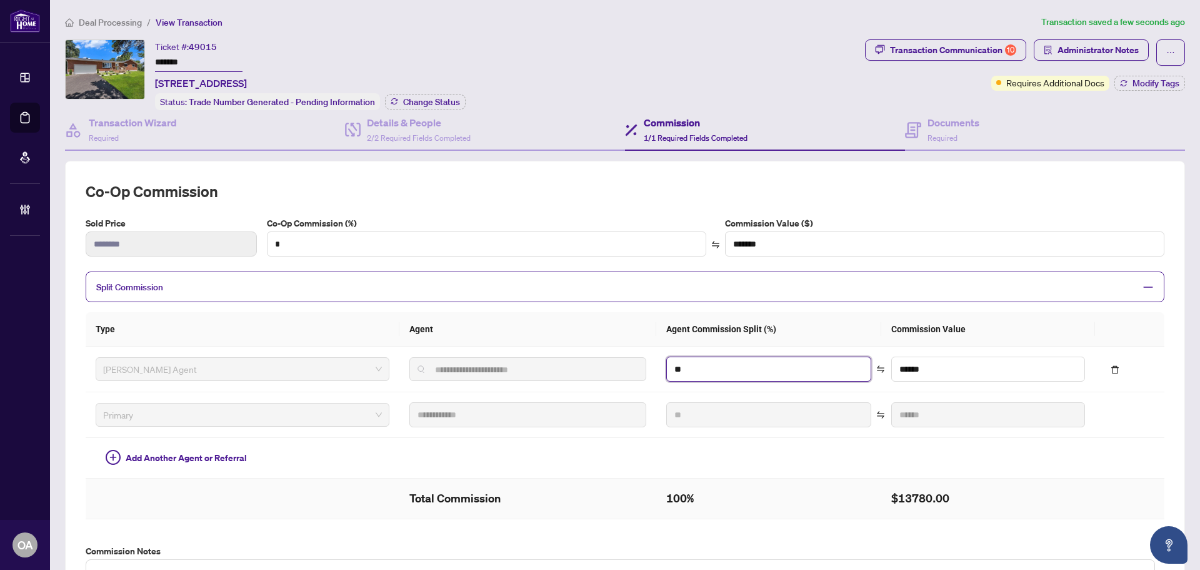
type input "**"
click at [812, 492] on h2 "100%" at bounding box center [768, 498] width 205 height 20
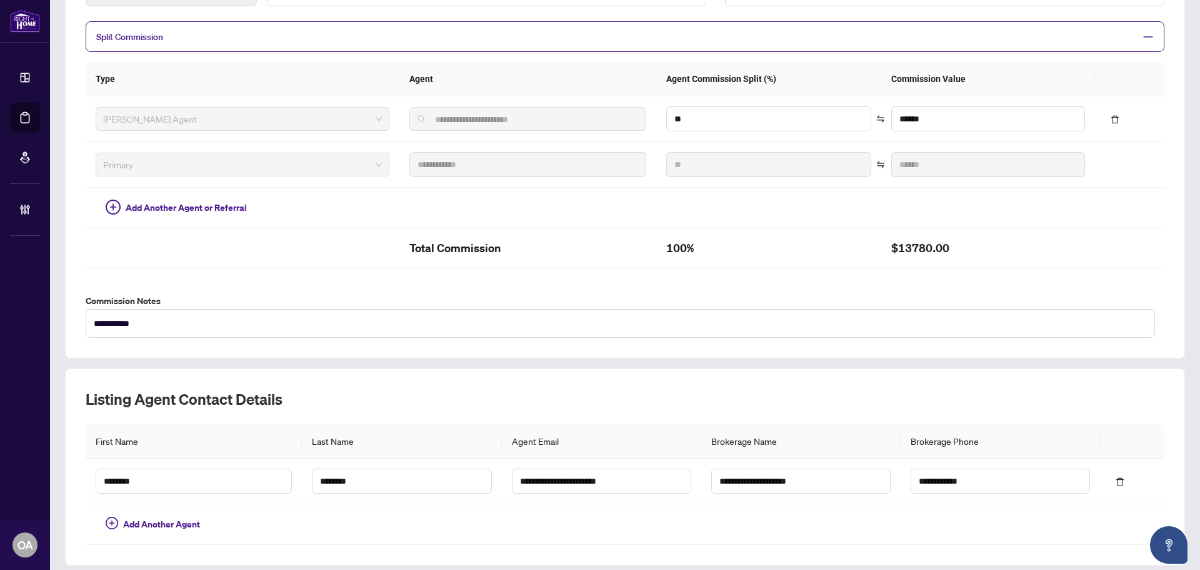
scroll to position [289, 0]
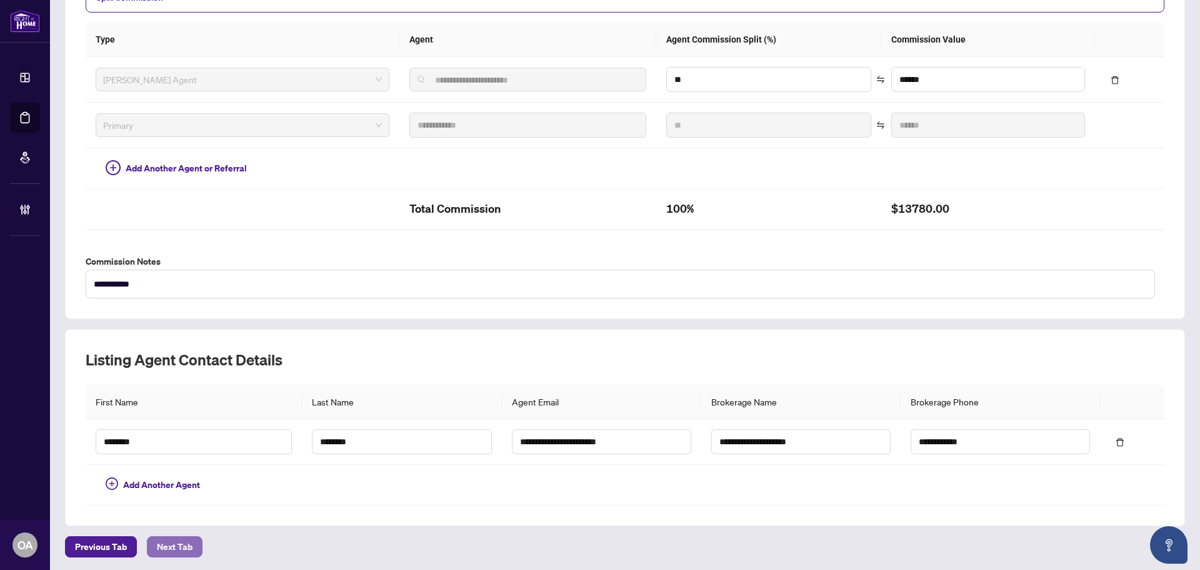
click at [195, 546] on button "Next Tab" at bounding box center [175, 546] width 56 height 21
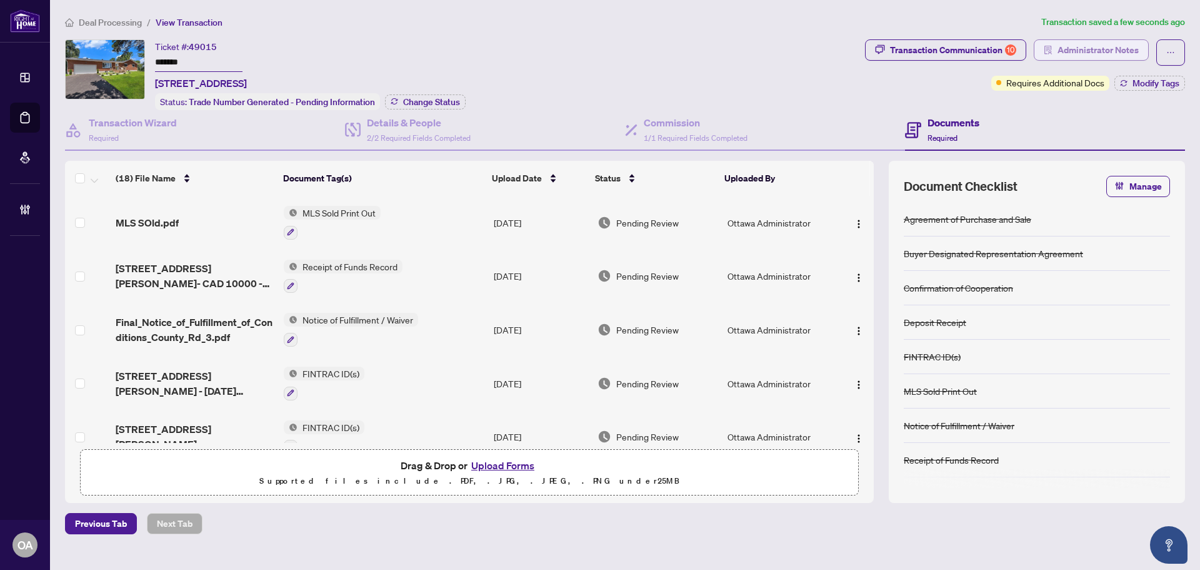
click at [1104, 54] on button "Administrator Notes" at bounding box center [1091, 49] width 115 height 21
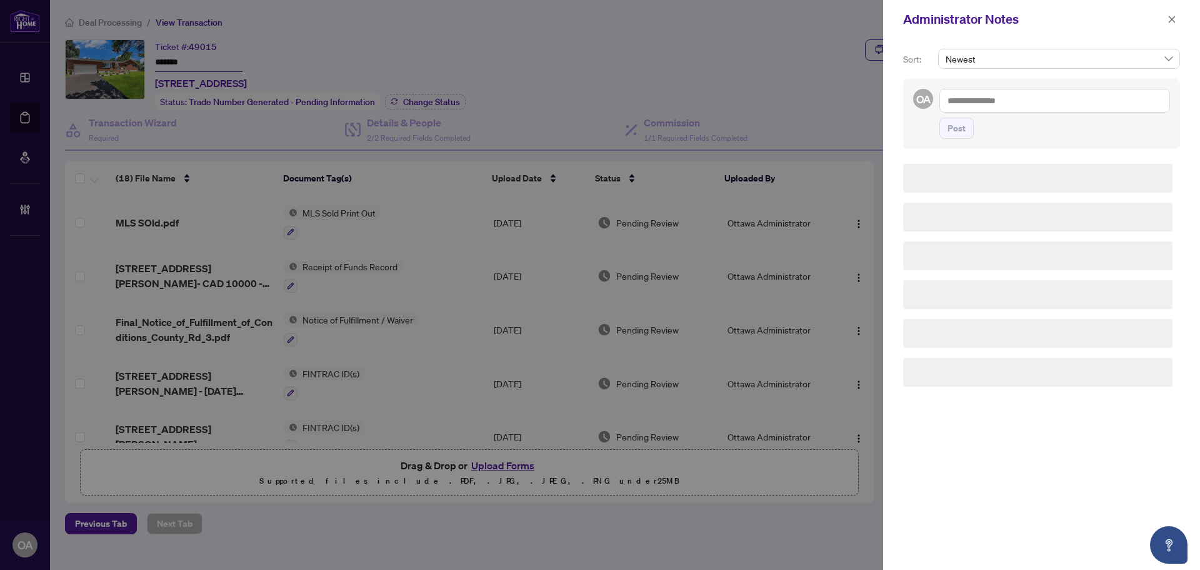
click at [990, 102] on textarea at bounding box center [1055, 101] width 231 height 24
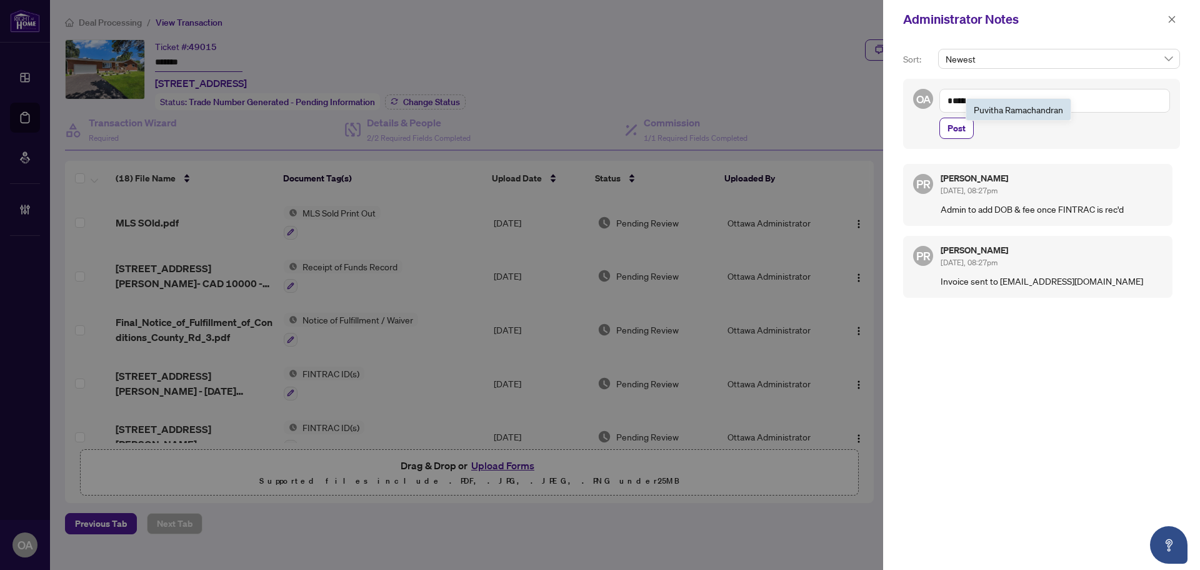
click at [978, 106] on b "Puvi" at bounding box center [982, 109] width 17 height 11
type textarea "**********"
click at [955, 129] on span "Post" at bounding box center [957, 128] width 18 height 20
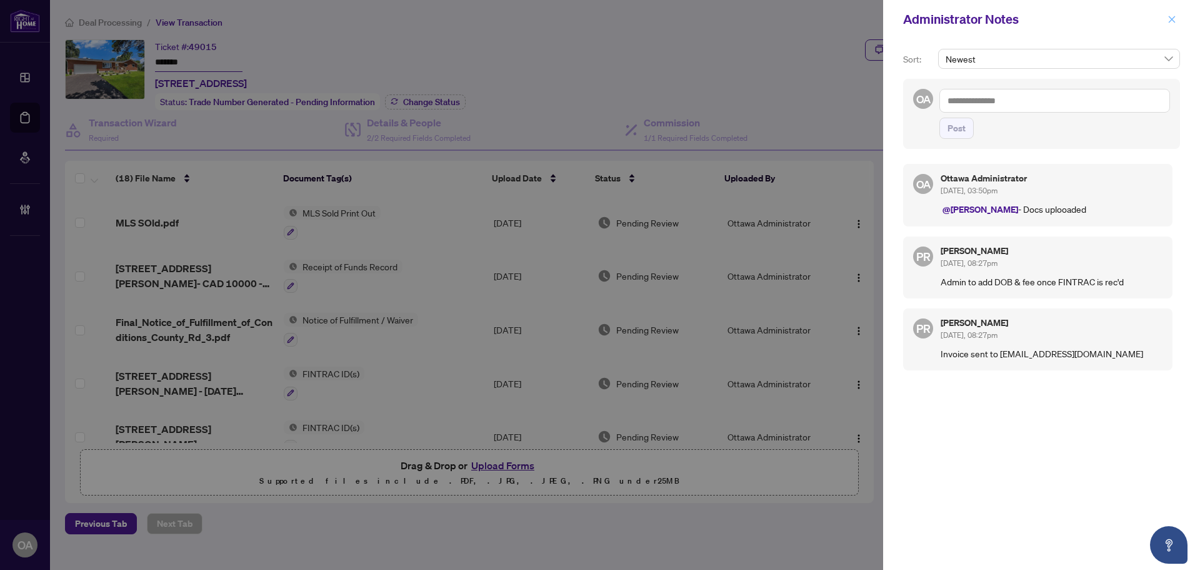
click at [1164, 17] on button "button" at bounding box center [1172, 19] width 16 height 15
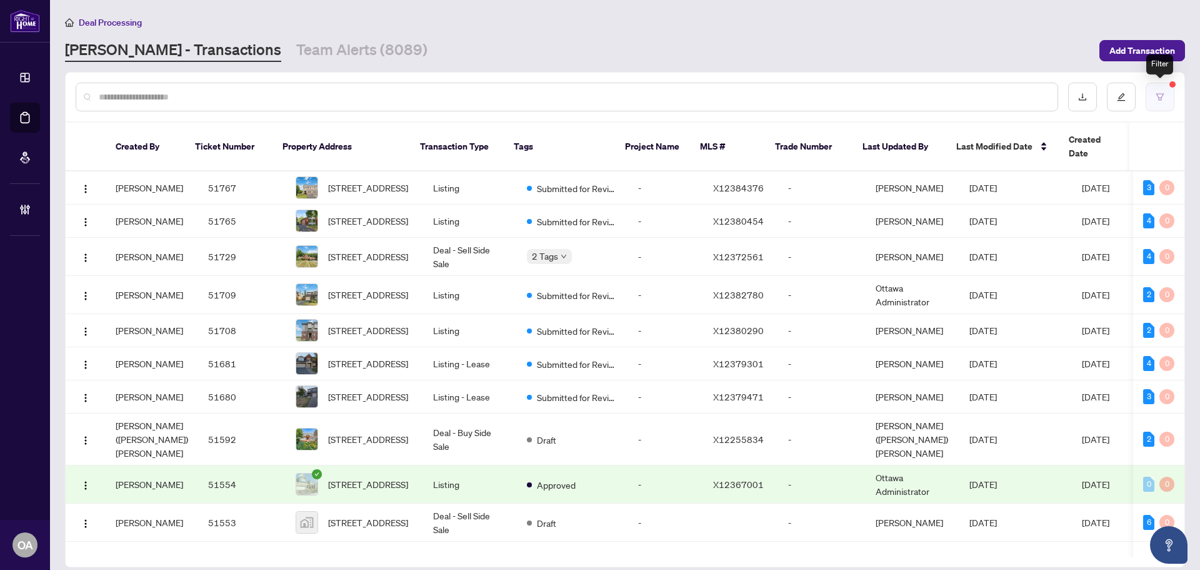
click at [1157, 94] on icon "filter" at bounding box center [1161, 96] width 8 height 7
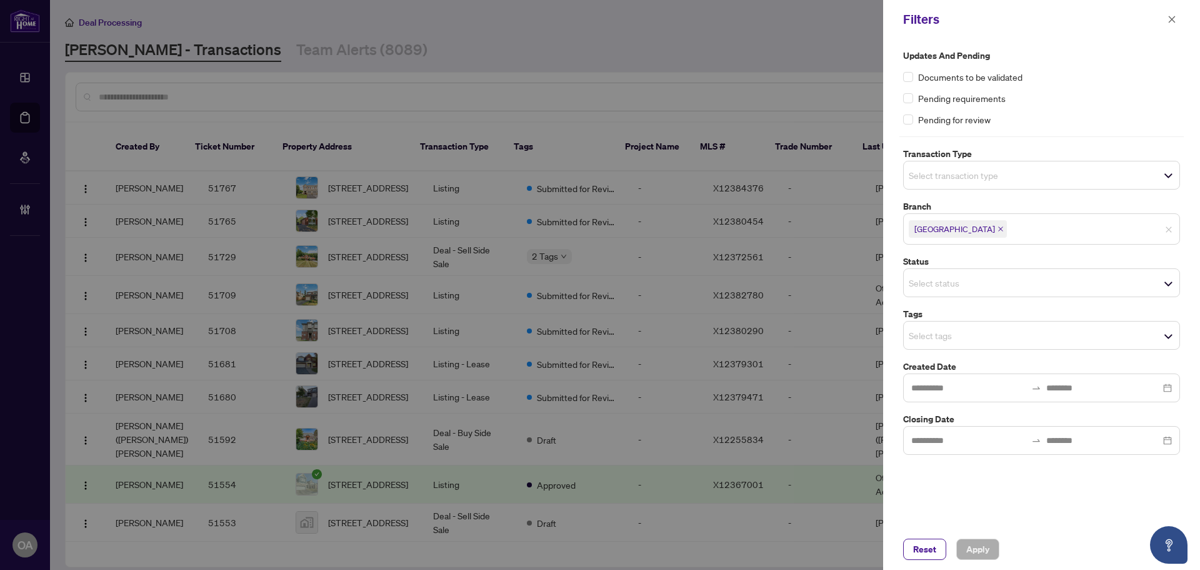
click at [942, 178] on input "search" at bounding box center [953, 175] width 88 height 15
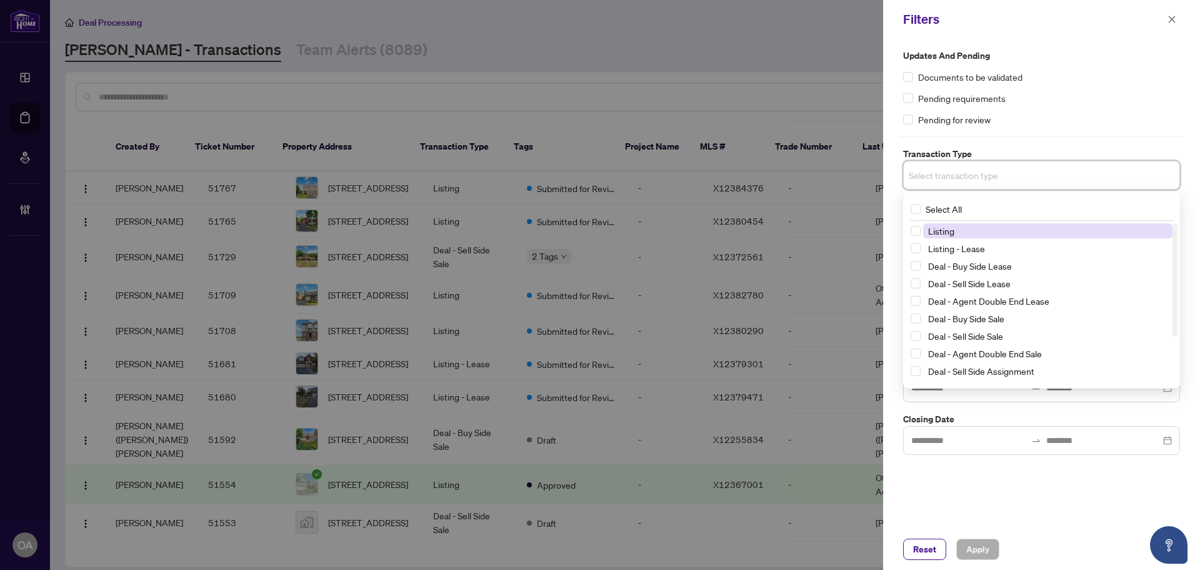
click at [934, 231] on span "Listing" at bounding box center [941, 230] width 26 height 11
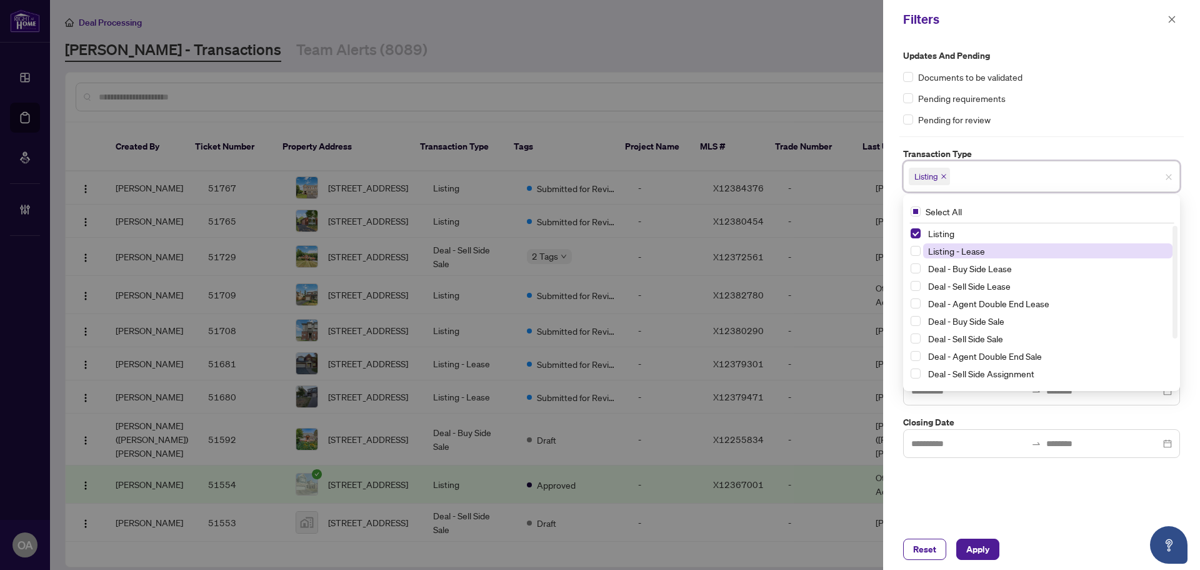
click at [935, 248] on span "Listing - Lease" at bounding box center [956, 250] width 57 height 11
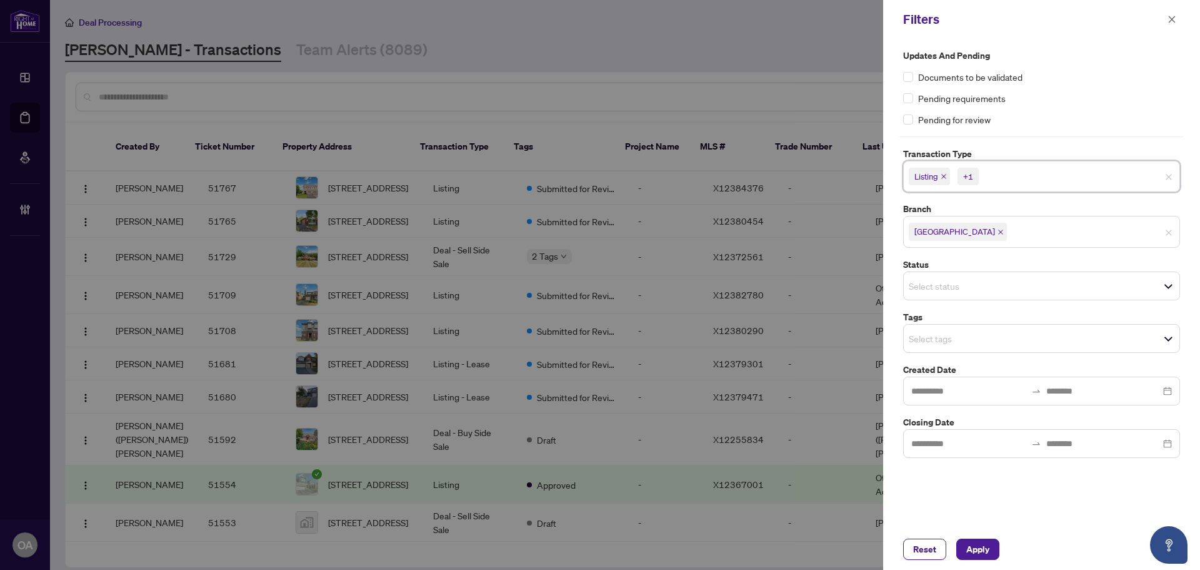
drag, startPoint x: 981, startPoint y: 545, endPoint x: 957, endPoint y: 480, distance: 70.0
click at [982, 546] on span "Apply" at bounding box center [978, 549] width 23 height 20
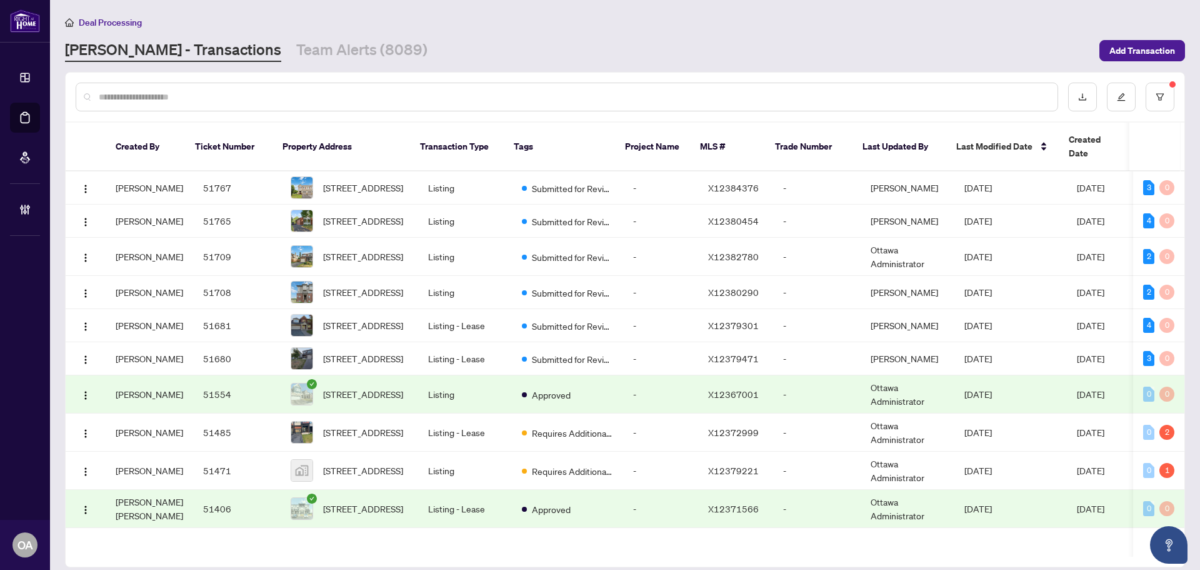
click at [1173, 85] on sup at bounding box center [1173, 84] width 6 height 6
click at [1165, 89] on button "button" at bounding box center [1160, 97] width 29 height 29
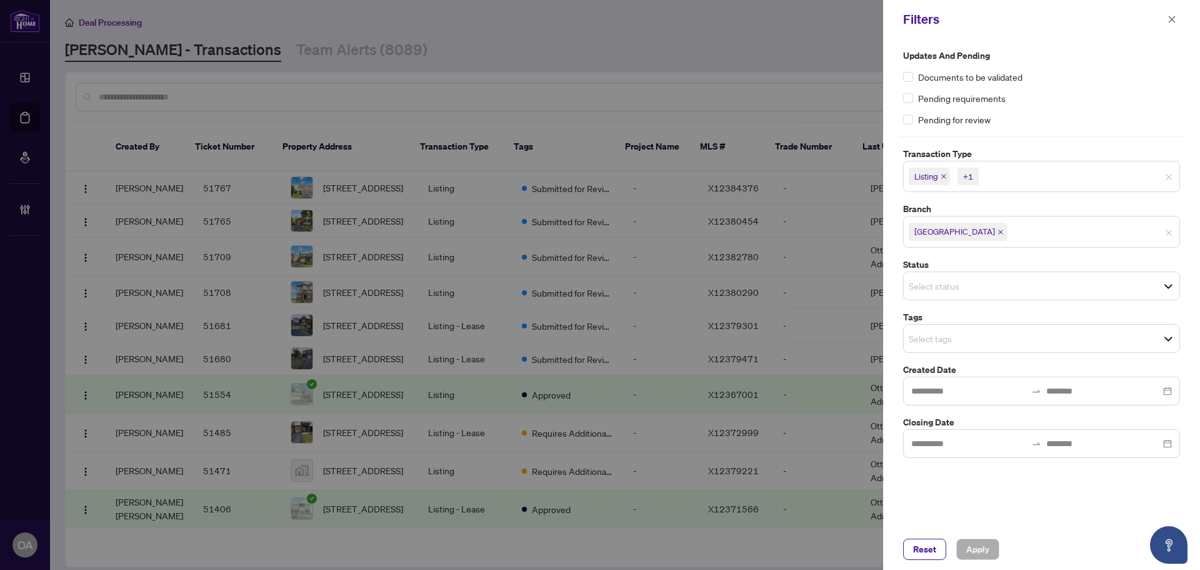
click at [931, 284] on input "search" at bounding box center [953, 285] width 88 height 15
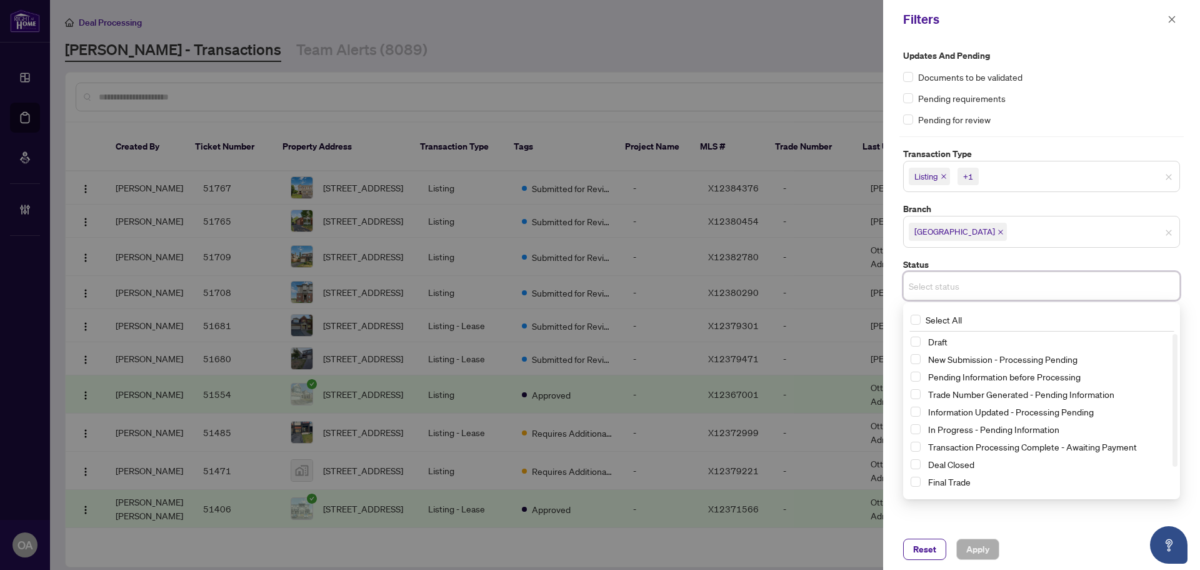
click at [1054, 533] on div "Reset Apply" at bounding box center [1041, 548] width 317 height 41
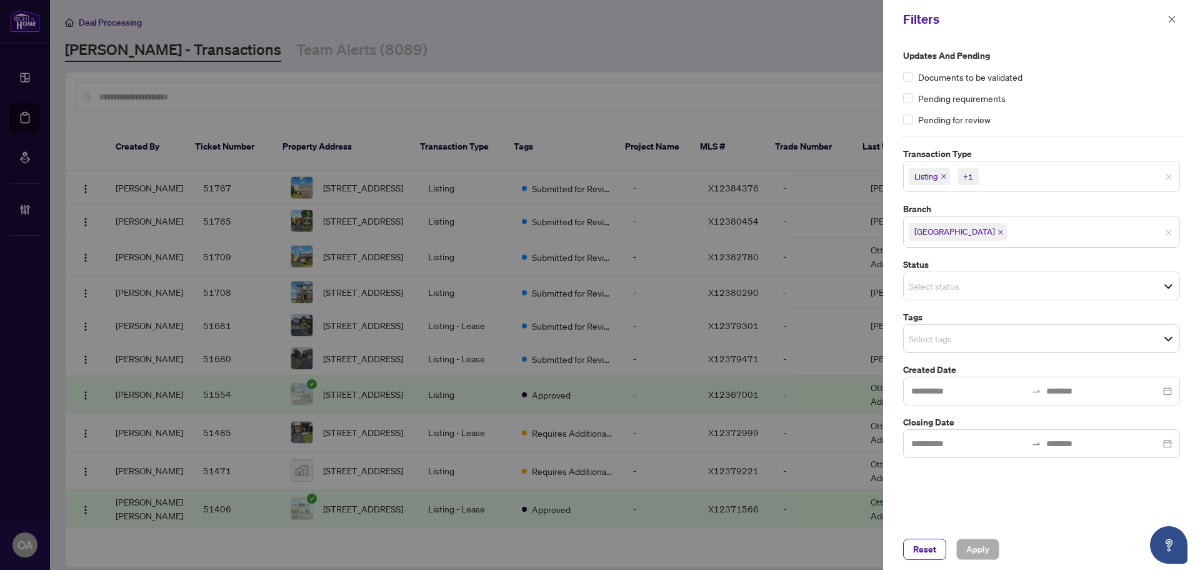
click at [945, 343] on input "search" at bounding box center [953, 338] width 88 height 15
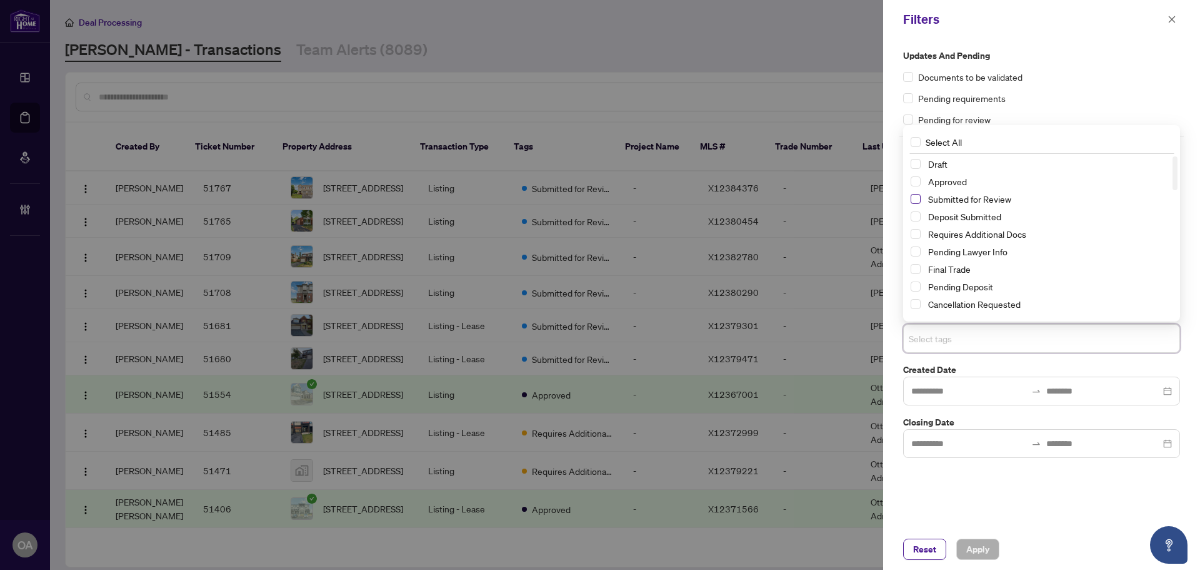
click at [913, 197] on span "Select Submitted for Review" at bounding box center [916, 199] width 10 height 10
click at [978, 553] on span "Apply" at bounding box center [978, 549] width 23 height 20
